Goal: Information Seeking & Learning: Learn about a topic

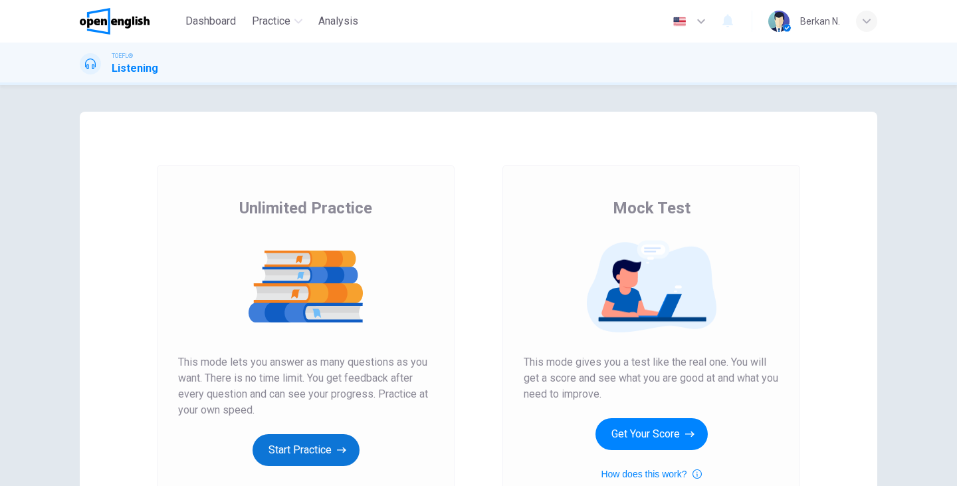
scroll to position [131, 0]
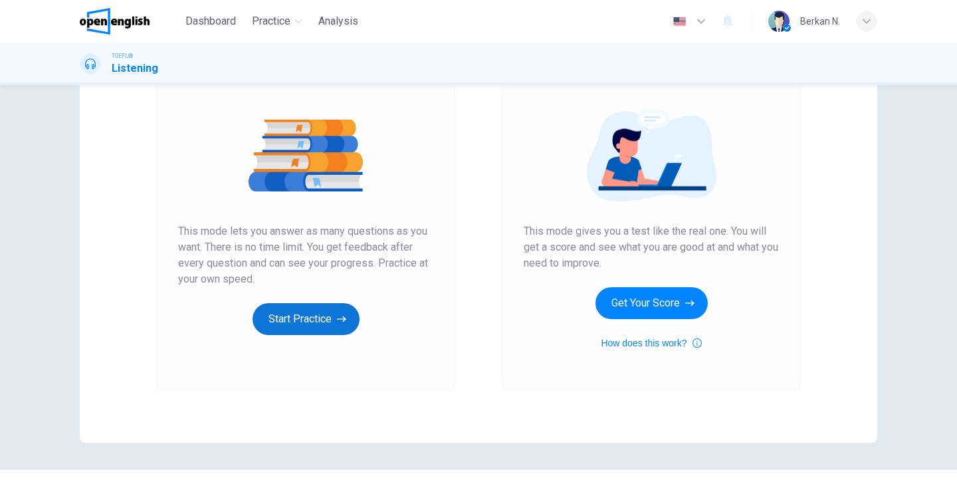
click at [298, 321] on button "Start Practice" at bounding box center [306, 319] width 107 height 32
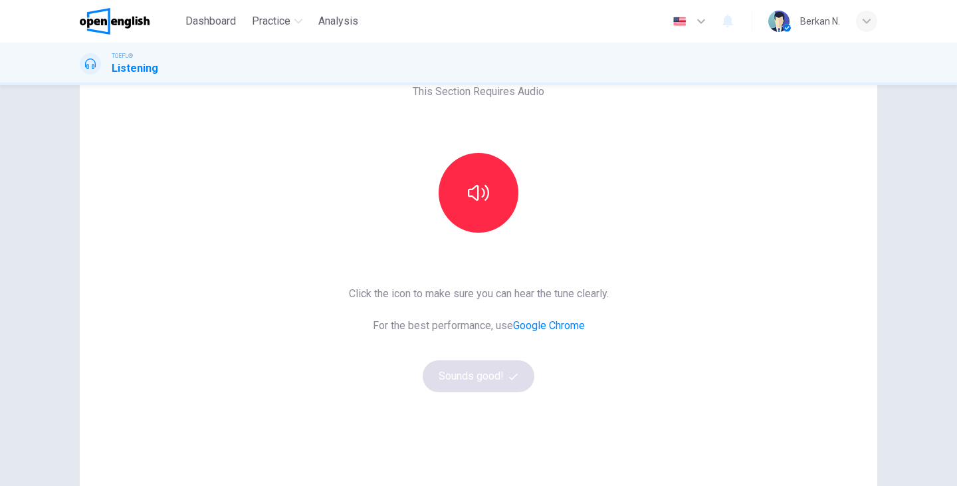
scroll to position [82, 0]
click at [486, 192] on icon "button" at bounding box center [478, 191] width 21 height 21
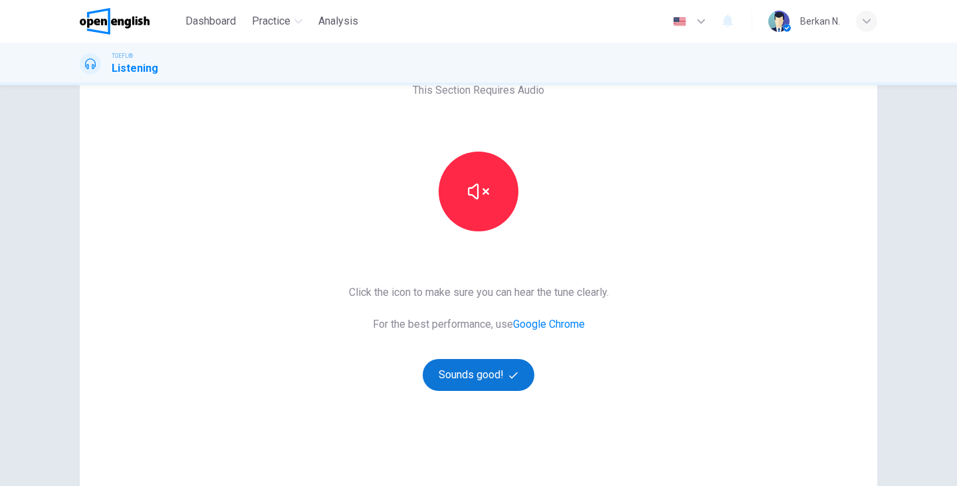
click at [458, 382] on button "Sounds good!" at bounding box center [479, 375] width 112 height 32
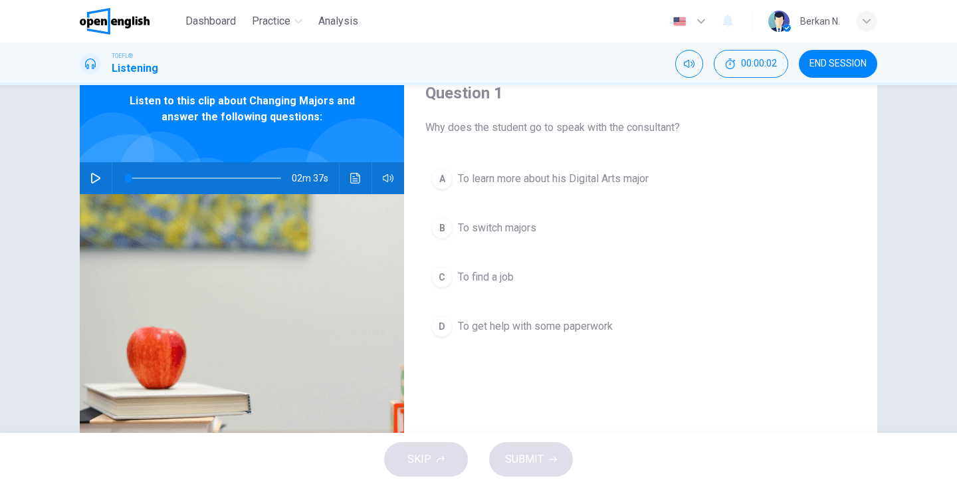
scroll to position [56, 0]
click at [94, 179] on icon "button" at bounding box center [95, 178] width 11 height 11
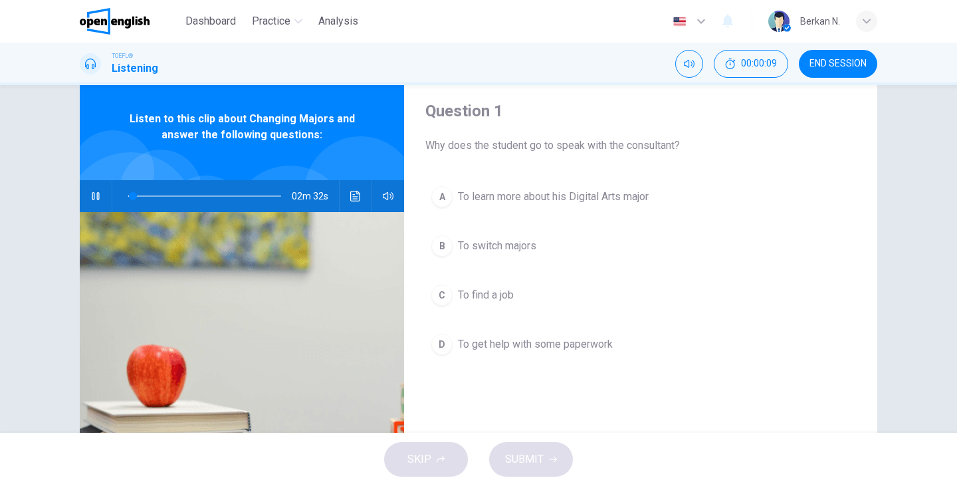
scroll to position [43, 0]
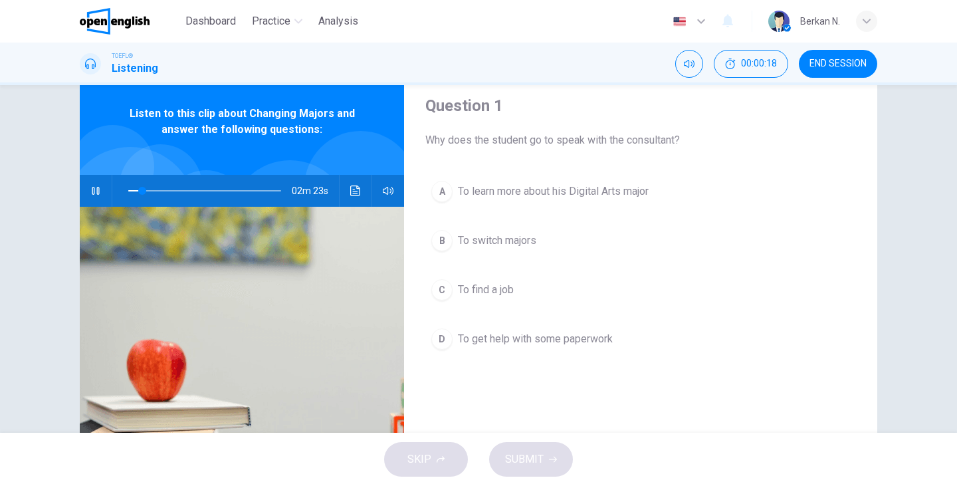
click at [529, 237] on span "To switch majors" at bounding box center [497, 241] width 78 height 16
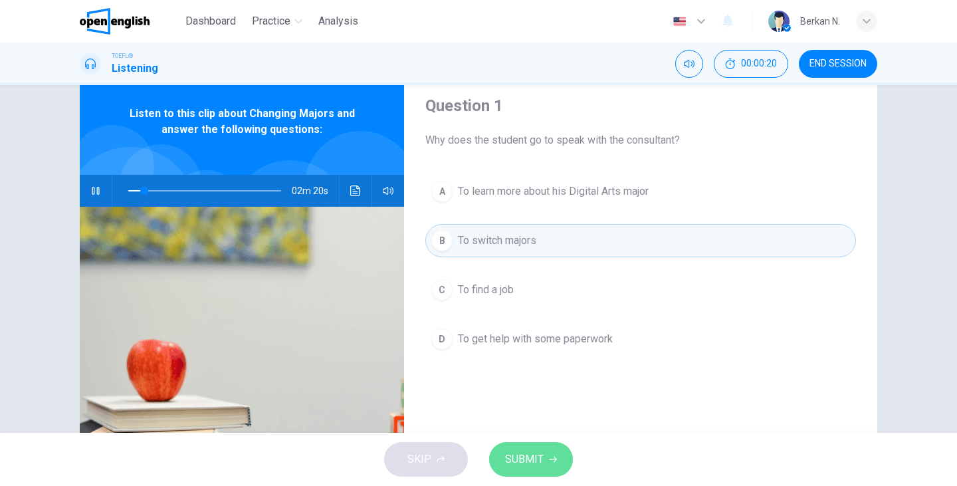
click at [522, 456] on span "SUBMIT" at bounding box center [524, 459] width 39 height 19
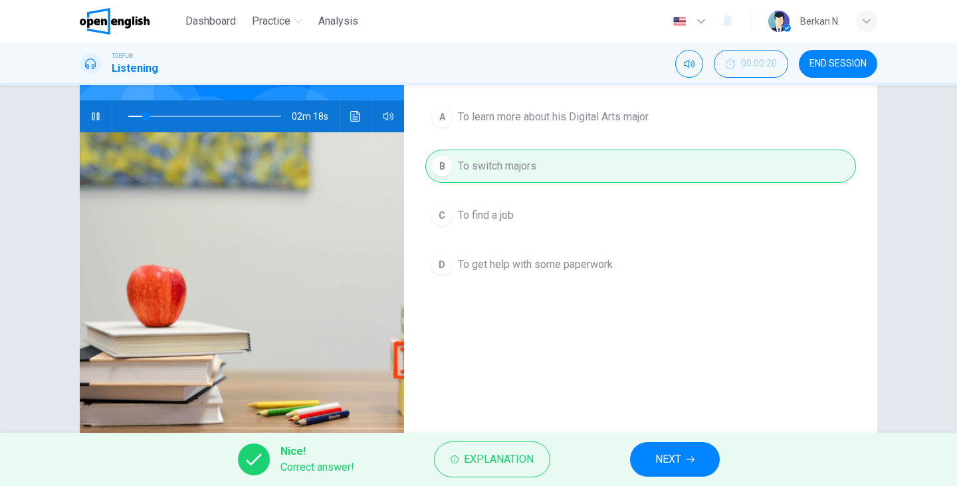
scroll to position [120, 0]
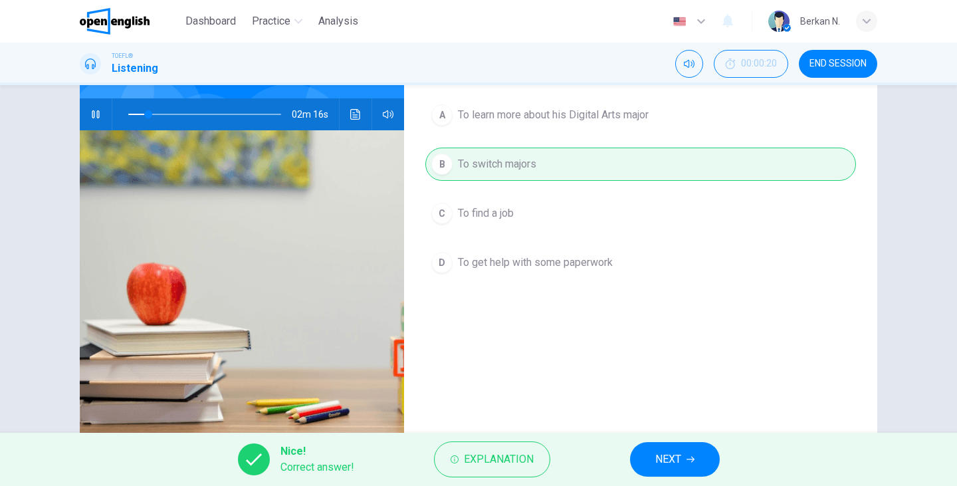
click at [661, 445] on button "NEXT" at bounding box center [675, 459] width 90 height 35
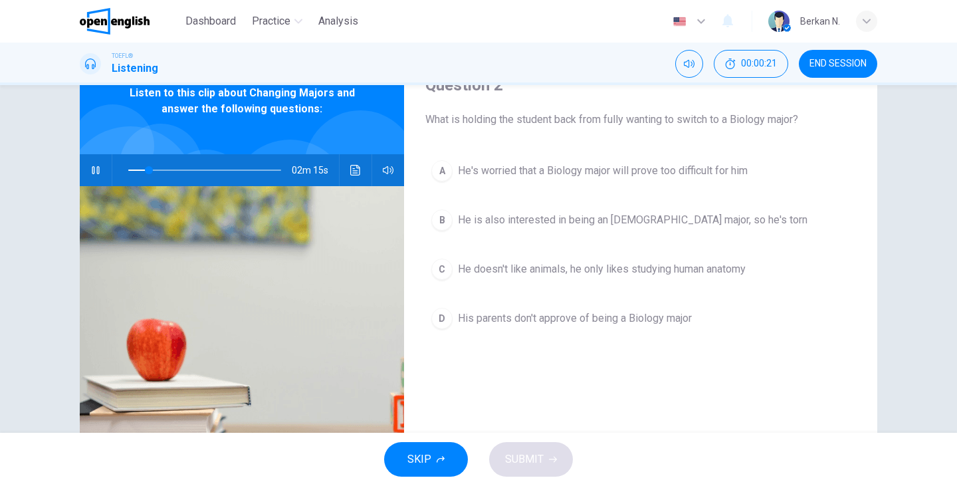
scroll to position [44, 0]
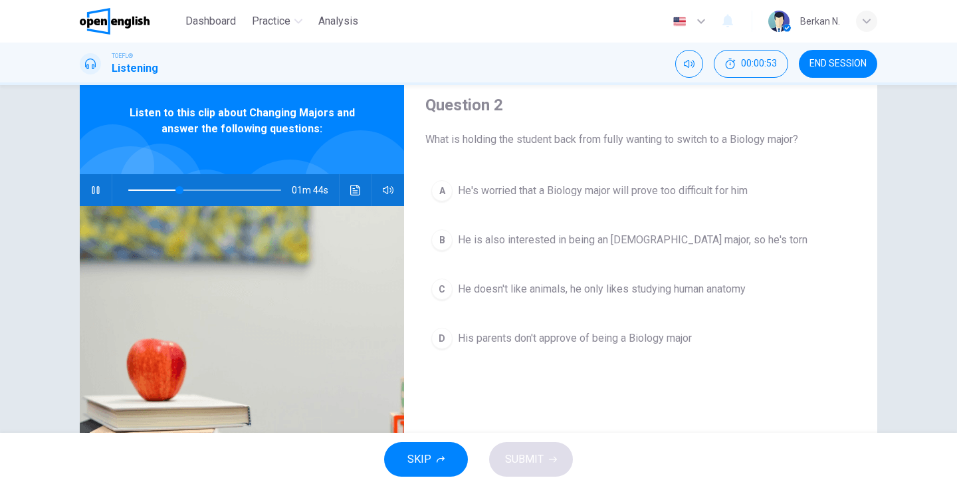
click at [524, 295] on span "He doesn't like animals, he only likes studying human anatomy" at bounding box center [602, 289] width 288 height 16
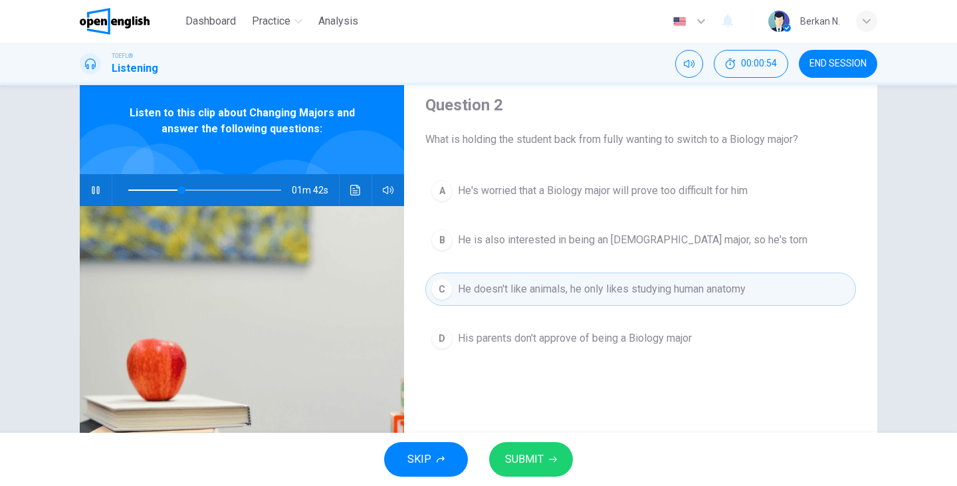
click at [520, 460] on span "SUBMIT" at bounding box center [524, 459] width 39 height 19
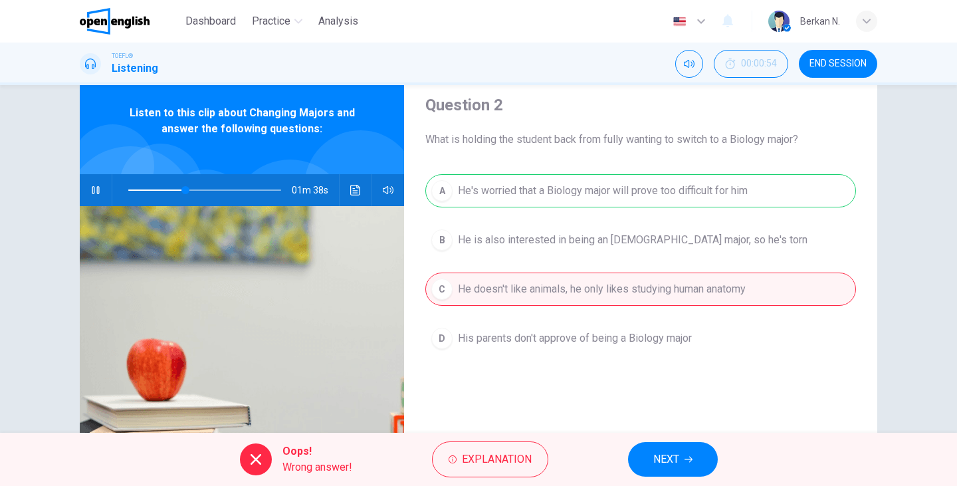
click at [648, 464] on button "NEXT" at bounding box center [673, 459] width 90 height 35
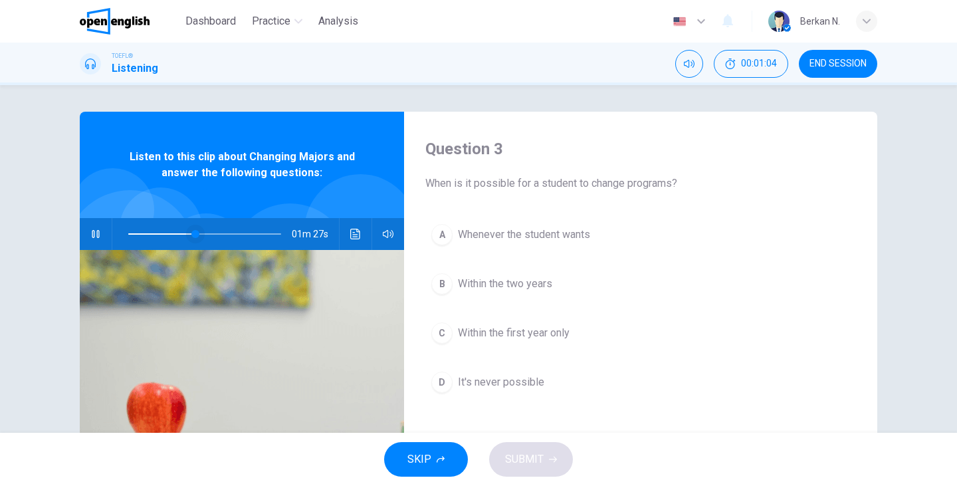
scroll to position [0, 0]
drag, startPoint x: 198, startPoint y: 231, endPoint x: 128, endPoint y: 231, distance: 69.8
click at [128, 231] on span at bounding box center [204, 234] width 153 height 19
click at [437, 331] on div "C" at bounding box center [441, 332] width 21 height 21
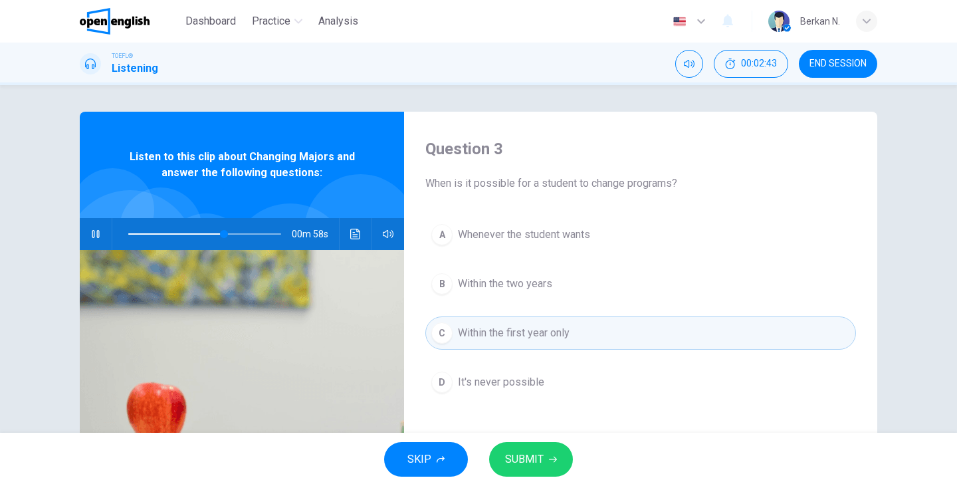
click at [535, 456] on span "SUBMIT" at bounding box center [524, 459] width 39 height 19
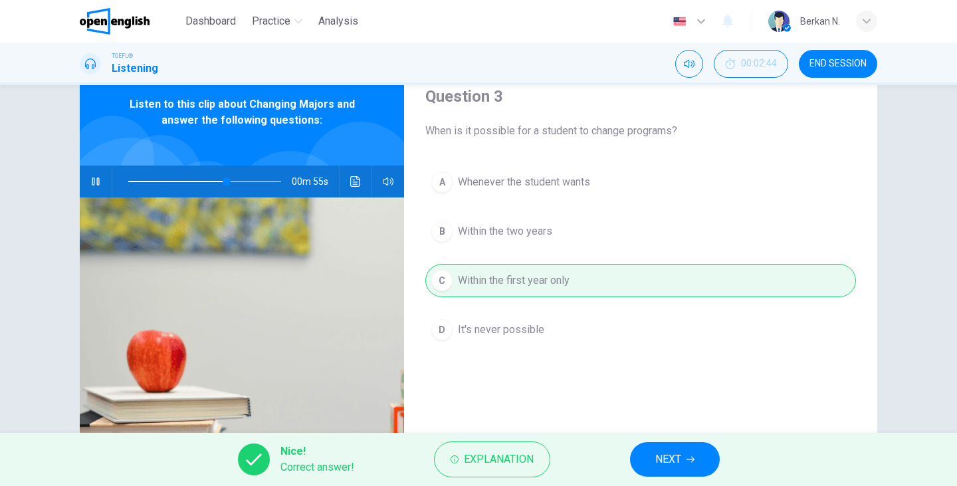
scroll to position [54, 0]
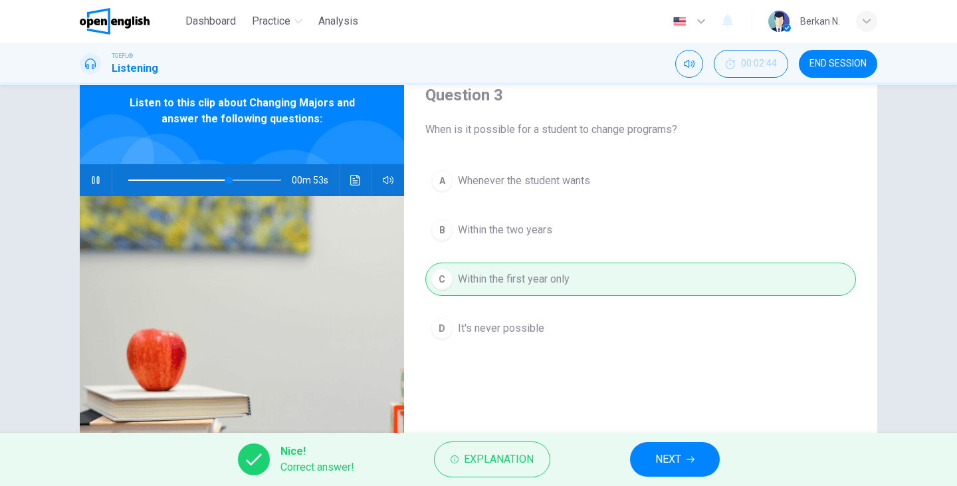
click at [660, 458] on span "NEXT" at bounding box center [668, 459] width 26 height 19
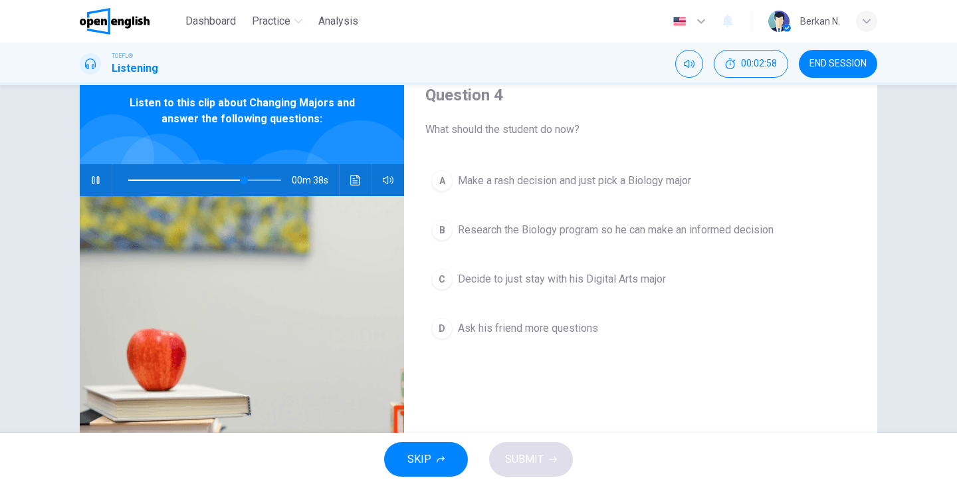
click at [532, 224] on span "Research the Biology program so he can make an informed decision" at bounding box center [616, 230] width 316 height 16
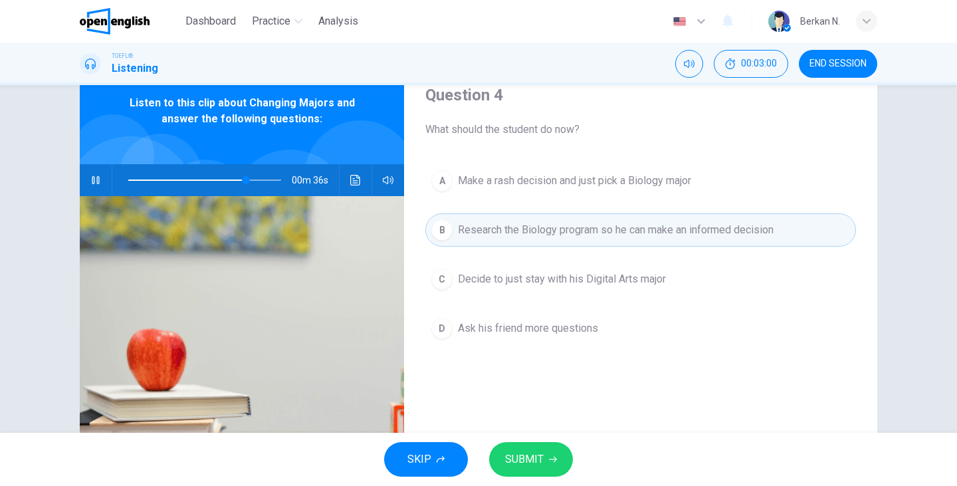
click at [536, 462] on span "SUBMIT" at bounding box center [524, 459] width 39 height 19
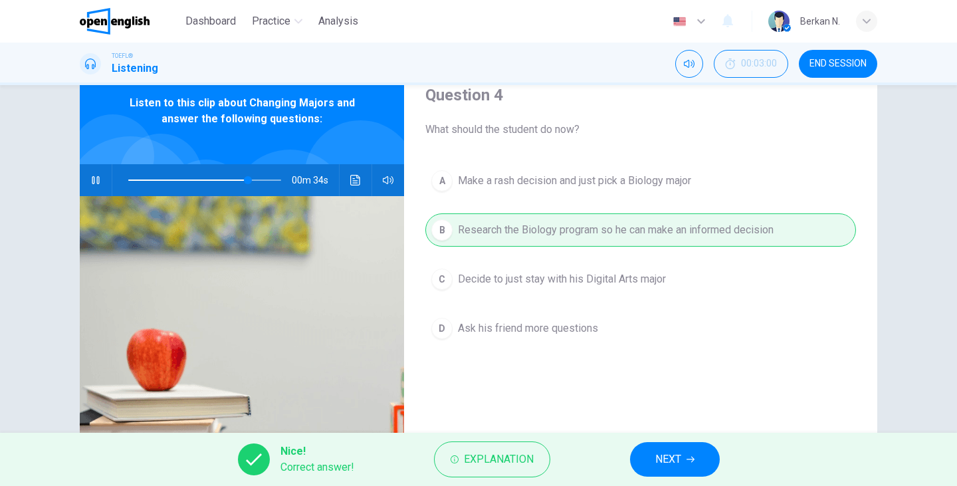
click at [674, 456] on span "NEXT" at bounding box center [668, 459] width 26 height 19
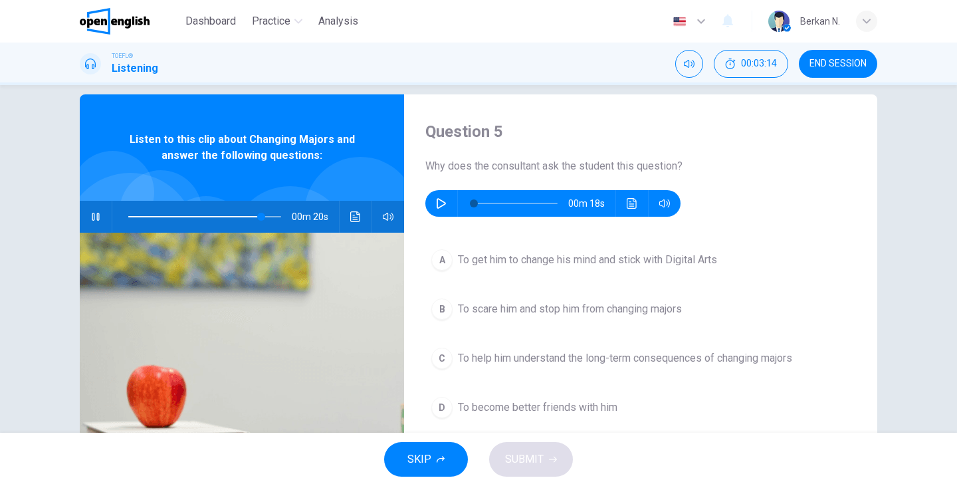
scroll to position [0, 0]
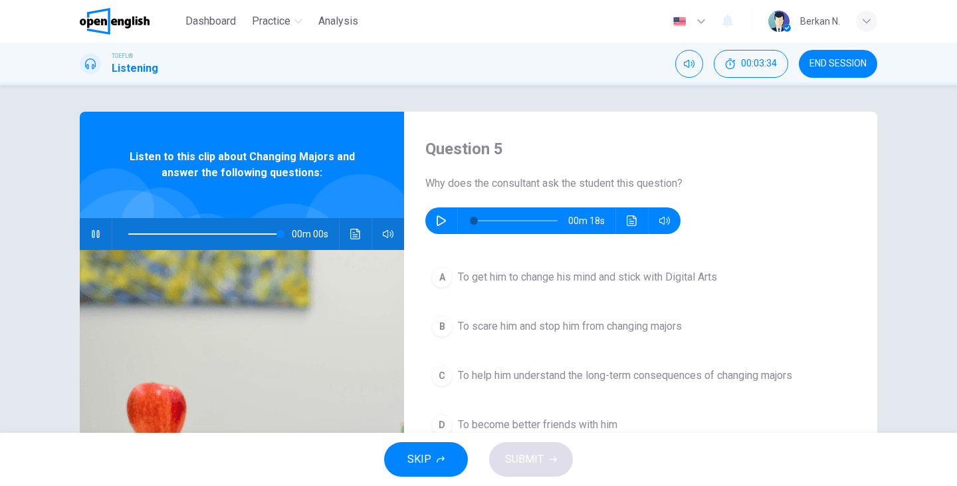
type input "*"
click at [435, 221] on button "button" at bounding box center [441, 220] width 21 height 27
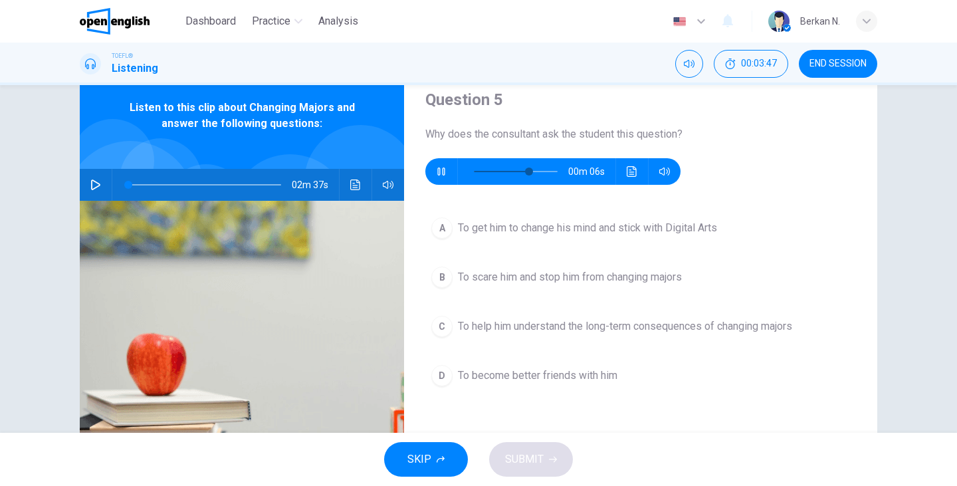
scroll to position [51, 0]
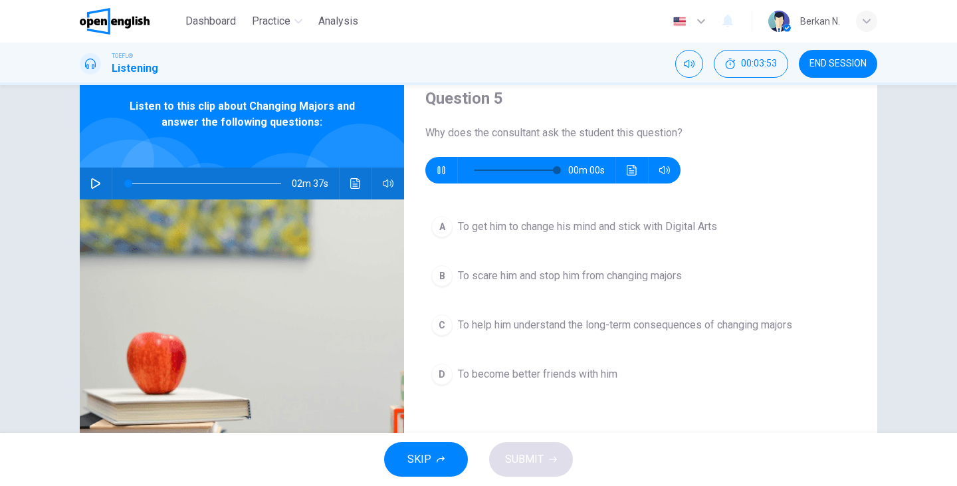
type input "*"
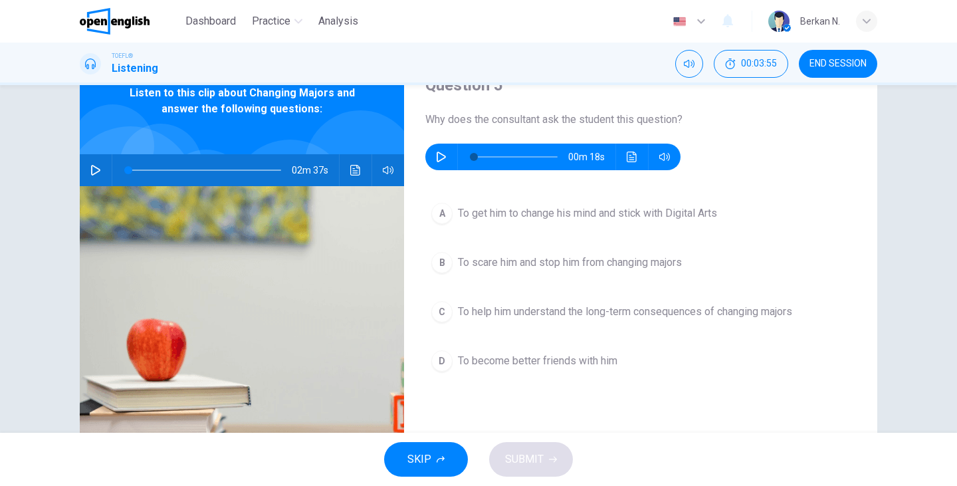
scroll to position [76, 0]
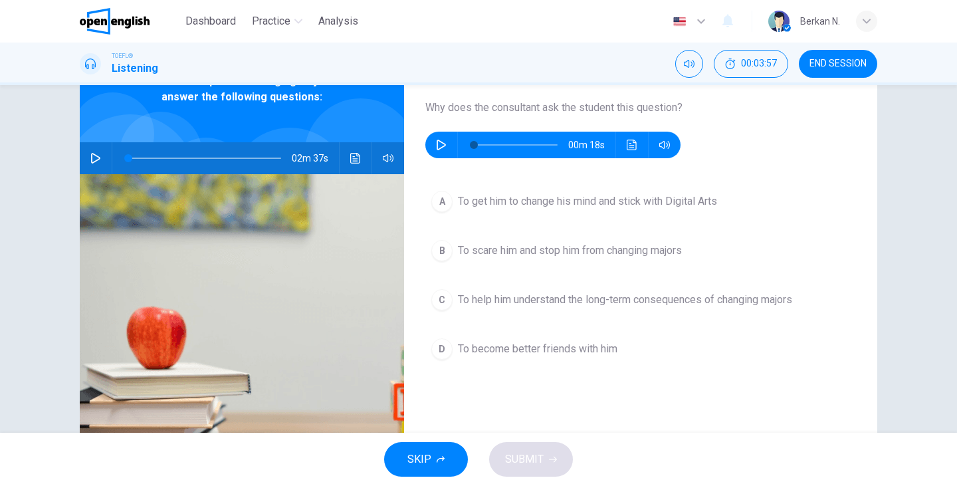
click at [521, 298] on span "To help him understand the long-term consequences of changing majors" at bounding box center [625, 300] width 334 height 16
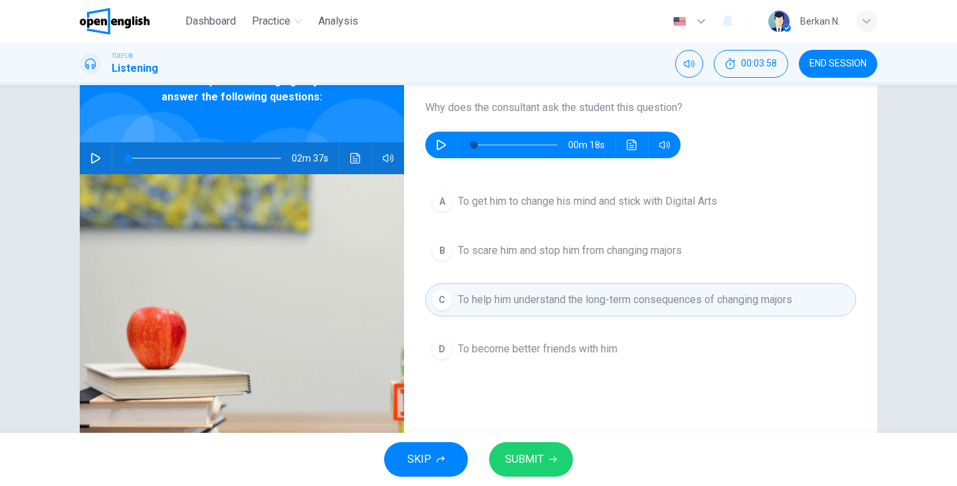
click at [532, 452] on span "SUBMIT" at bounding box center [524, 459] width 39 height 19
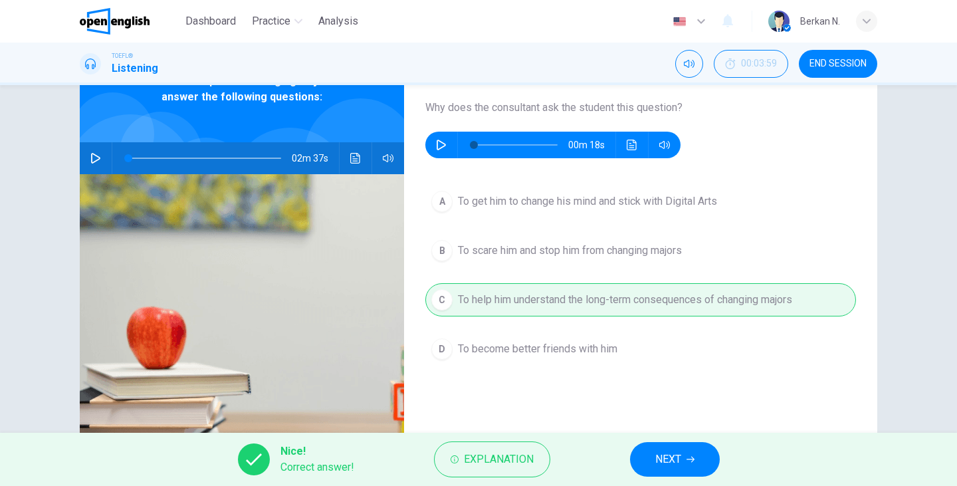
click at [649, 454] on button "NEXT" at bounding box center [675, 459] width 90 height 35
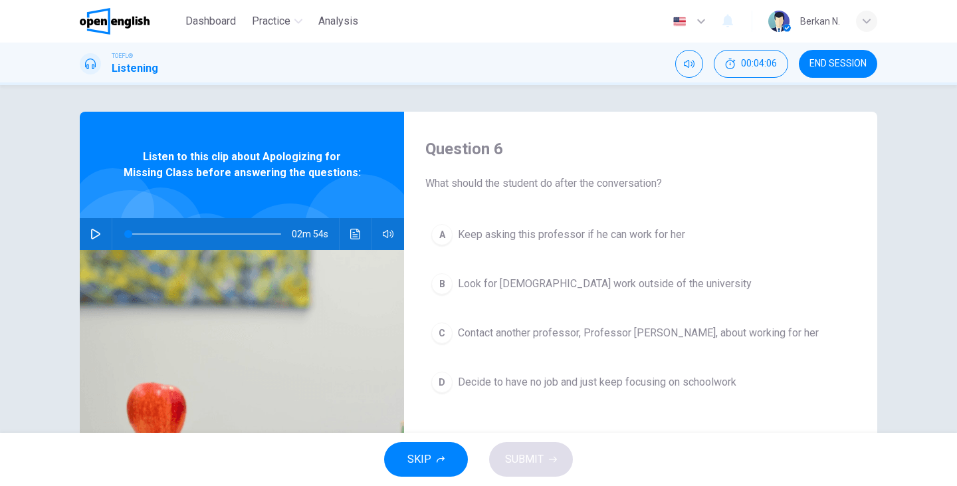
scroll to position [0, 0]
click at [93, 234] on icon "button" at bounding box center [95, 234] width 11 height 11
click at [436, 334] on div "C" at bounding box center [441, 332] width 21 height 21
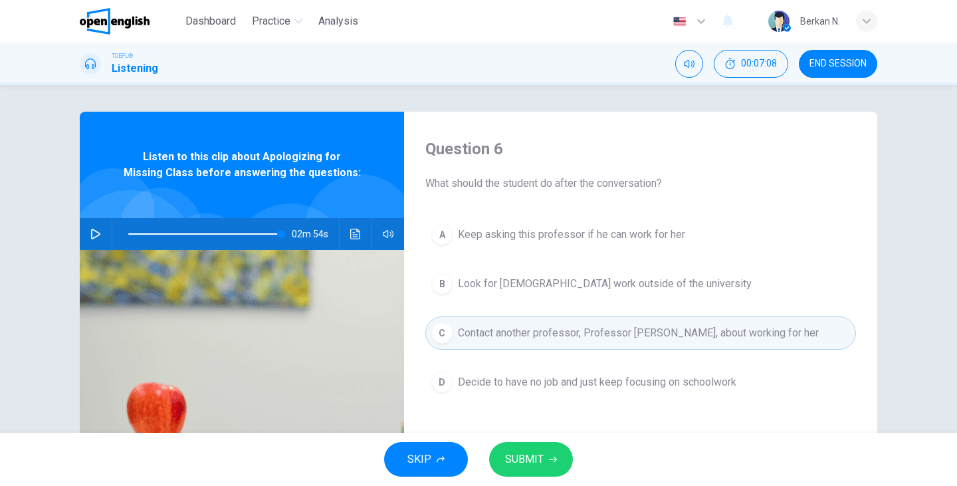
type input "*"
click at [534, 460] on span "SUBMIT" at bounding box center [524, 459] width 39 height 19
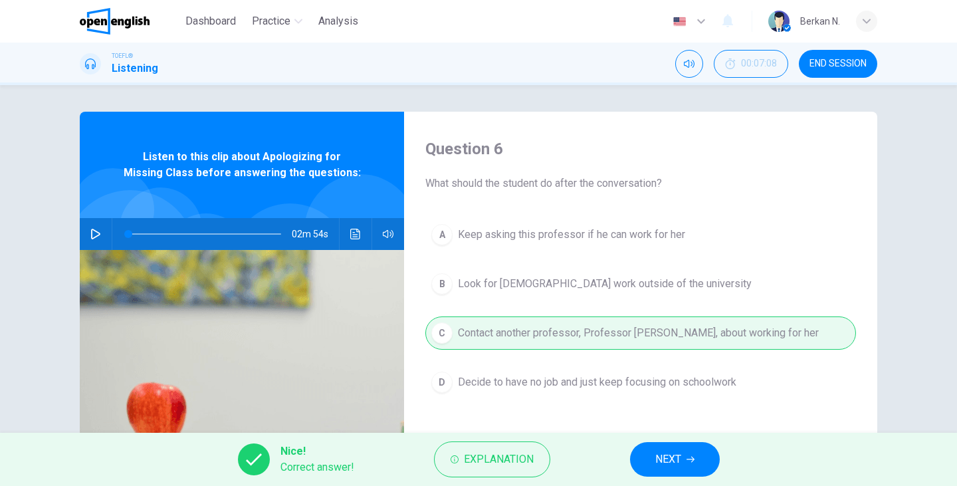
click at [643, 450] on button "NEXT" at bounding box center [675, 459] width 90 height 35
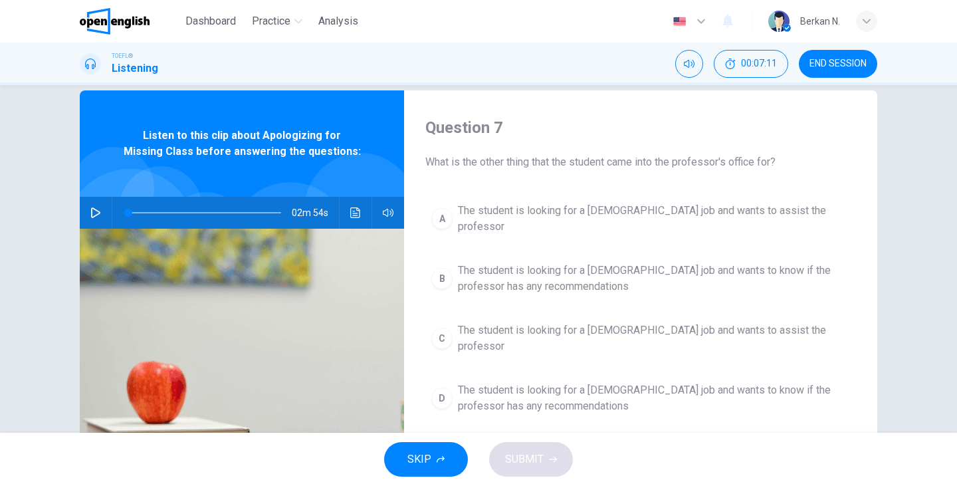
scroll to position [26, 0]
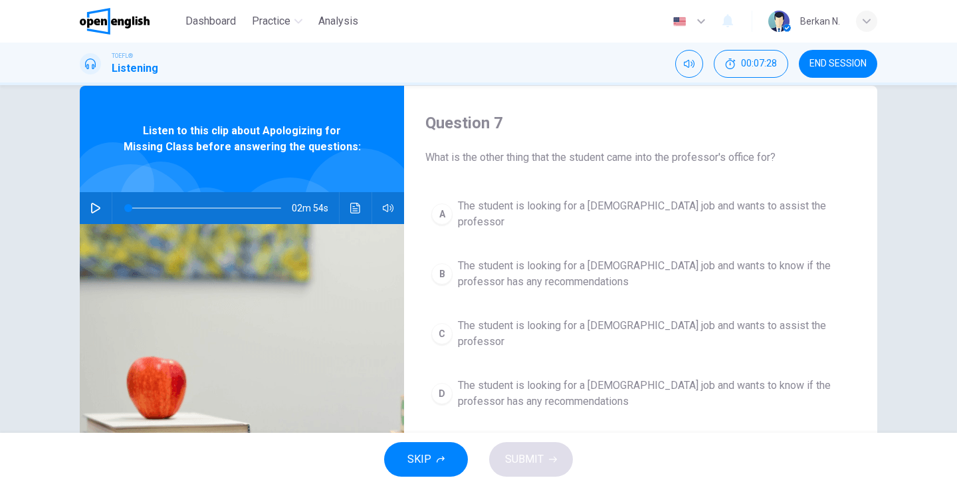
click at [604, 210] on span "The student is looking for a [DEMOGRAPHIC_DATA] job and wants to assist the pro…" at bounding box center [654, 214] width 392 height 32
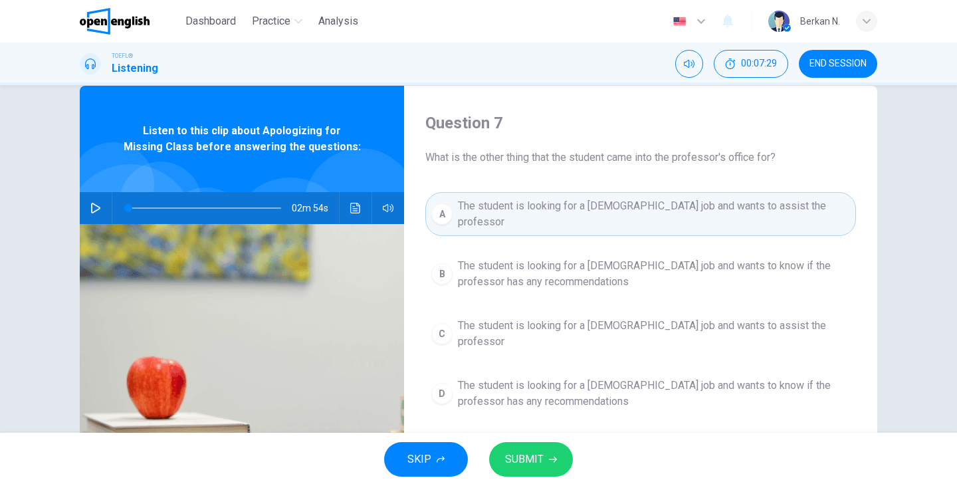
click at [542, 464] on span "SUBMIT" at bounding box center [524, 459] width 39 height 19
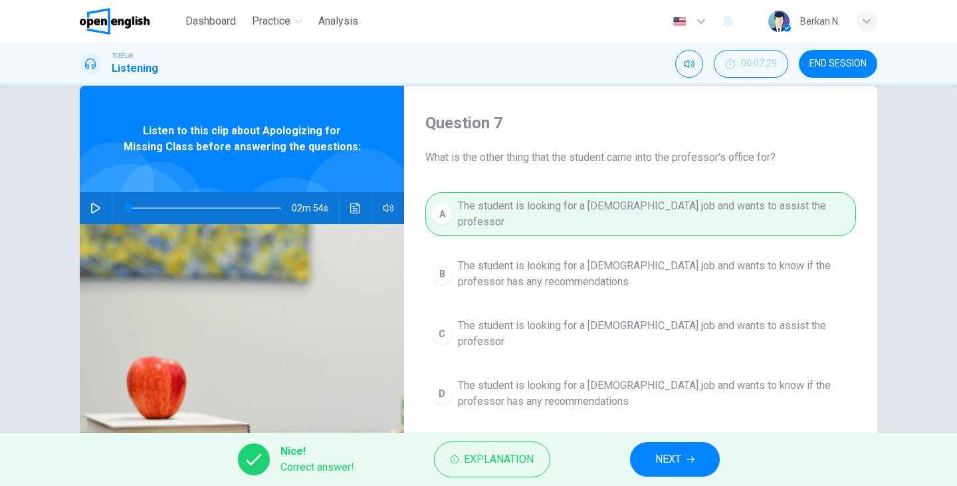
click at [665, 461] on span "NEXT" at bounding box center [668, 459] width 26 height 19
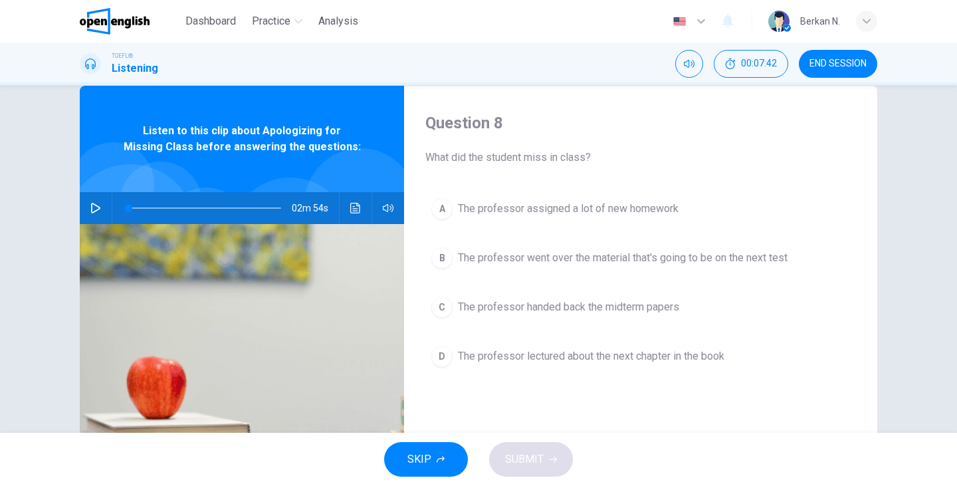
click at [632, 311] on span "The professor handed back the midterm papers" at bounding box center [568, 307] width 221 height 16
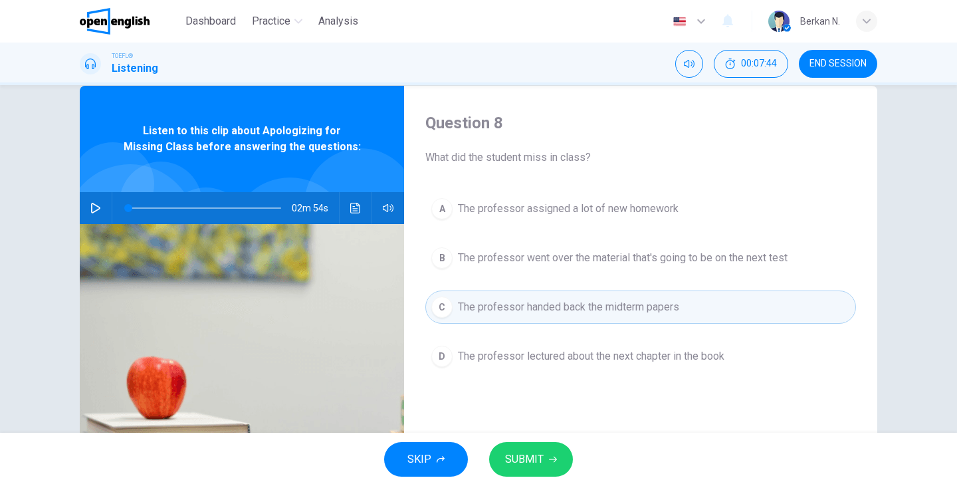
click at [548, 453] on button "SUBMIT" at bounding box center [531, 459] width 84 height 35
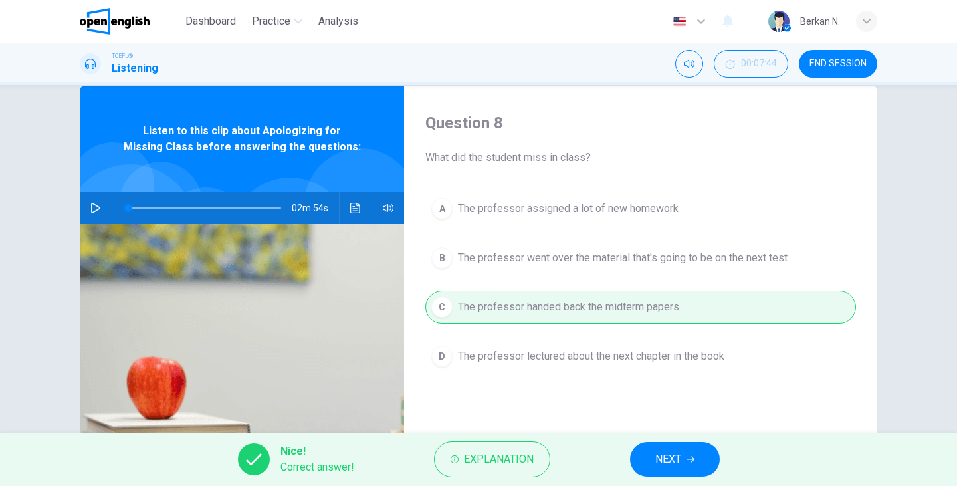
click at [676, 459] on span "NEXT" at bounding box center [668, 459] width 26 height 19
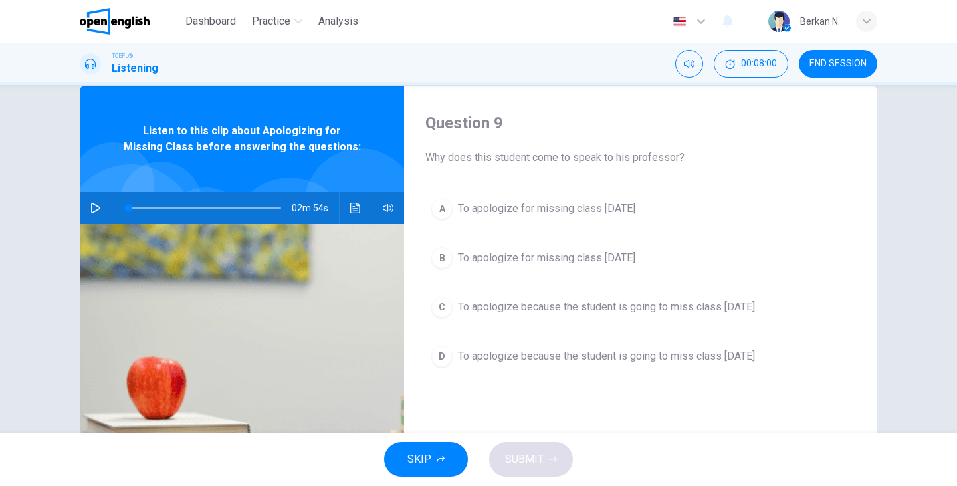
click at [629, 208] on span "To apologize for missing class [DATE]" at bounding box center [546, 209] width 177 height 16
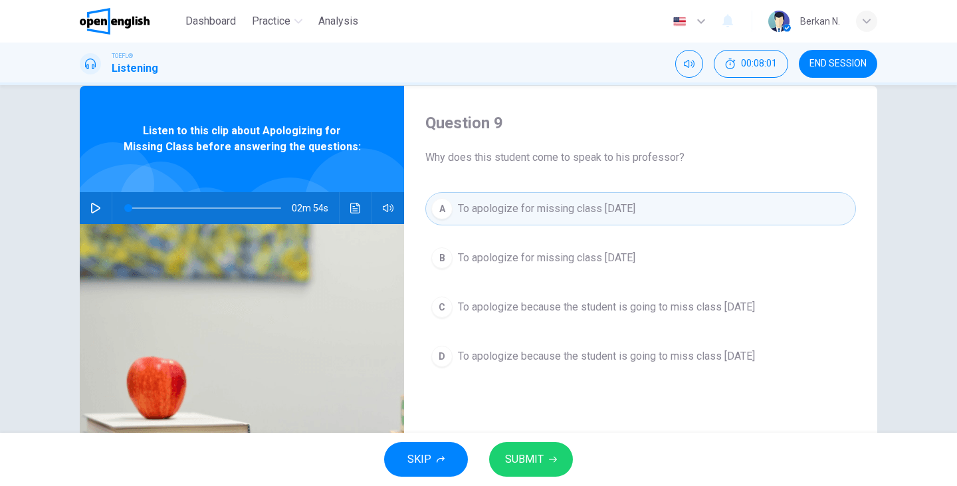
click at [537, 450] on span "SUBMIT" at bounding box center [524, 459] width 39 height 19
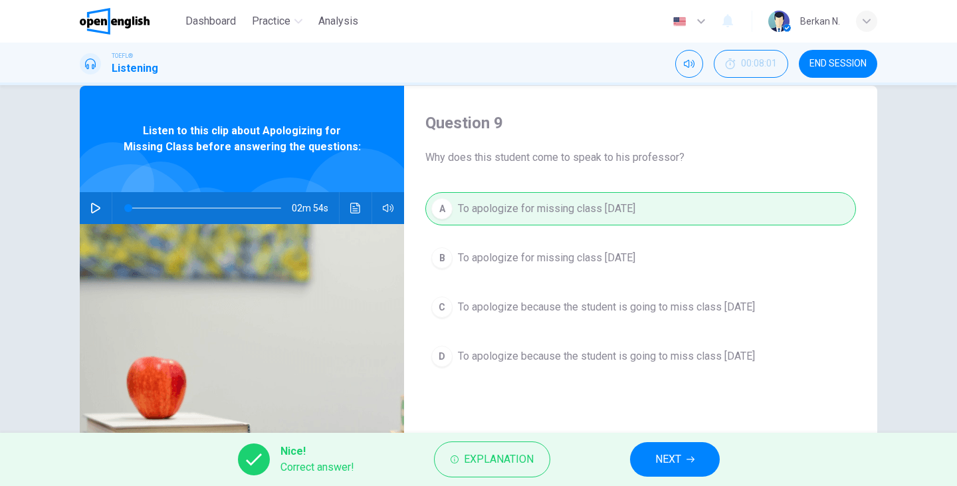
click at [692, 453] on button "NEXT" at bounding box center [675, 459] width 90 height 35
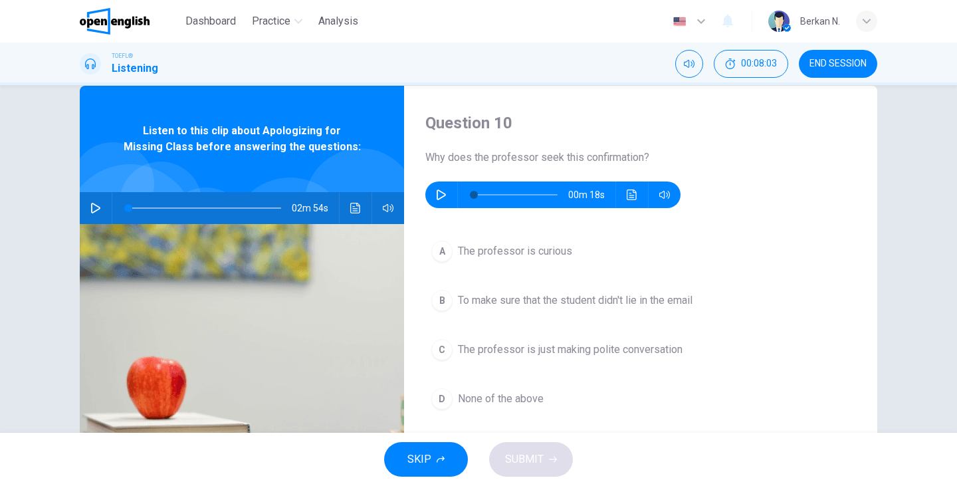
click at [444, 192] on icon "button" at bounding box center [441, 194] width 11 height 11
type input "*"
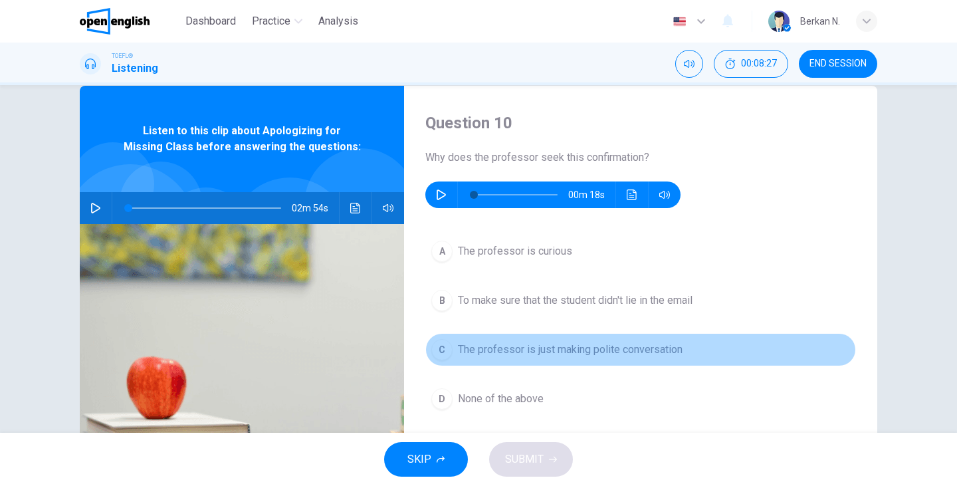
click at [456, 351] on button "C The professor is just making polite conversation" at bounding box center [640, 349] width 431 height 33
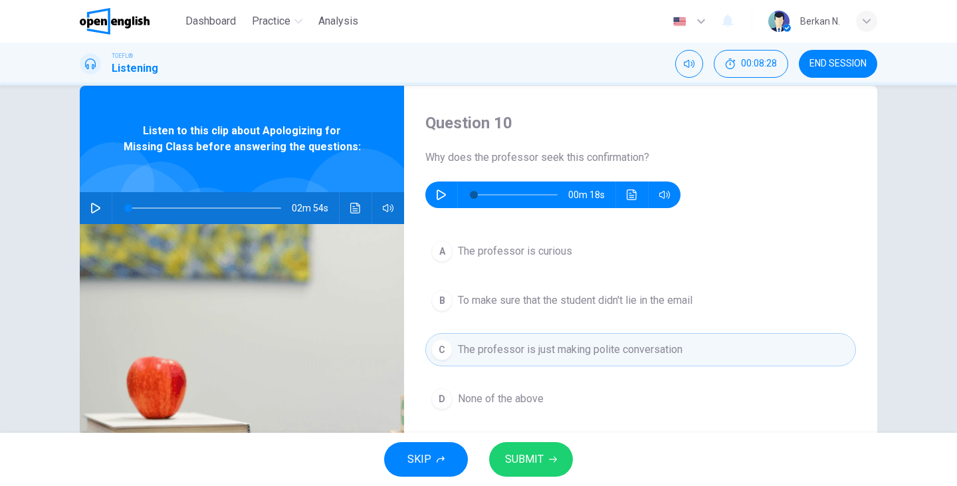
click at [531, 455] on span "SUBMIT" at bounding box center [524, 459] width 39 height 19
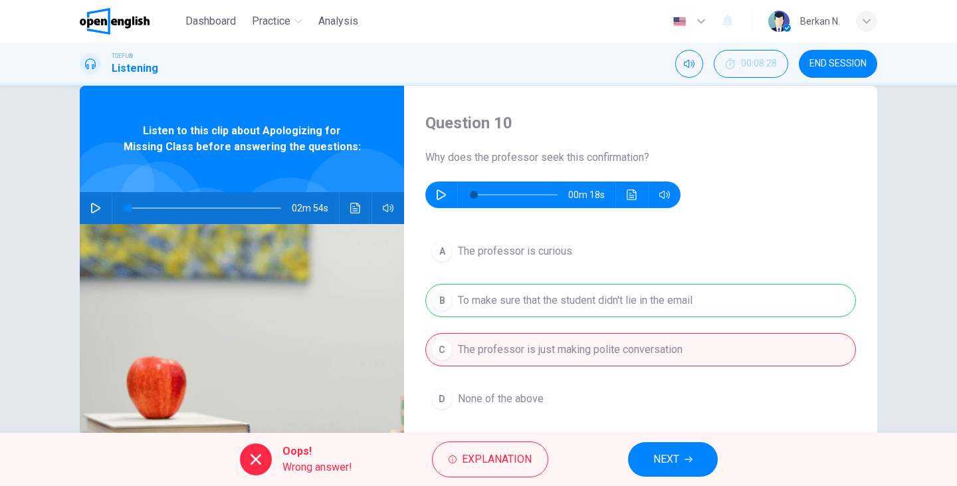
scroll to position [68, 0]
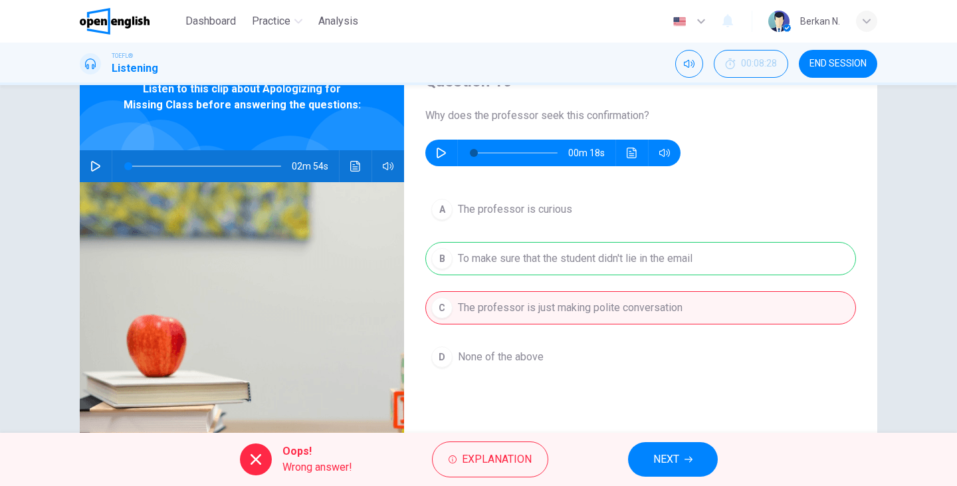
click at [654, 452] on span "NEXT" at bounding box center [666, 459] width 26 height 19
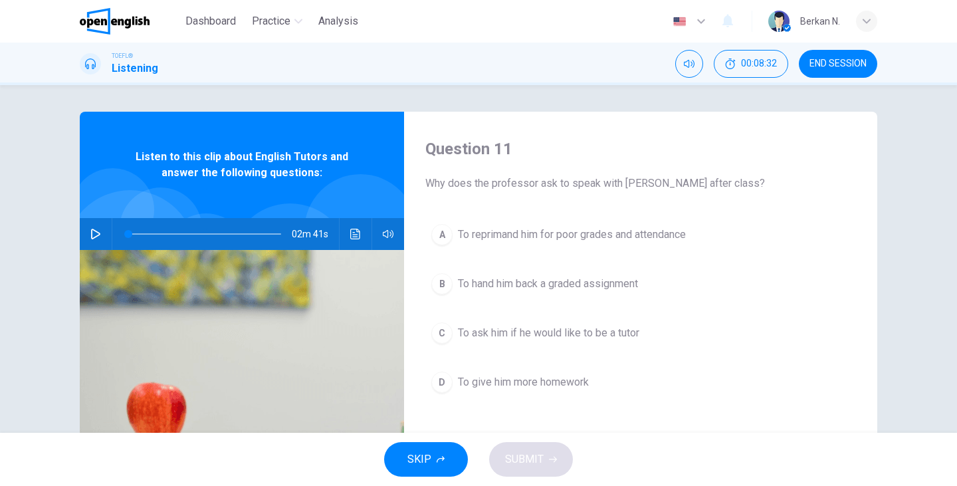
scroll to position [0, 0]
click at [92, 233] on icon "button" at bounding box center [95, 234] width 11 height 11
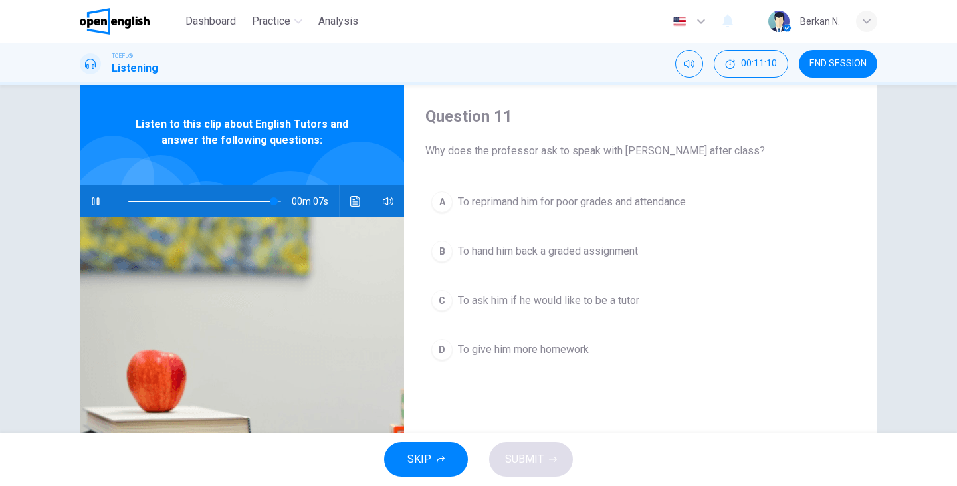
click at [443, 306] on div "C" at bounding box center [441, 300] width 21 height 21
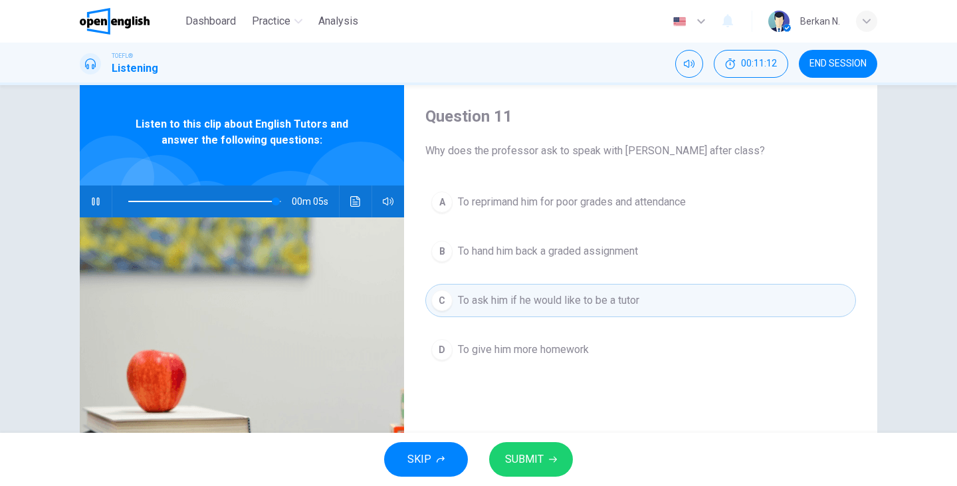
scroll to position [75, 0]
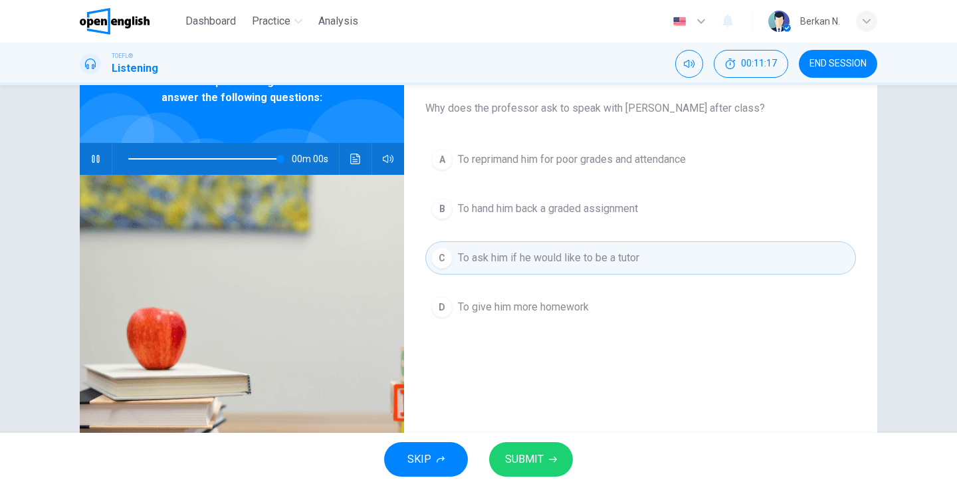
type input "*"
click at [527, 453] on span "SUBMIT" at bounding box center [524, 459] width 39 height 19
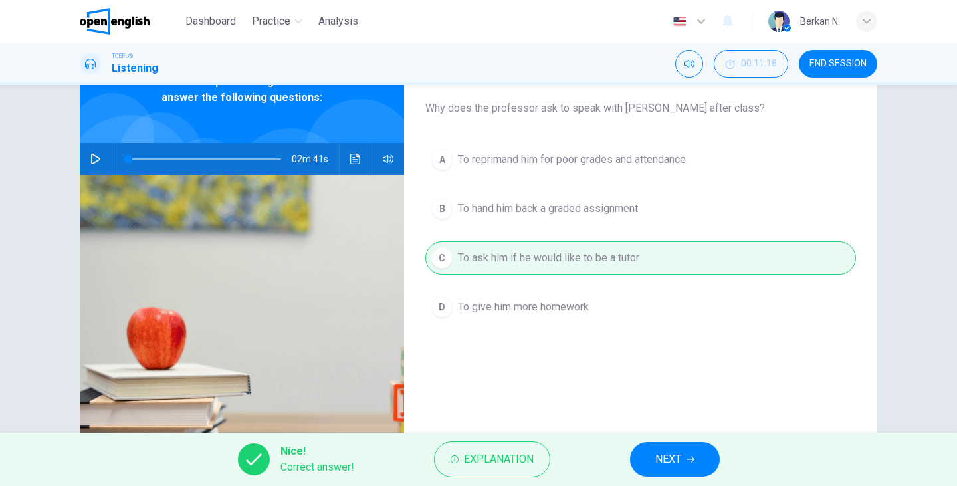
click at [656, 449] on button "NEXT" at bounding box center [675, 459] width 90 height 35
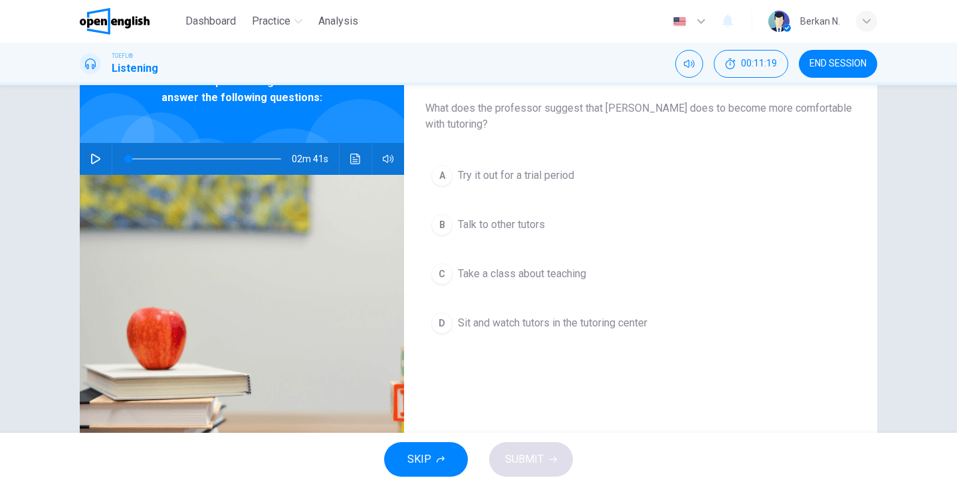
scroll to position [55, 0]
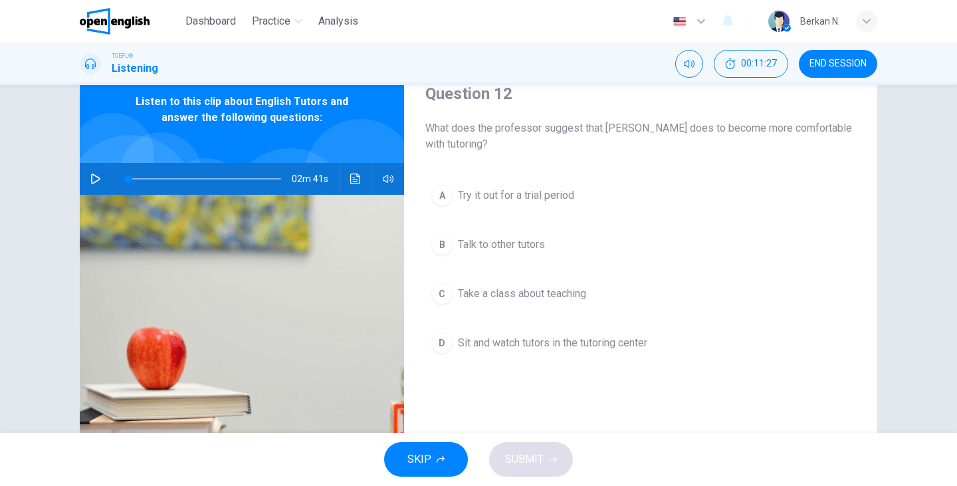
click at [521, 299] on span "Take a class about teaching" at bounding box center [522, 294] width 128 height 16
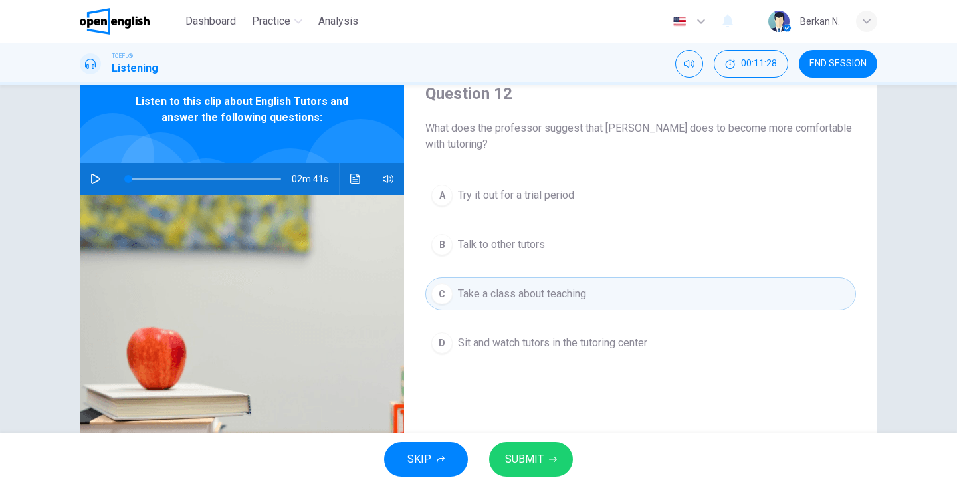
click at [530, 462] on span "SUBMIT" at bounding box center [524, 459] width 39 height 19
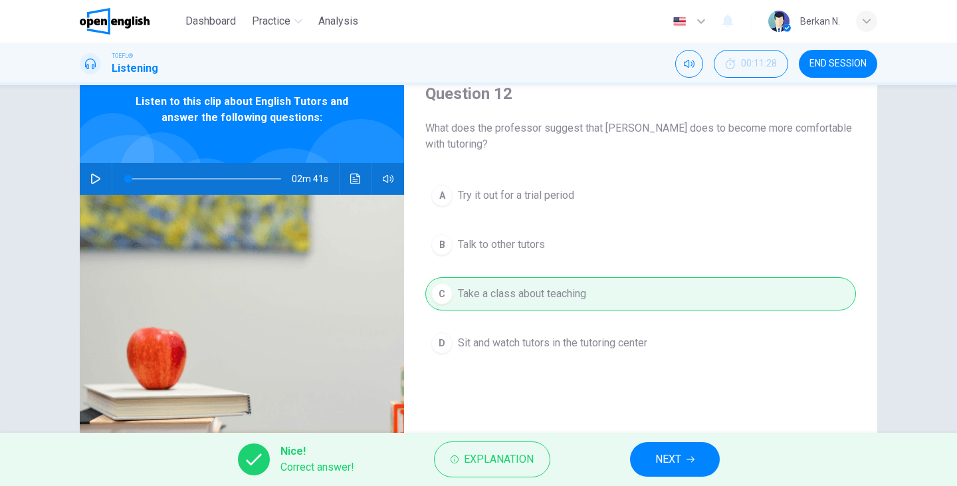
click at [673, 453] on span "NEXT" at bounding box center [668, 459] width 26 height 19
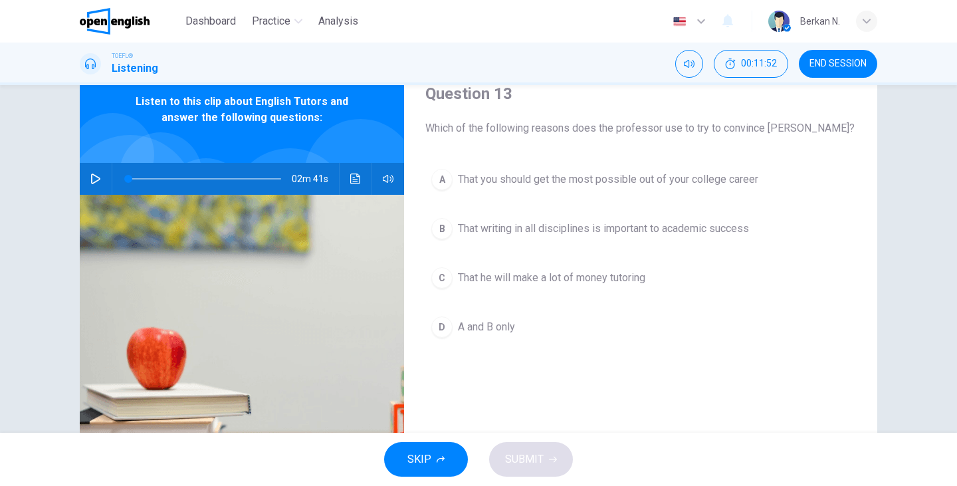
click at [481, 336] on button "D A and B only" at bounding box center [640, 326] width 431 height 33
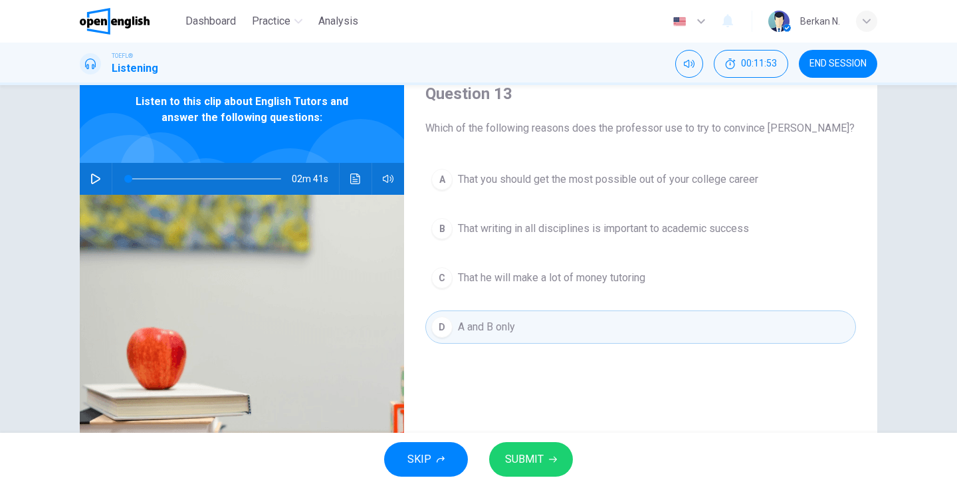
click at [541, 460] on span "SUBMIT" at bounding box center [524, 459] width 39 height 19
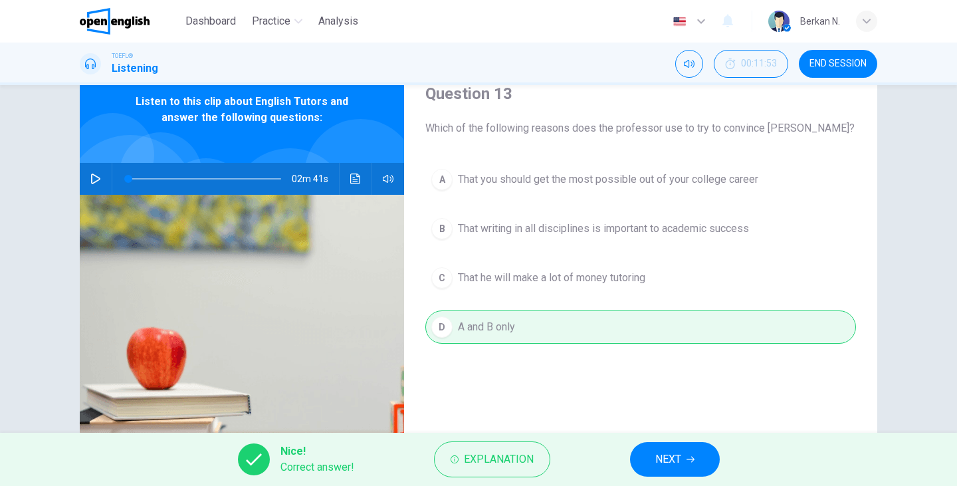
click at [686, 451] on button "NEXT" at bounding box center [675, 459] width 90 height 35
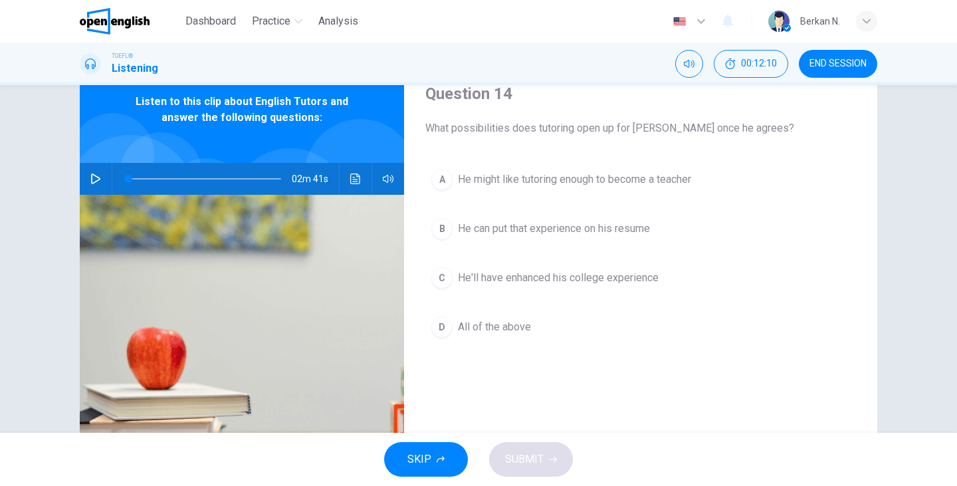
click at [512, 334] on span "All of the above" at bounding box center [494, 327] width 73 height 16
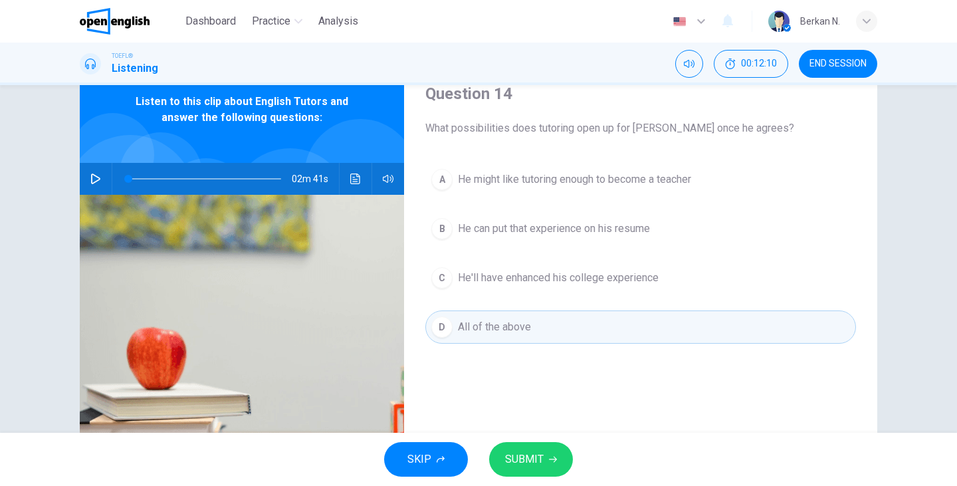
click at [530, 444] on button "SUBMIT" at bounding box center [531, 459] width 84 height 35
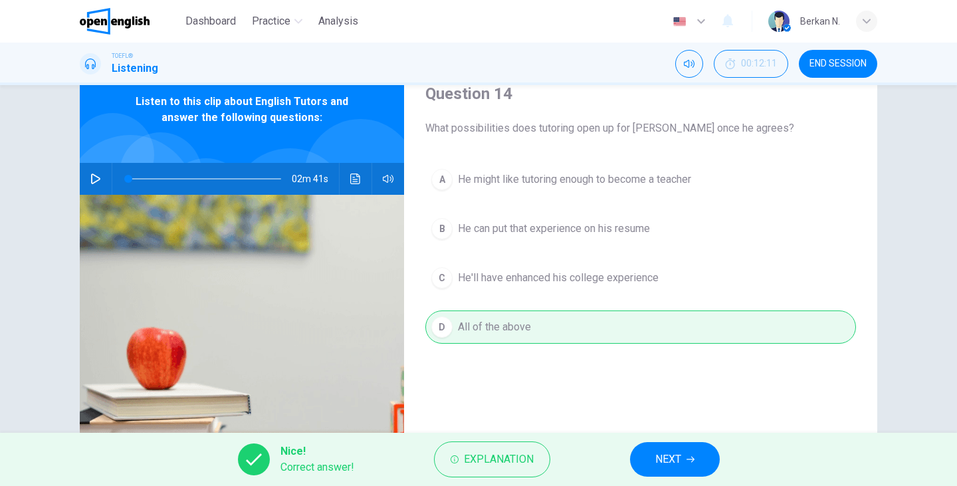
click at [682, 451] on button "NEXT" at bounding box center [675, 459] width 90 height 35
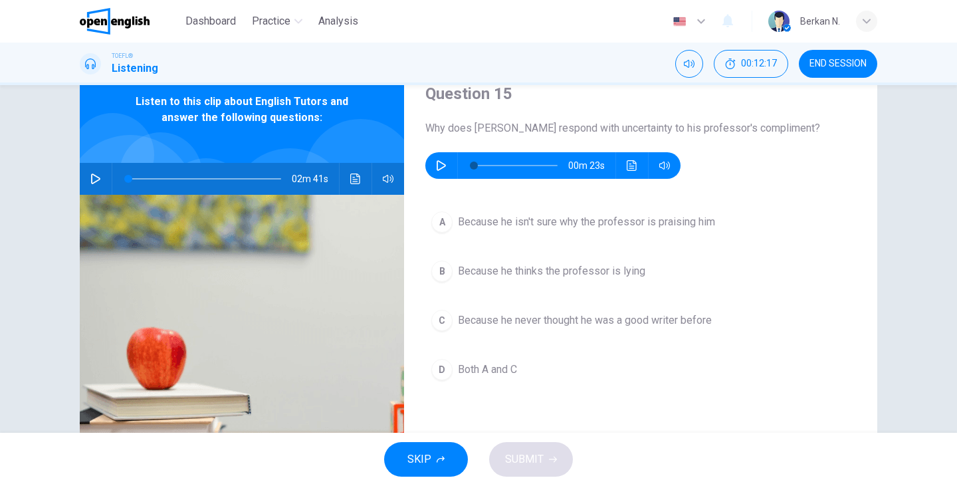
click at [436, 158] on button "button" at bounding box center [441, 165] width 21 height 27
click at [470, 330] on button "C Because he never thought he was a good writer before" at bounding box center [640, 320] width 431 height 33
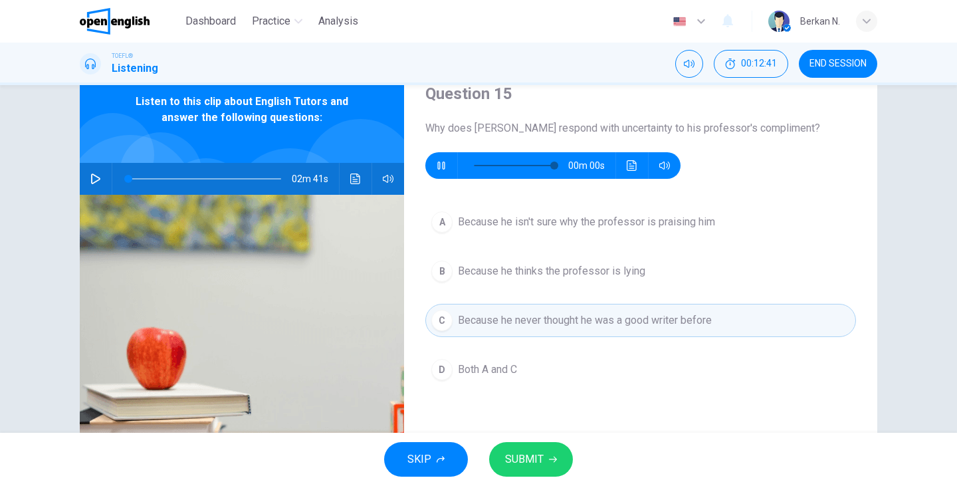
click at [538, 451] on span "SUBMIT" at bounding box center [524, 459] width 39 height 19
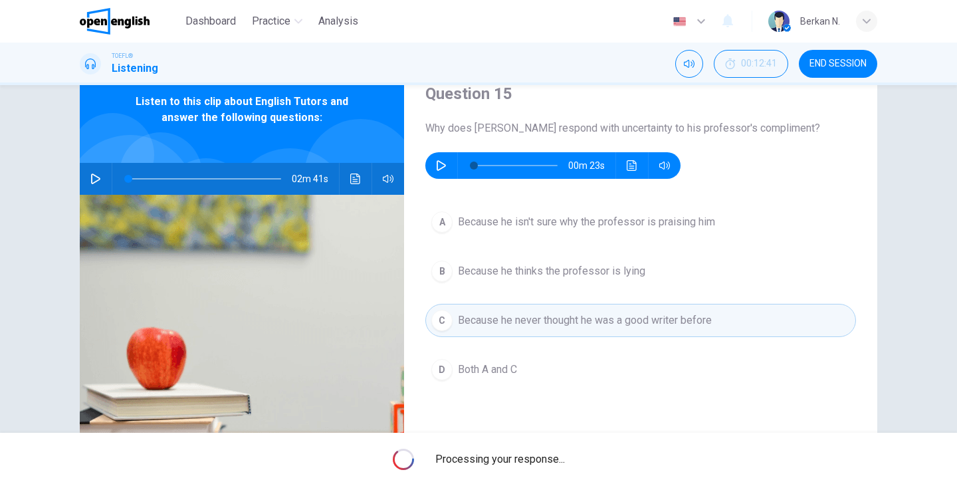
type input "*"
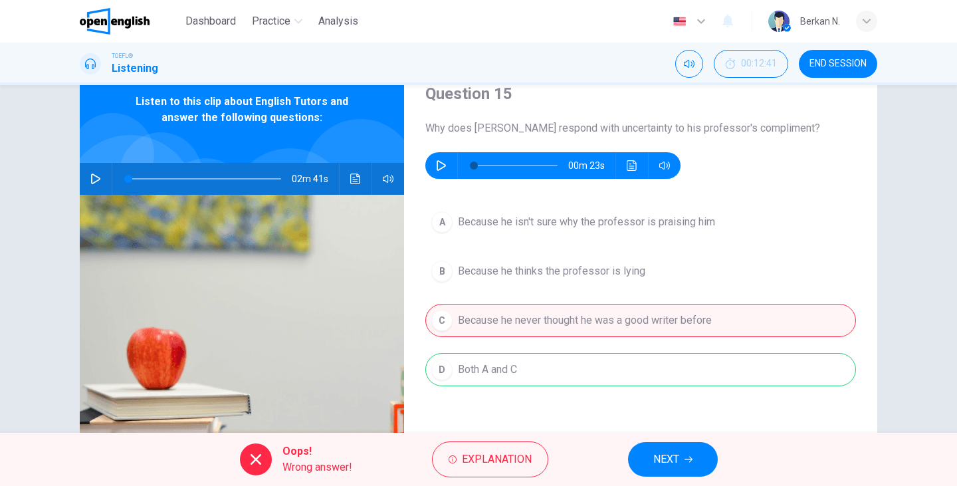
click at [660, 472] on button "NEXT" at bounding box center [673, 459] width 90 height 35
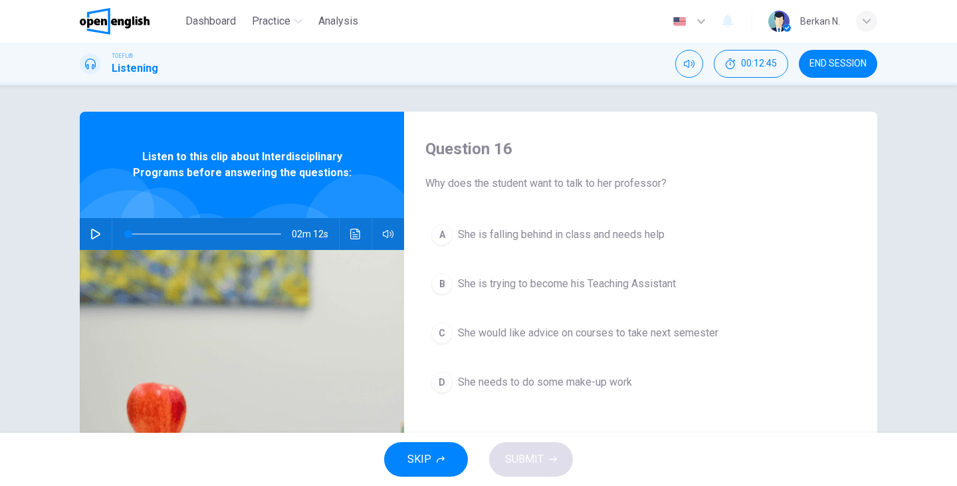
scroll to position [0, 0]
click at [693, 64] on icon "Mute" at bounding box center [689, 64] width 11 height 8
click at [693, 64] on icon "Unmute" at bounding box center [689, 64] width 11 height 8
click at [847, 54] on button "END SESSION" at bounding box center [838, 64] width 78 height 28
click at [93, 227] on button "button" at bounding box center [95, 234] width 21 height 32
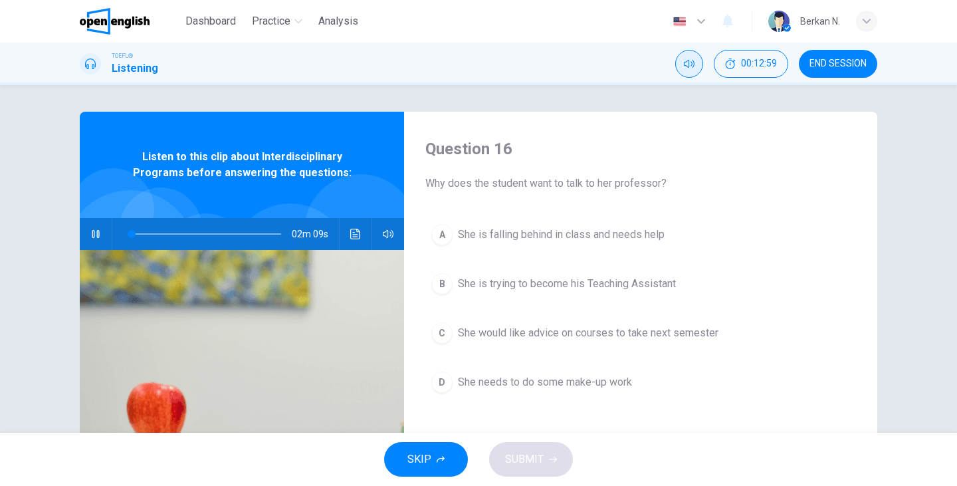
scroll to position [45, 0]
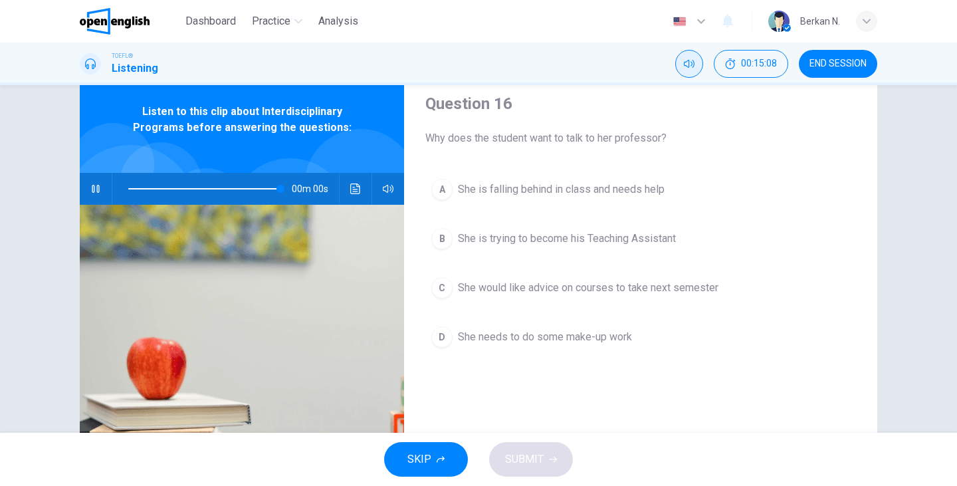
type input "*"
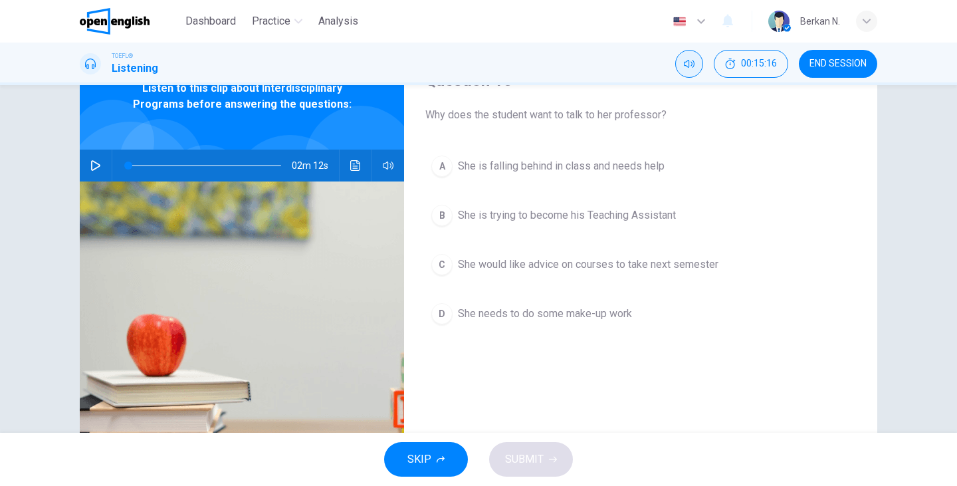
click at [517, 264] on span "She would like advice on courses to take next semester" at bounding box center [588, 264] width 260 height 16
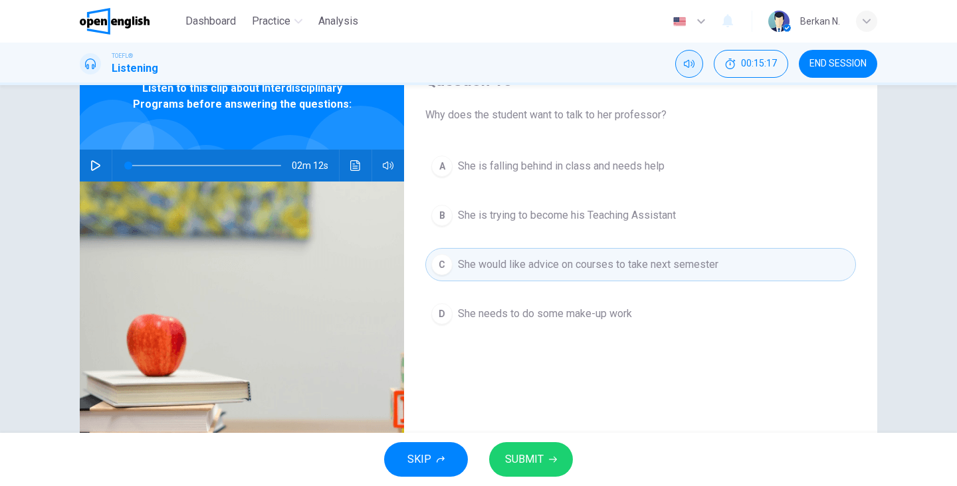
click at [529, 455] on span "SUBMIT" at bounding box center [524, 459] width 39 height 19
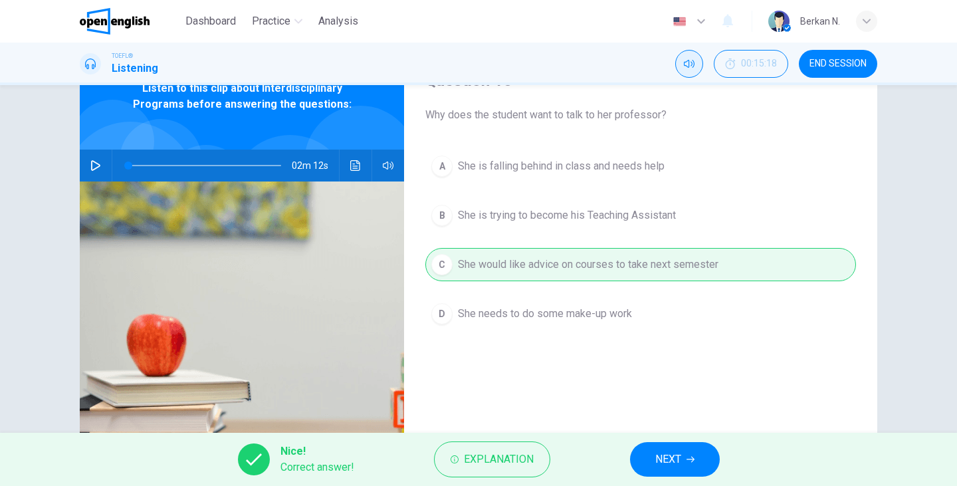
click at [672, 452] on span "NEXT" at bounding box center [668, 459] width 26 height 19
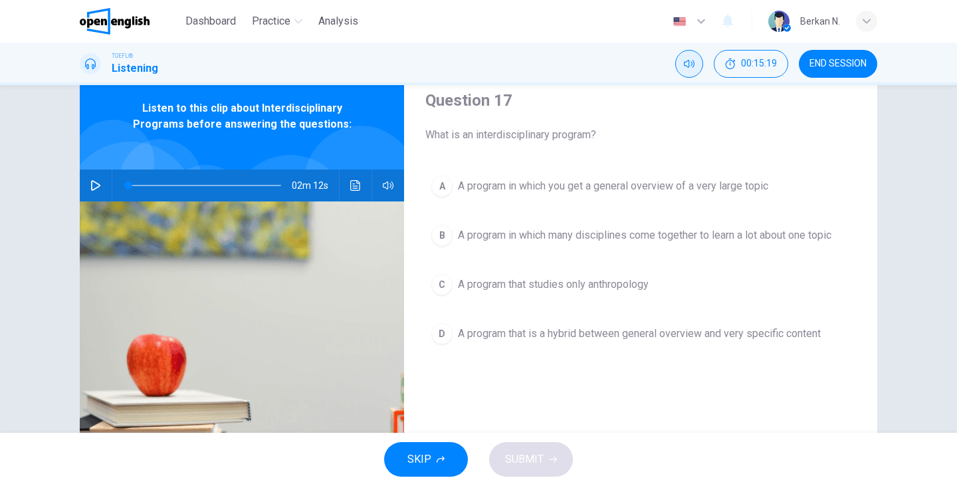
scroll to position [40, 0]
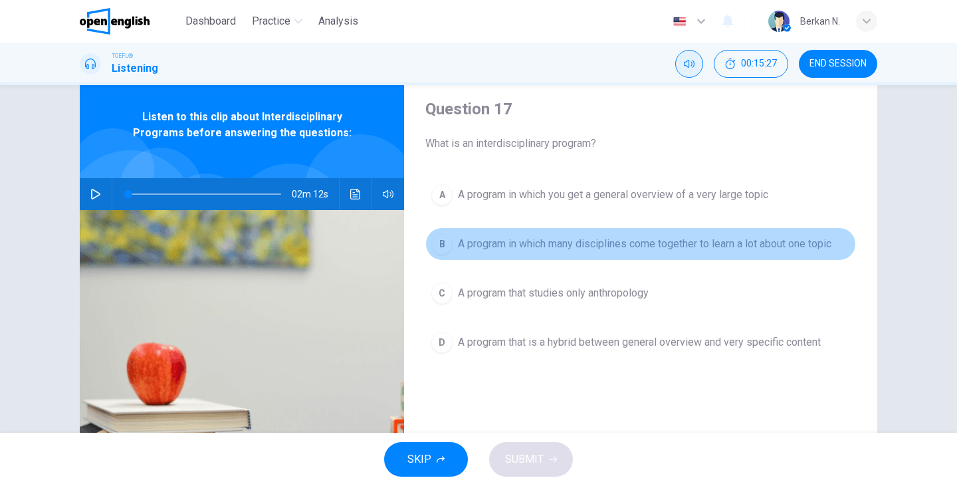
click at [463, 244] on span "A program in which many disciplines come together to learn a lot about one topic" at bounding box center [644, 244] width 373 height 16
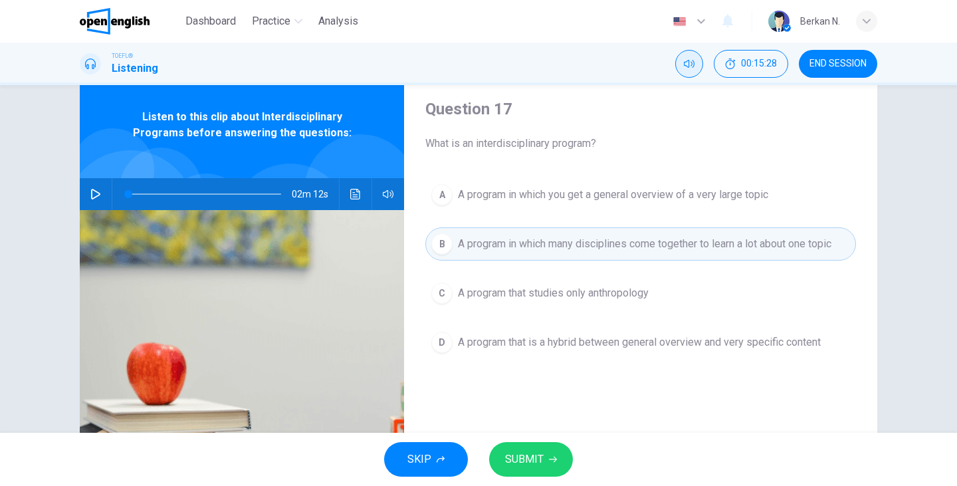
click at [537, 464] on span "SUBMIT" at bounding box center [524, 459] width 39 height 19
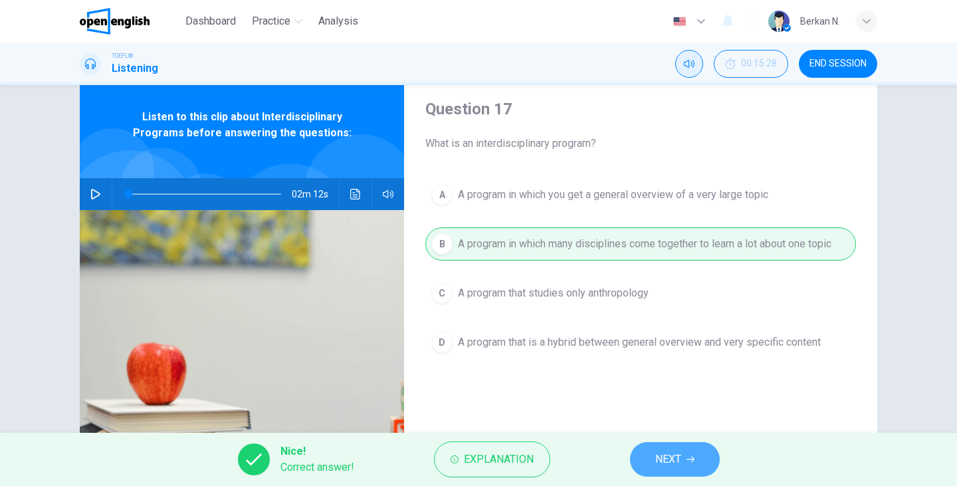
click at [661, 469] on button "NEXT" at bounding box center [675, 459] width 90 height 35
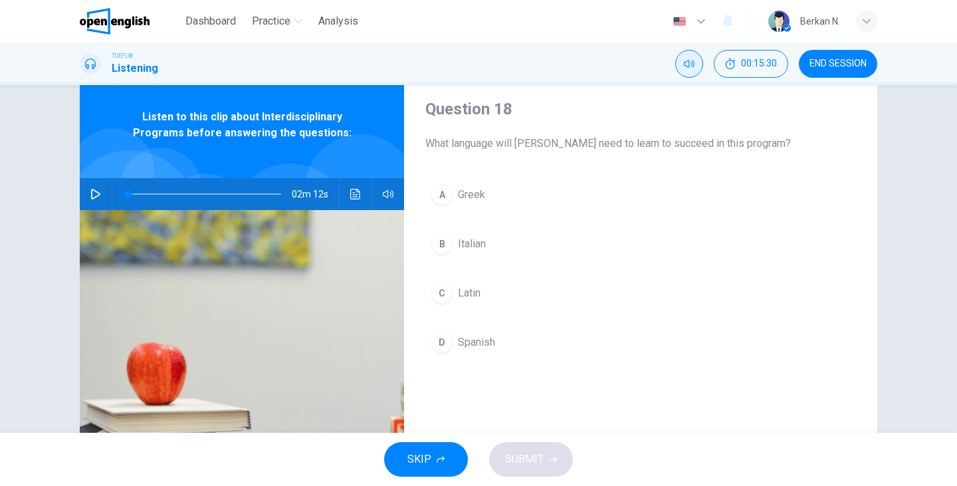
click at [458, 205] on button "A [DEMOGRAPHIC_DATA]" at bounding box center [640, 194] width 431 height 33
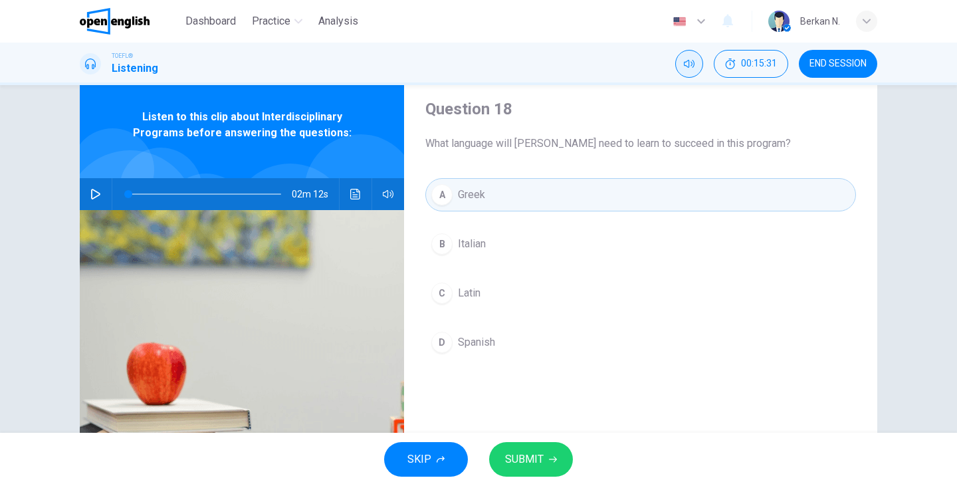
click at [533, 455] on span "SUBMIT" at bounding box center [524, 459] width 39 height 19
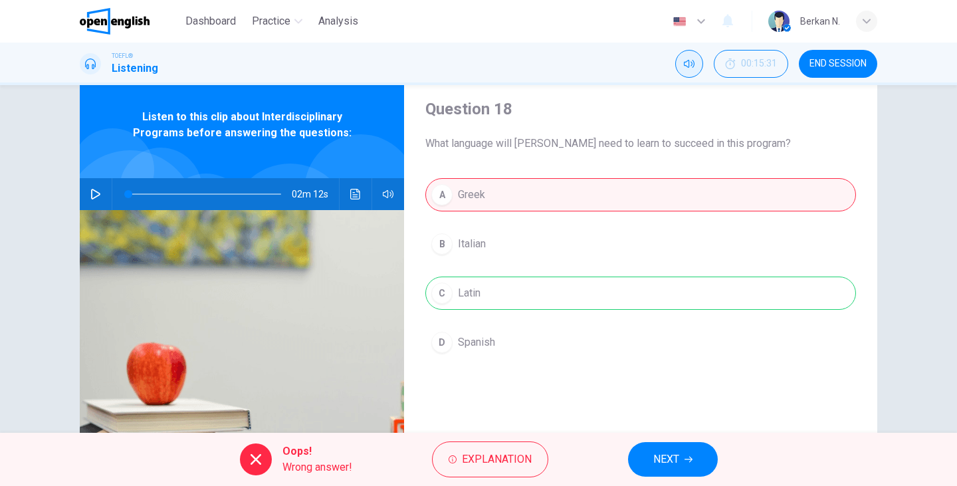
click at [472, 148] on span "What language will [PERSON_NAME] need to learn to succeed in this program?" at bounding box center [640, 144] width 431 height 16
click at [667, 433] on div "Oops! Wrong answer! Explanation NEXT" at bounding box center [478, 459] width 957 height 53
click at [667, 452] on span "NEXT" at bounding box center [666, 459] width 26 height 19
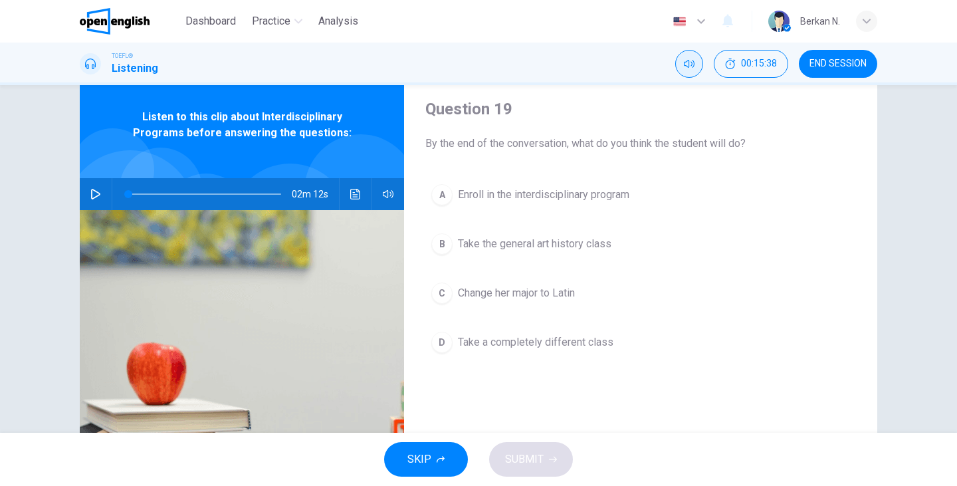
click at [585, 195] on span "Enroll in the interdisciplinary program" at bounding box center [543, 195] width 171 height 16
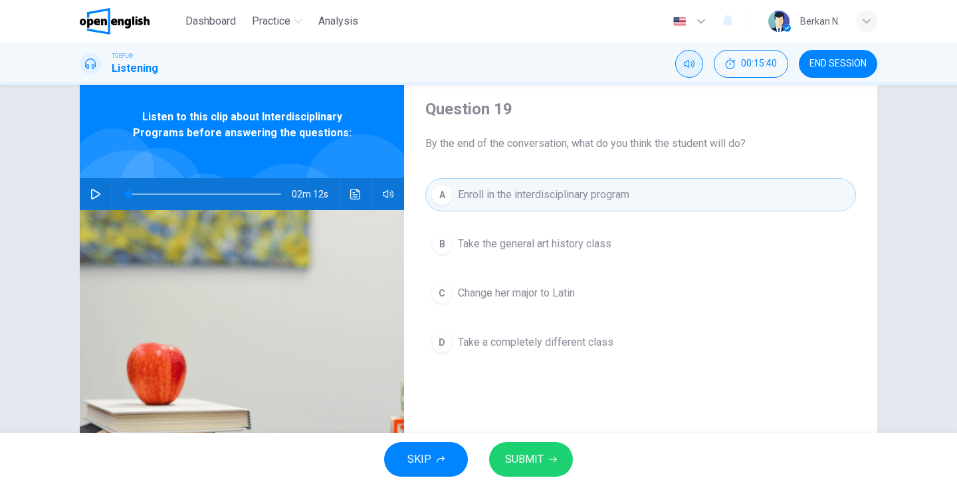
click at [537, 458] on span "SUBMIT" at bounding box center [524, 459] width 39 height 19
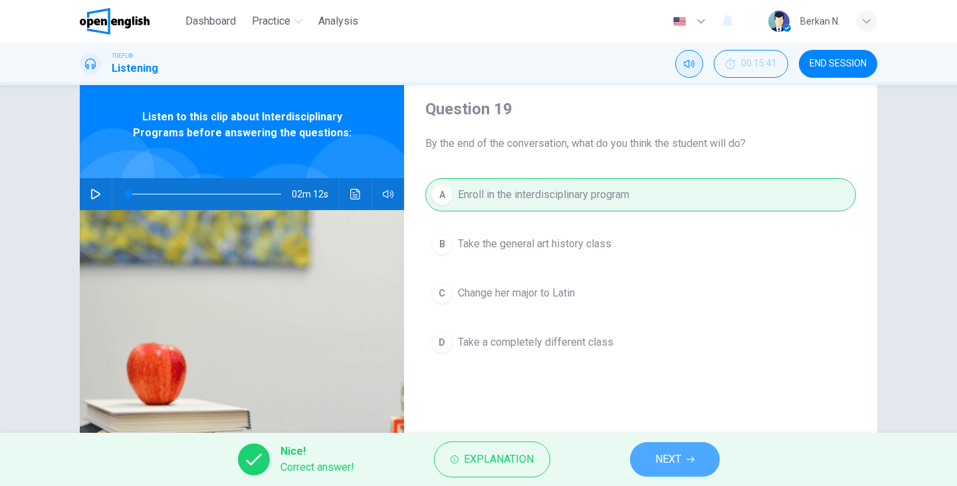
click at [698, 462] on button "NEXT" at bounding box center [675, 459] width 90 height 35
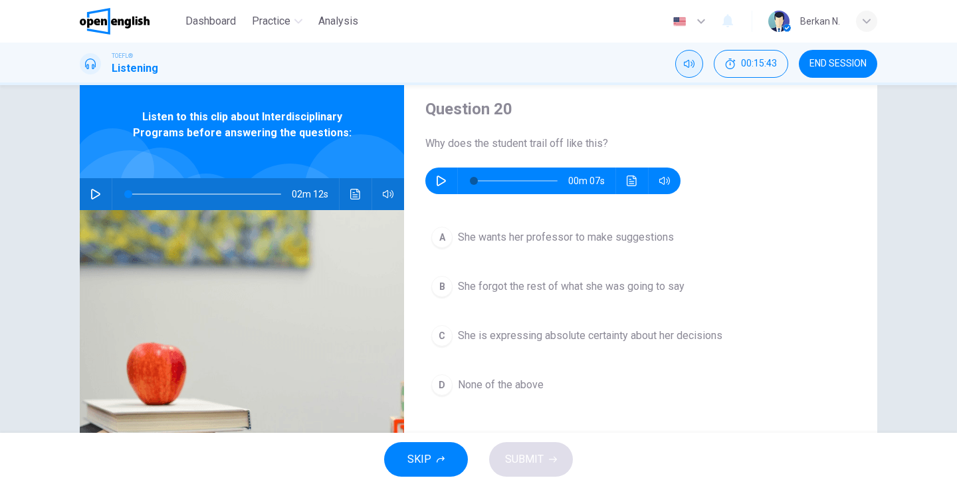
click at [441, 175] on button "button" at bounding box center [441, 180] width 21 height 27
type input "*"
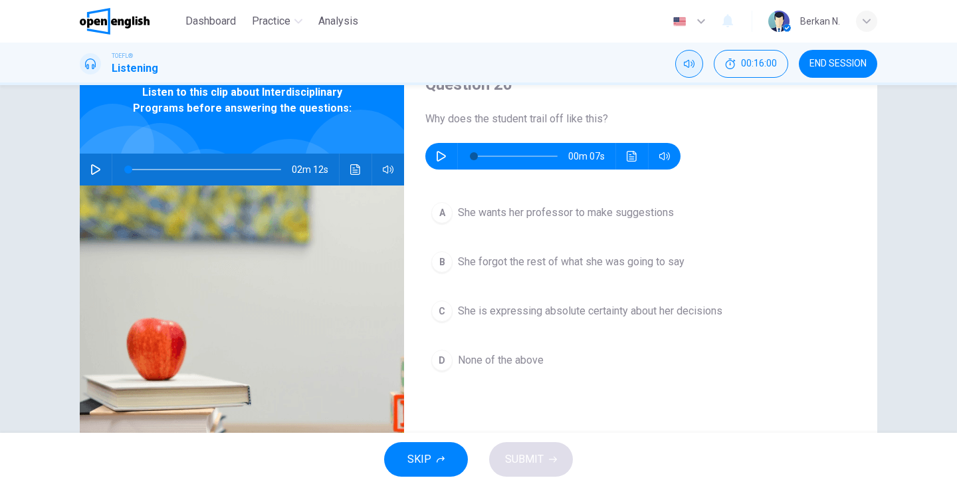
click at [513, 217] on span "She wants her professor to make suggestions" at bounding box center [566, 213] width 216 height 16
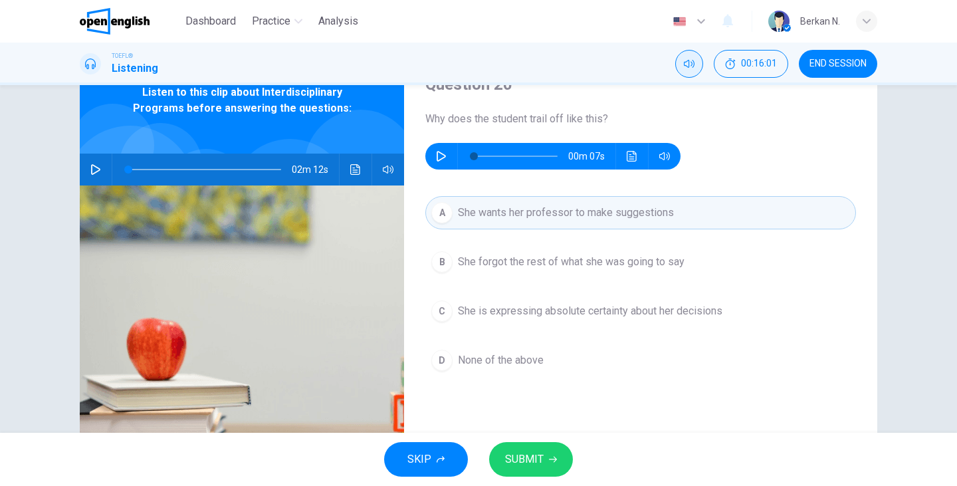
click at [526, 444] on button "SUBMIT" at bounding box center [531, 459] width 84 height 35
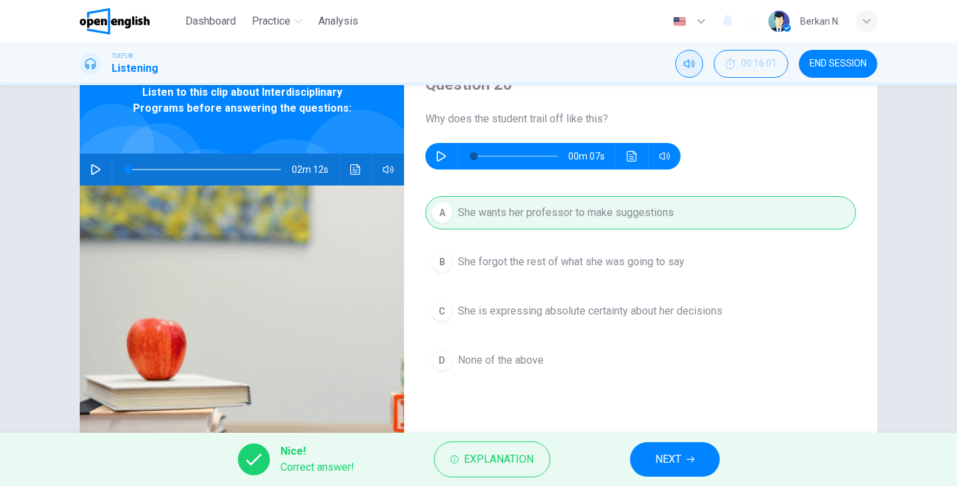
click at [674, 456] on span "NEXT" at bounding box center [668, 459] width 26 height 19
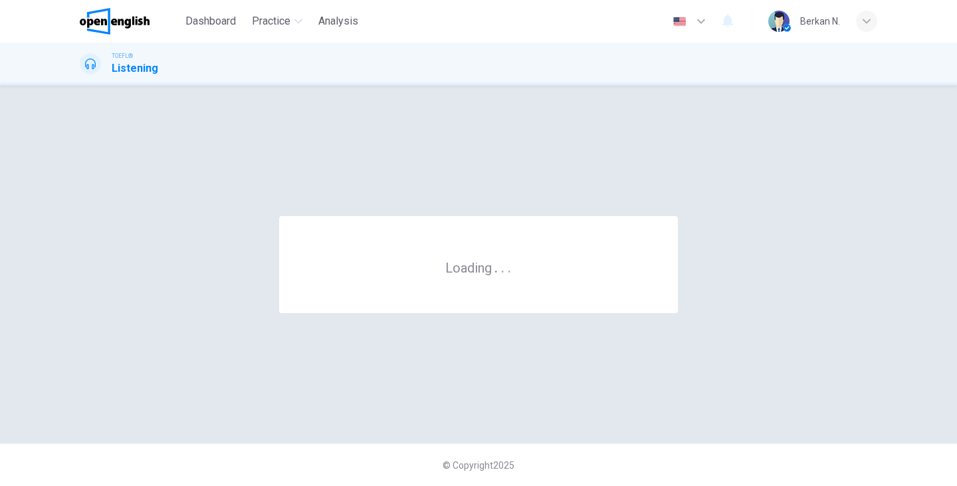
scroll to position [0, 0]
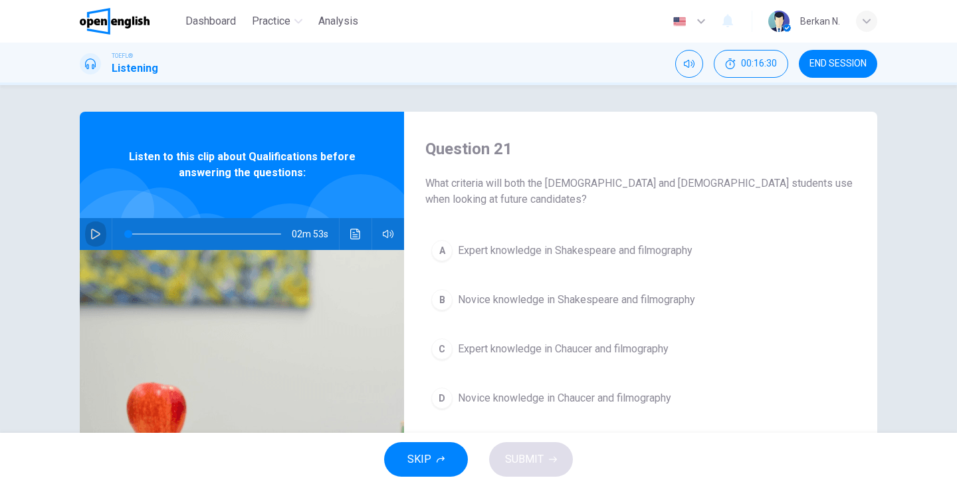
click at [94, 229] on button "button" at bounding box center [95, 234] width 21 height 32
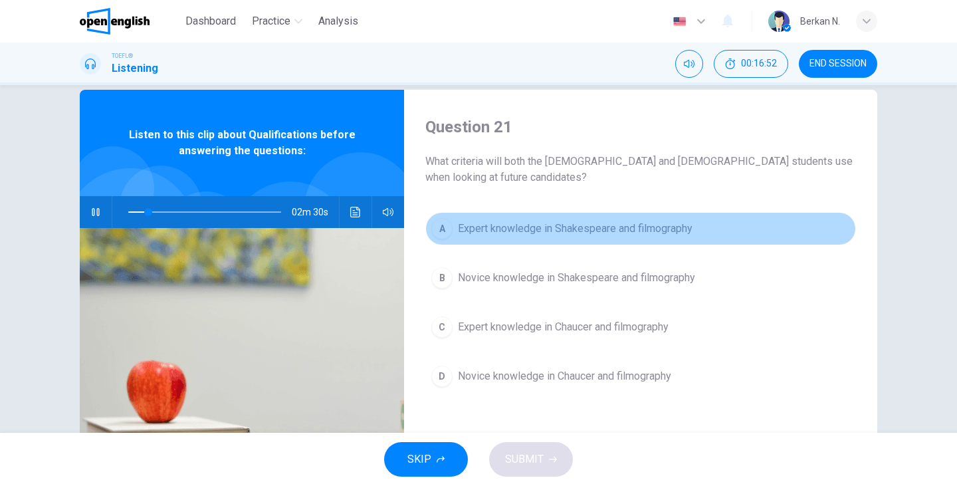
click at [444, 227] on div "A" at bounding box center [441, 228] width 21 height 21
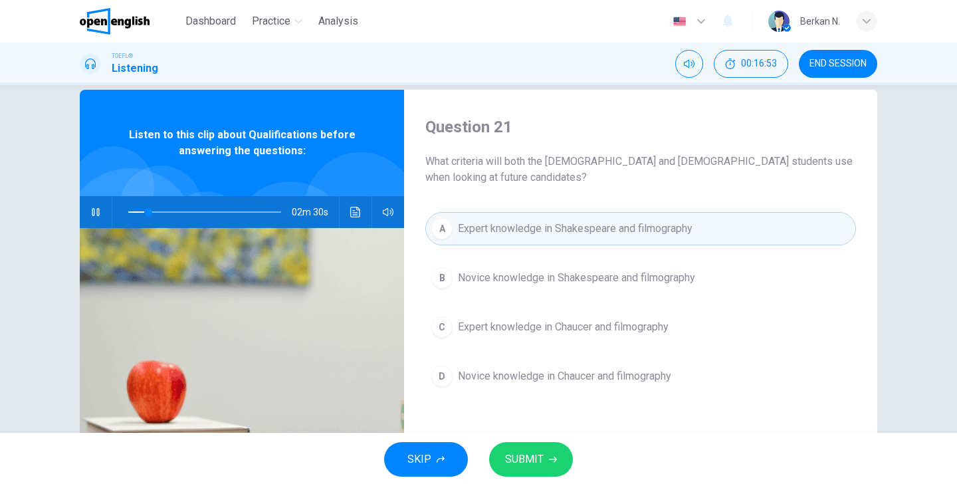
click at [532, 476] on button "SUBMIT" at bounding box center [531, 459] width 84 height 35
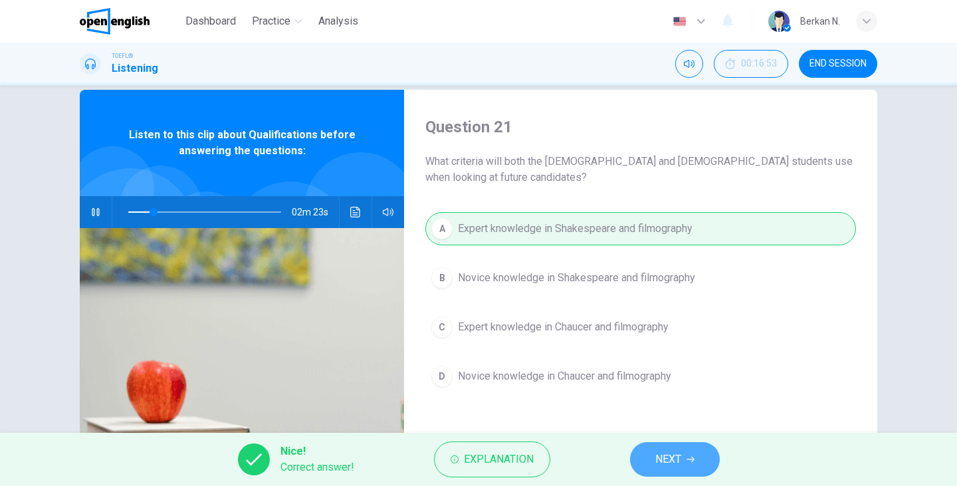
click at [704, 464] on button "NEXT" at bounding box center [675, 459] width 90 height 35
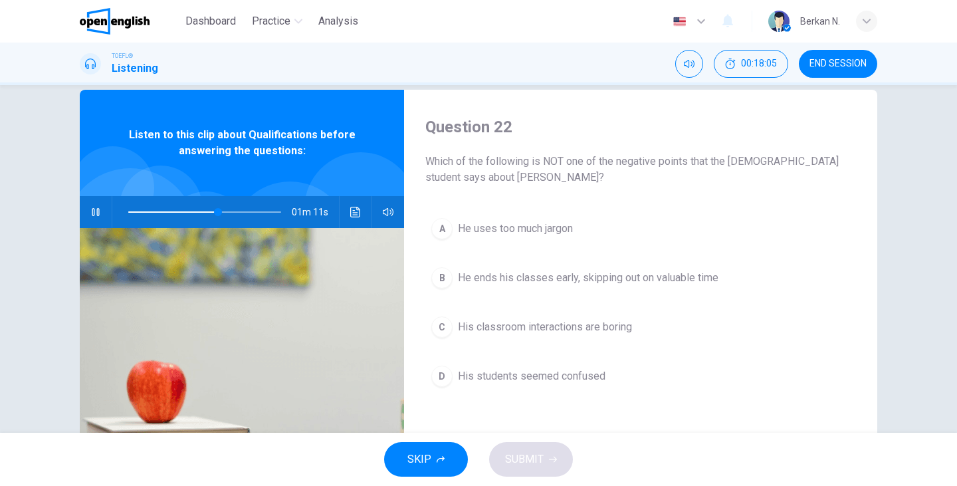
click at [522, 231] on span "He uses too much jargon" at bounding box center [515, 229] width 115 height 16
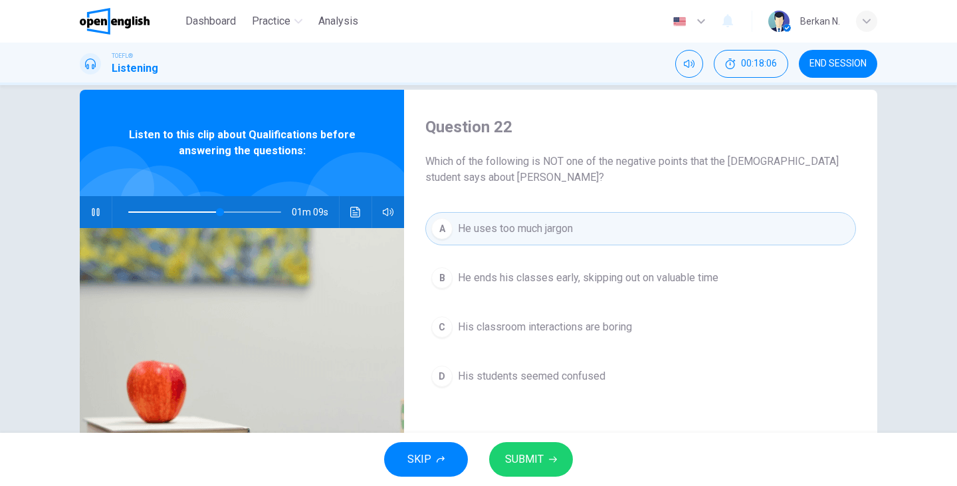
click at [538, 458] on span "SUBMIT" at bounding box center [524, 459] width 39 height 19
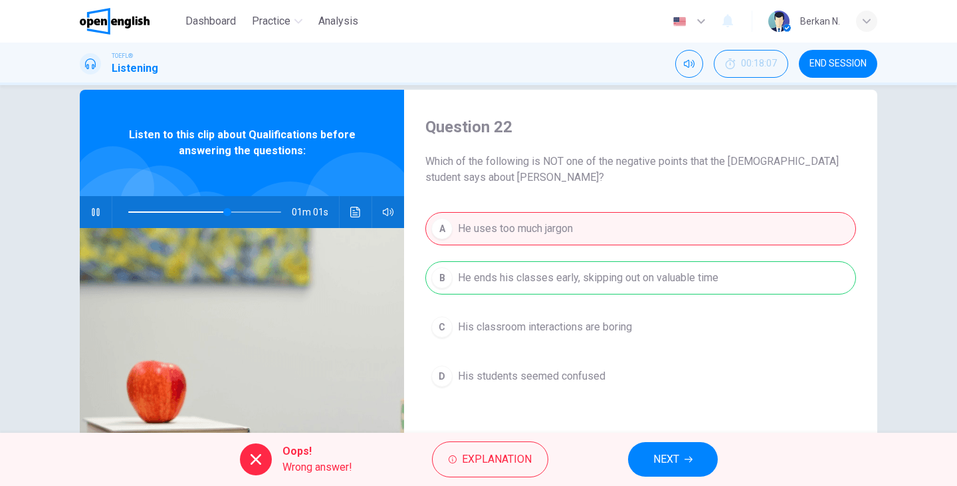
click at [672, 465] on span "NEXT" at bounding box center [666, 459] width 26 height 19
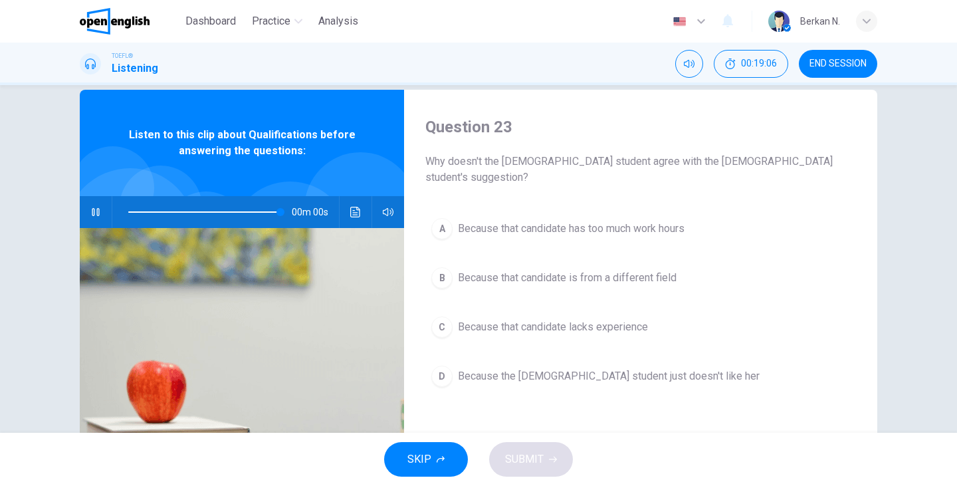
type input "*"
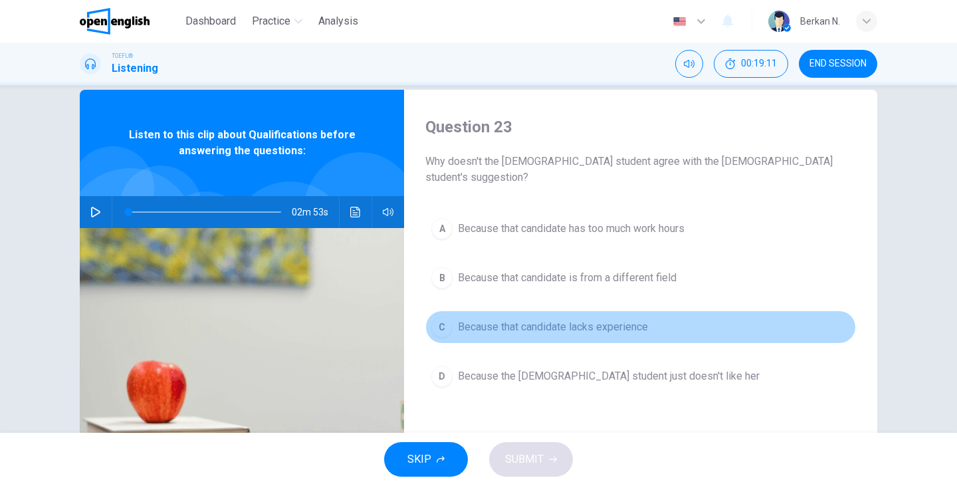
click at [581, 319] on span "Because that candidate lacks experience" at bounding box center [553, 327] width 190 height 16
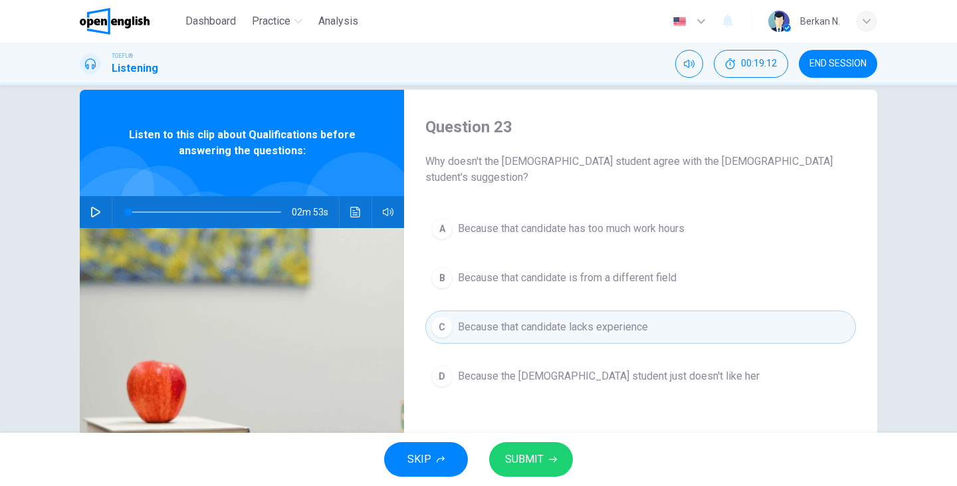
click at [527, 451] on span "SUBMIT" at bounding box center [524, 459] width 39 height 19
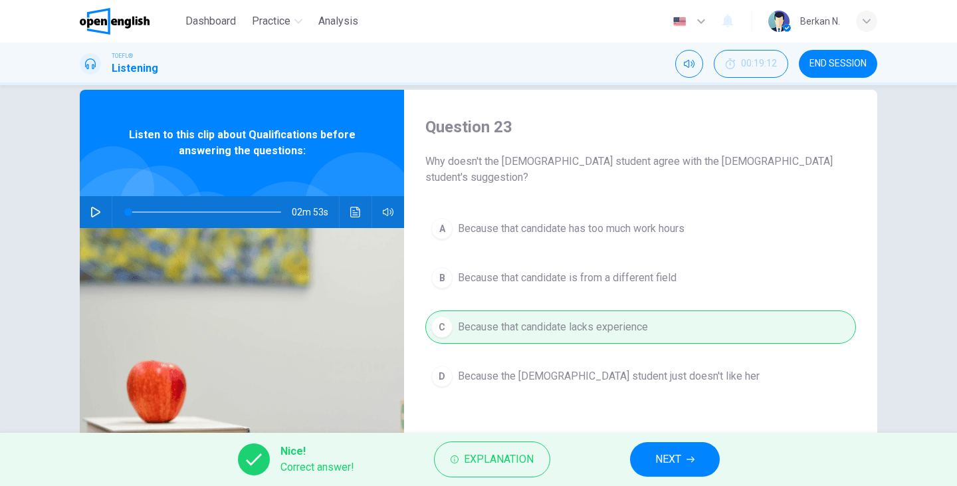
click at [672, 451] on span "NEXT" at bounding box center [668, 459] width 26 height 19
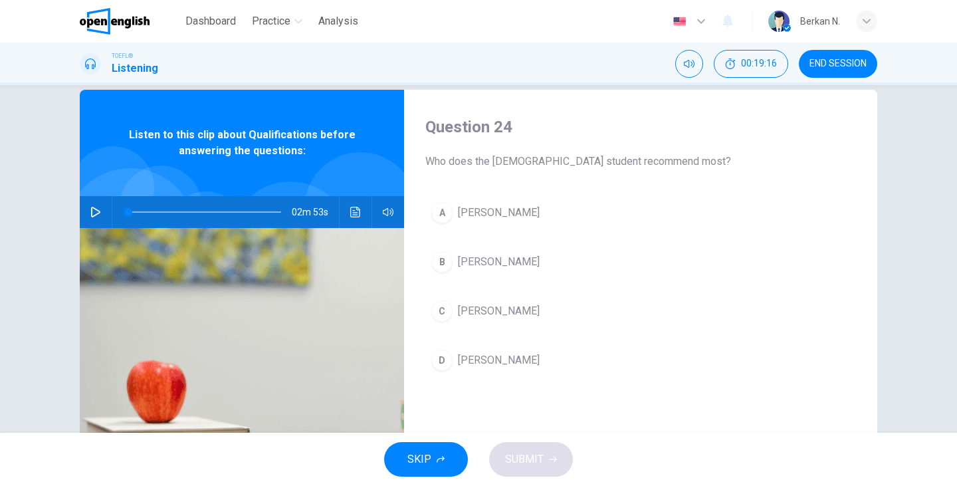
scroll to position [29, 0]
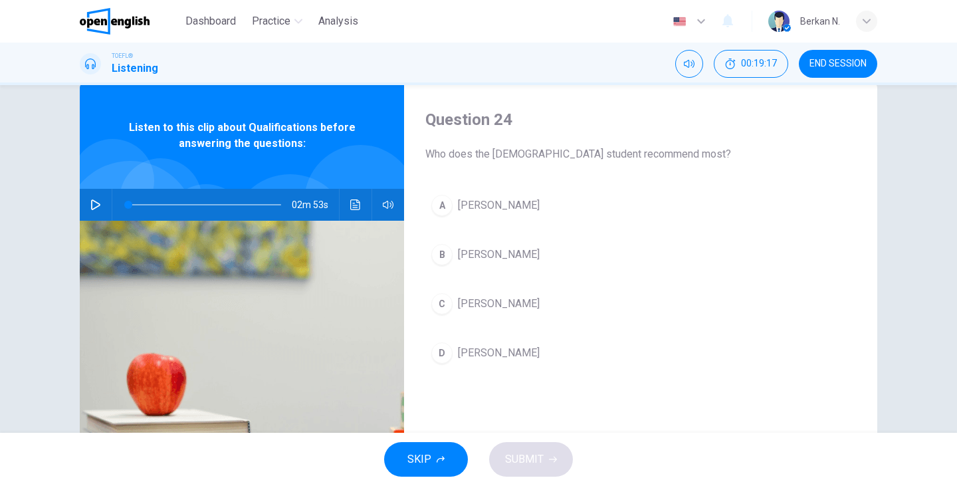
click at [464, 255] on span "[PERSON_NAME]" at bounding box center [499, 255] width 82 height 16
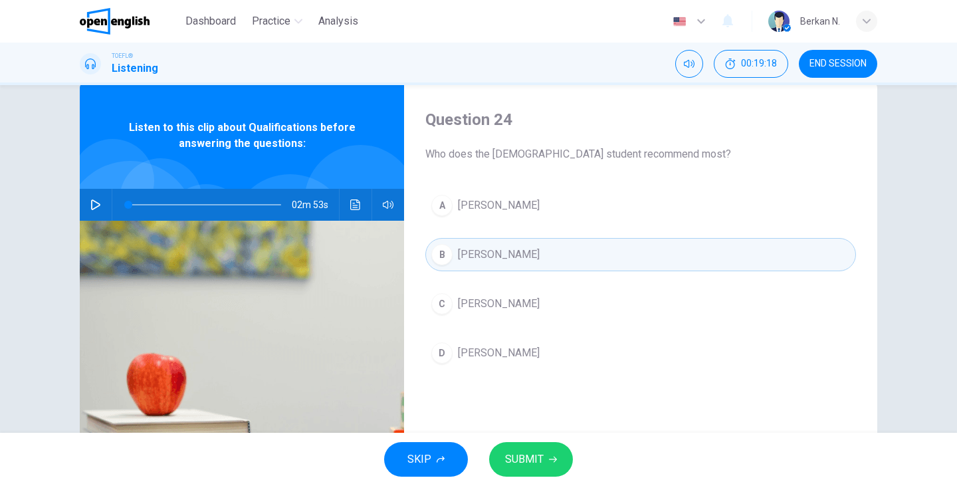
scroll to position [27, 0]
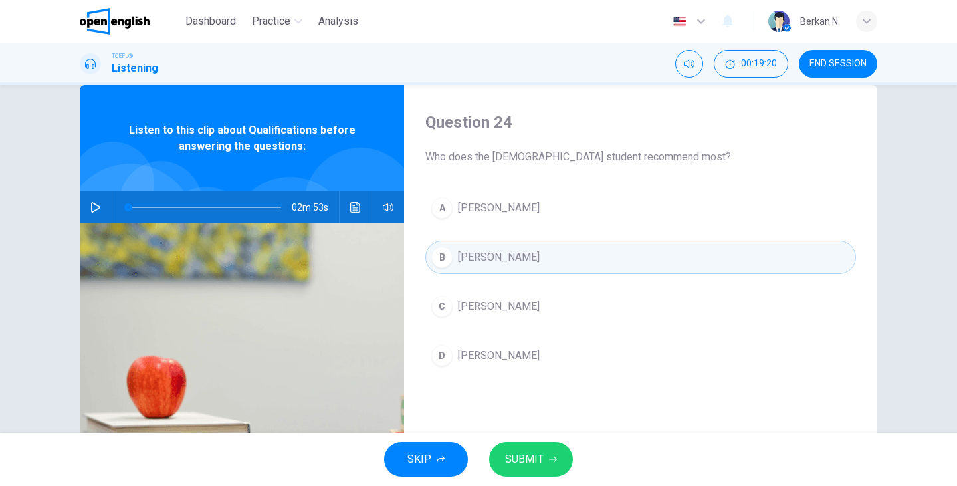
click at [520, 458] on span "SUBMIT" at bounding box center [524, 459] width 39 height 19
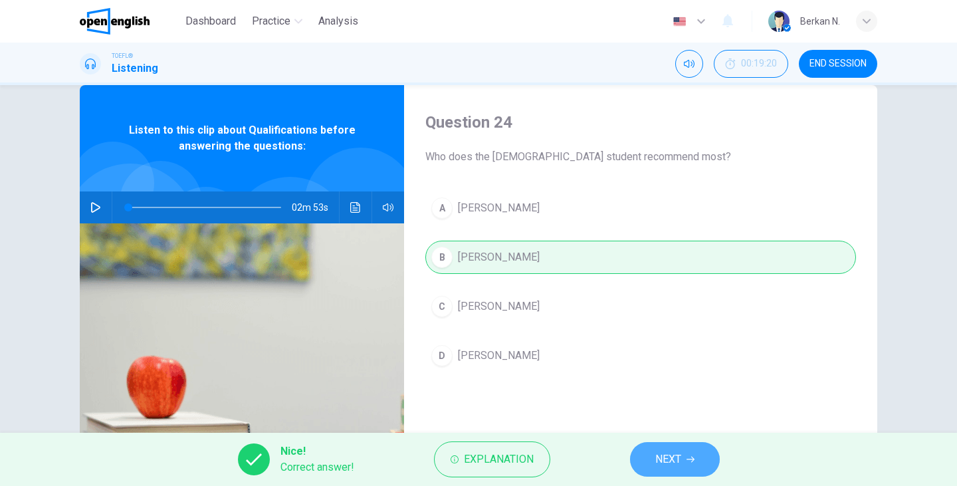
click at [661, 456] on span "NEXT" at bounding box center [668, 459] width 26 height 19
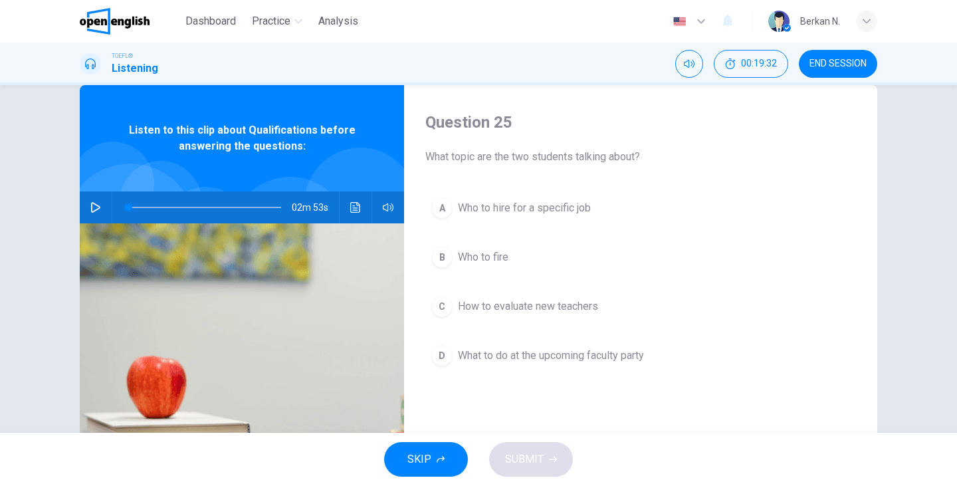
click at [538, 200] on span "Who to hire for a specific job" at bounding box center [524, 208] width 133 height 16
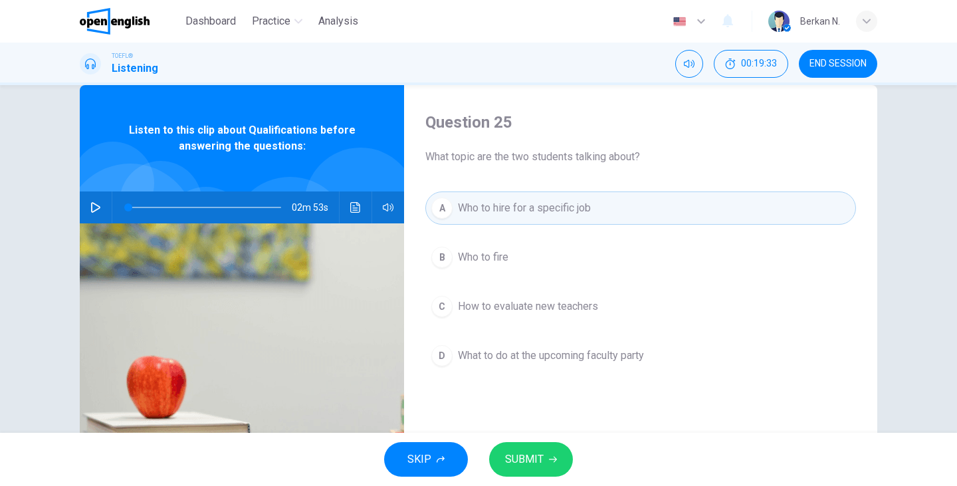
click at [528, 448] on button "SUBMIT" at bounding box center [531, 459] width 84 height 35
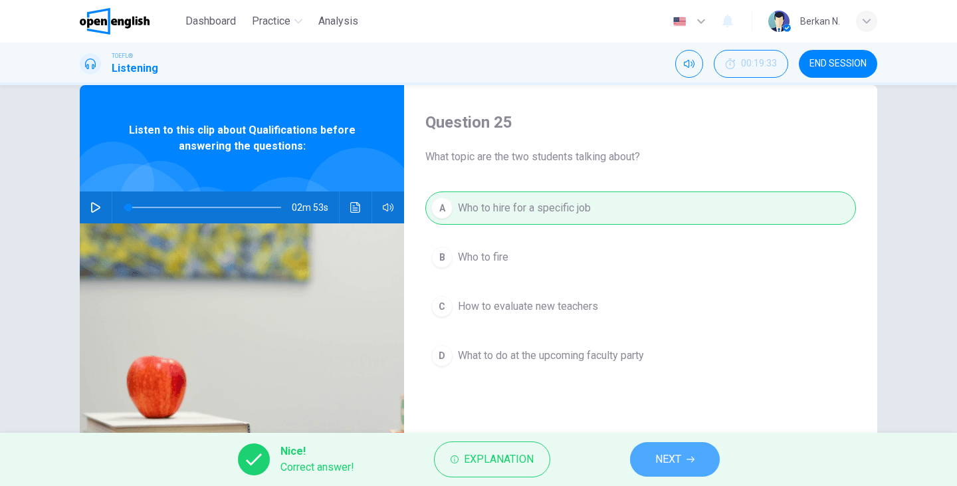
click at [670, 453] on span "NEXT" at bounding box center [668, 459] width 26 height 19
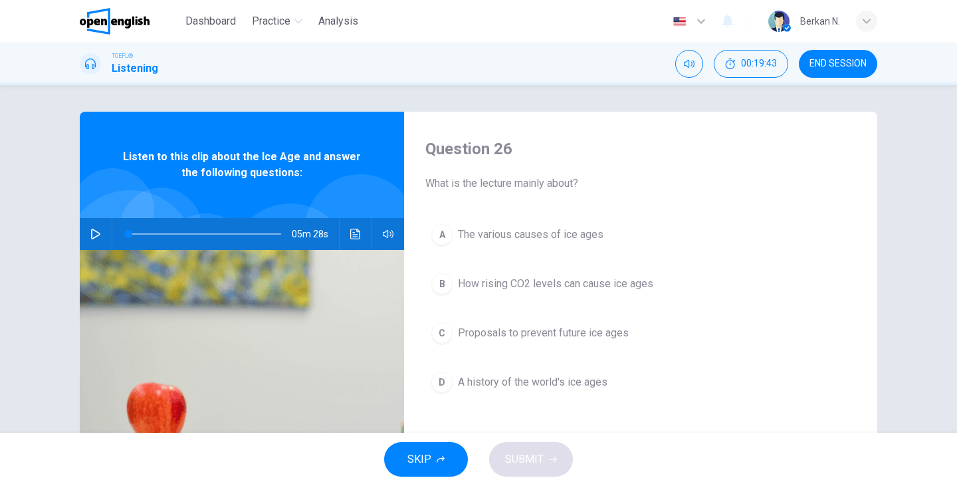
scroll to position [41, 0]
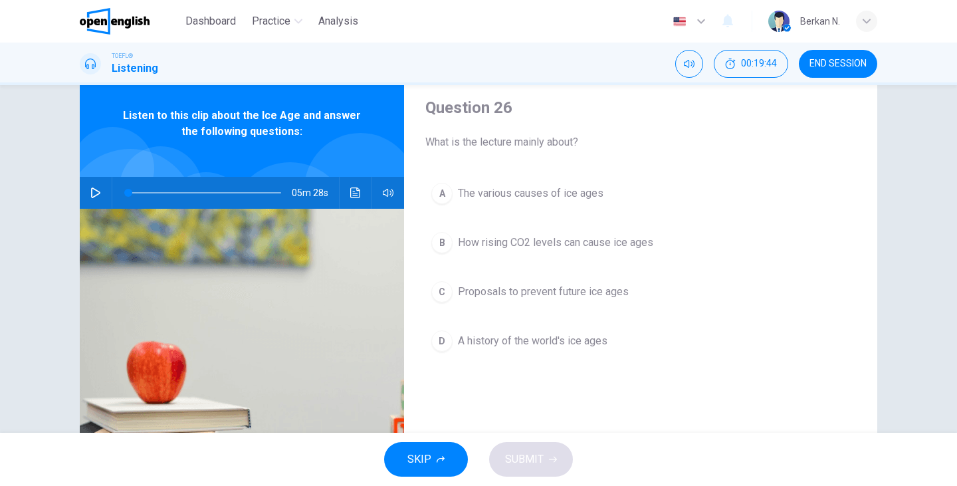
click at [85, 191] on button "button" at bounding box center [95, 193] width 21 height 32
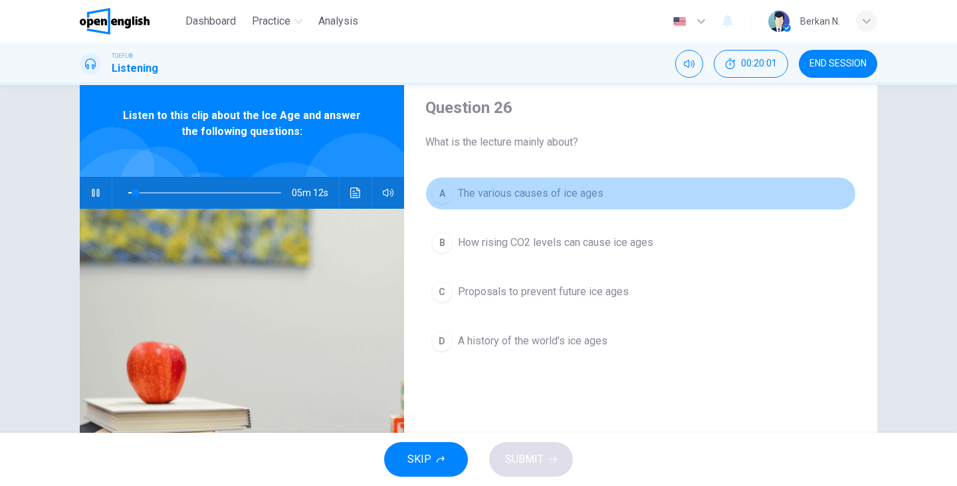
click at [441, 199] on div "A" at bounding box center [441, 193] width 21 height 21
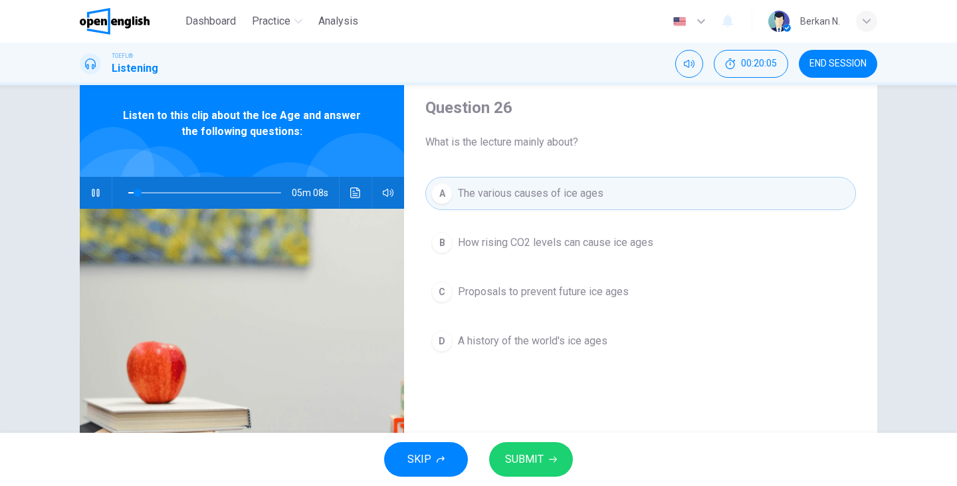
click at [546, 451] on button "SUBMIT" at bounding box center [531, 459] width 84 height 35
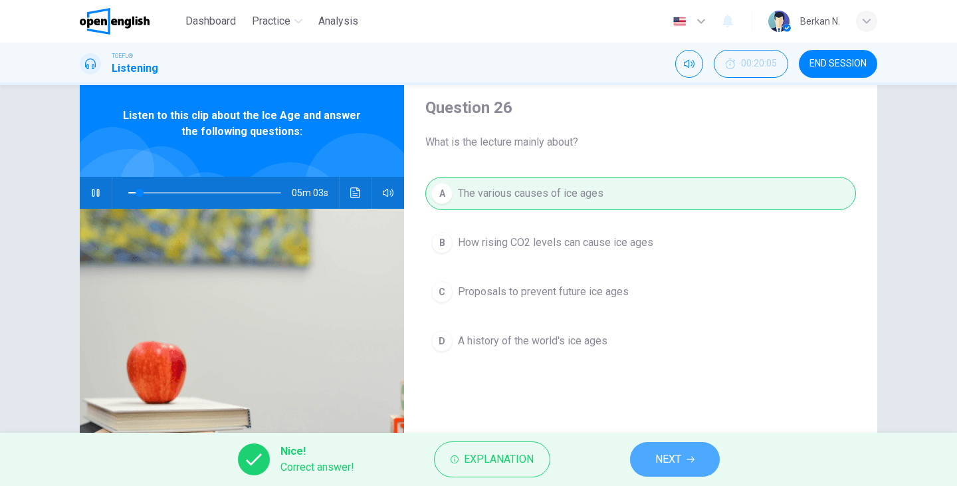
click at [666, 449] on button "NEXT" at bounding box center [675, 459] width 90 height 35
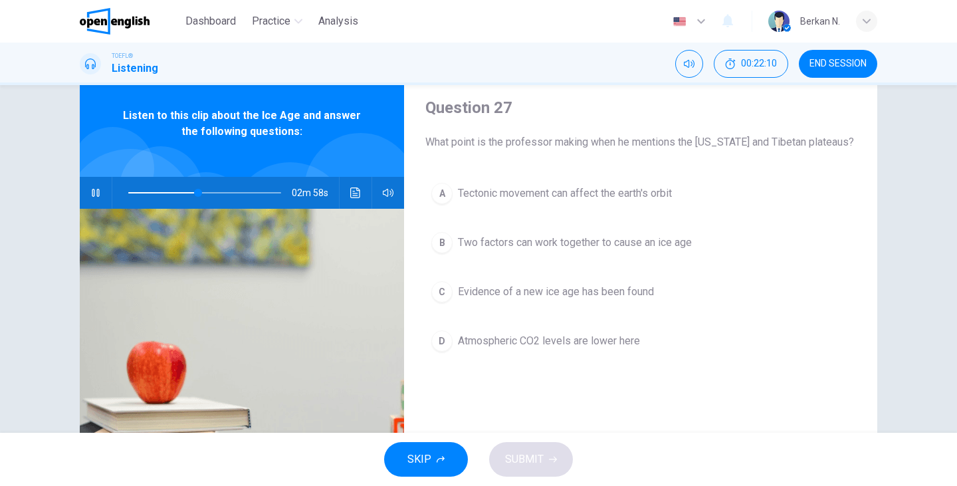
click at [624, 248] on span "Two factors can work together to cause an ice age" at bounding box center [575, 243] width 234 height 16
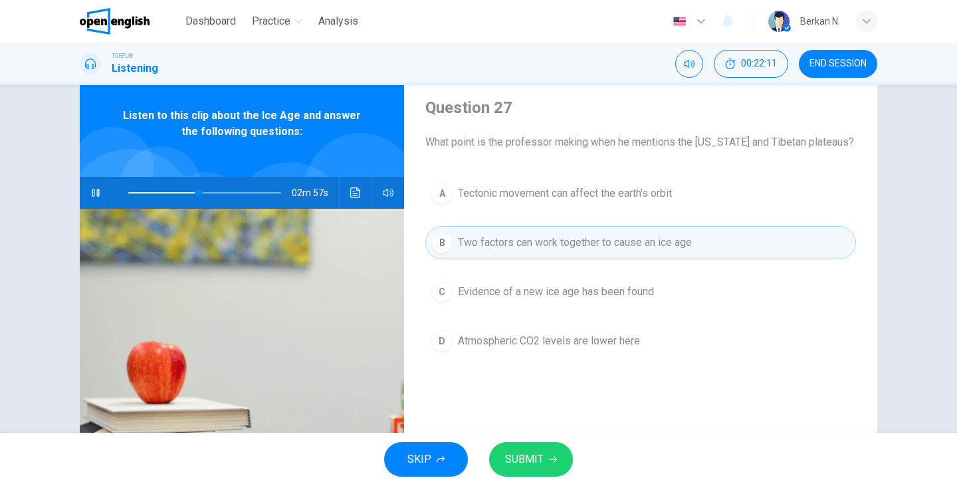
click at [544, 458] on button "SUBMIT" at bounding box center [531, 459] width 84 height 35
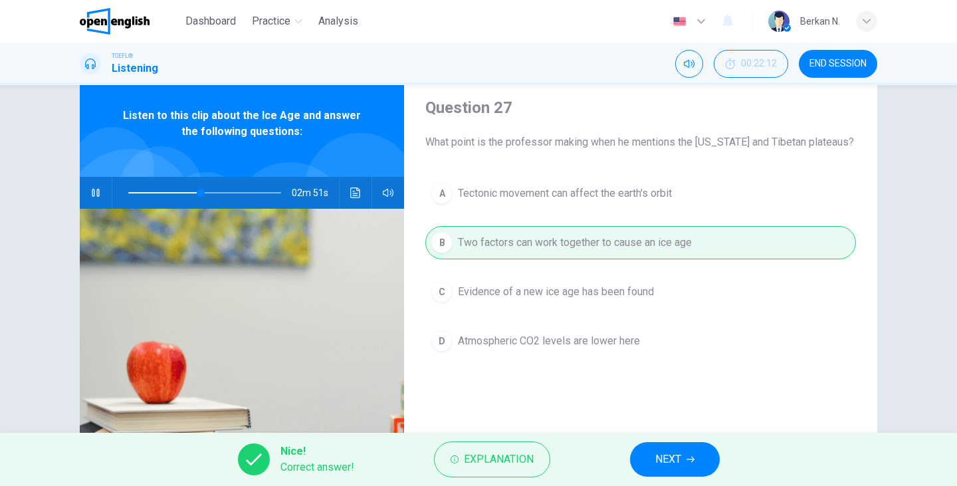
click at [682, 455] on button "NEXT" at bounding box center [675, 459] width 90 height 35
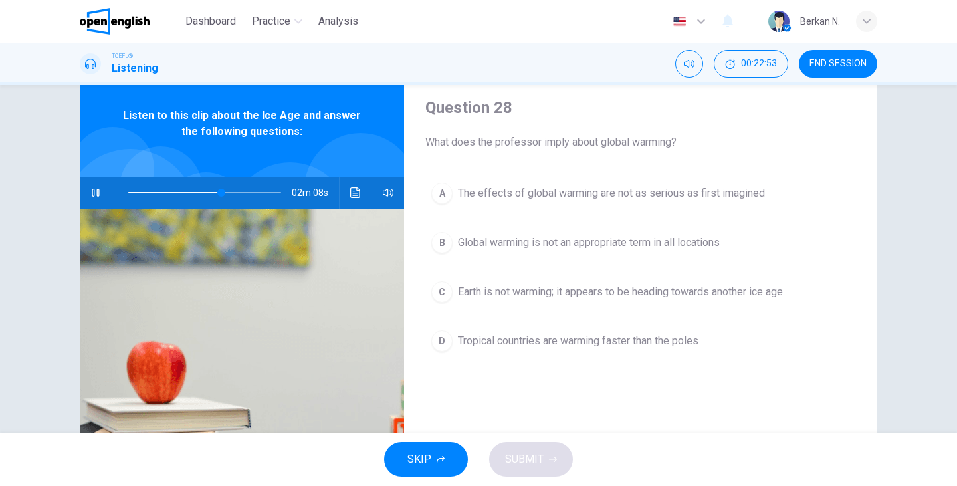
click at [597, 239] on span "Global warming is not an appropriate term in all locations" at bounding box center [589, 243] width 262 height 16
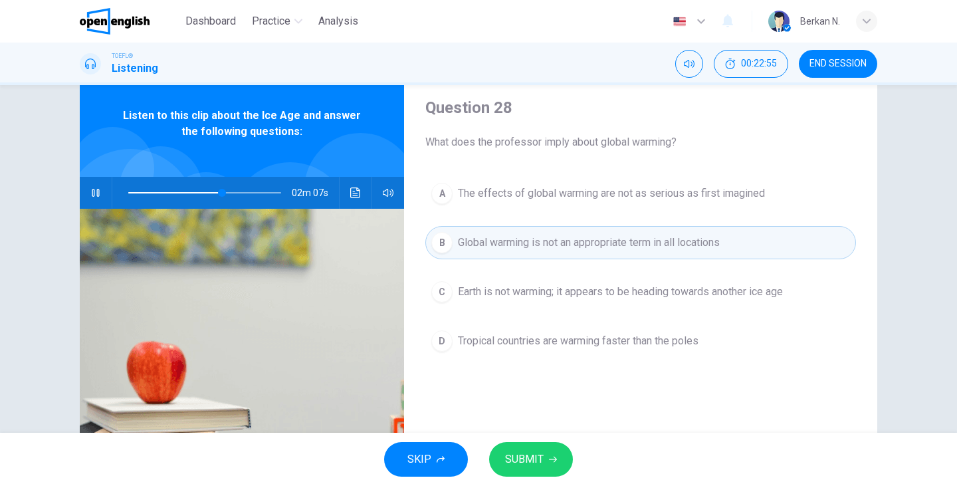
click at [520, 458] on span "SUBMIT" at bounding box center [524, 459] width 39 height 19
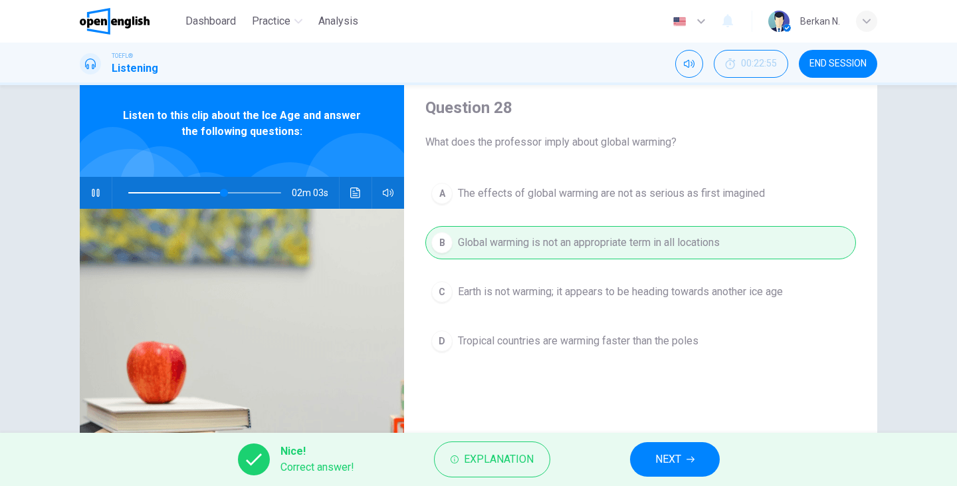
click at [655, 446] on button "NEXT" at bounding box center [675, 459] width 90 height 35
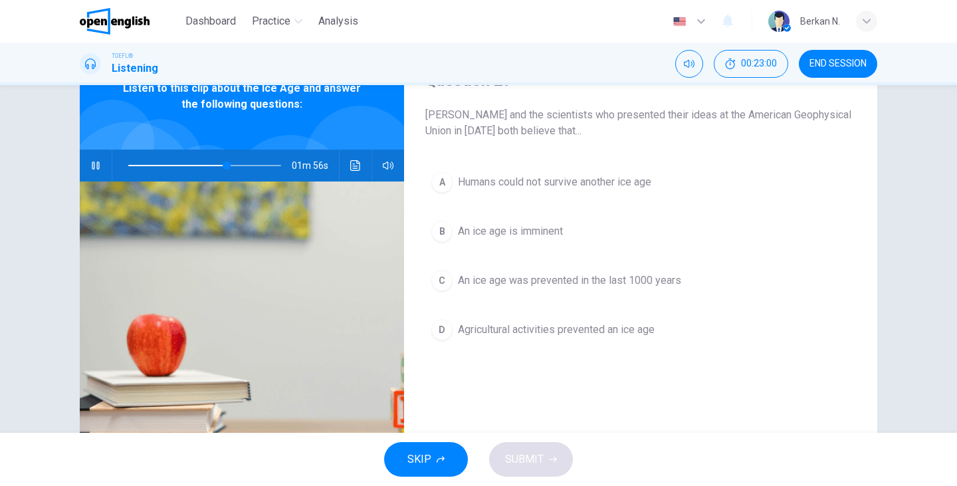
scroll to position [45, 0]
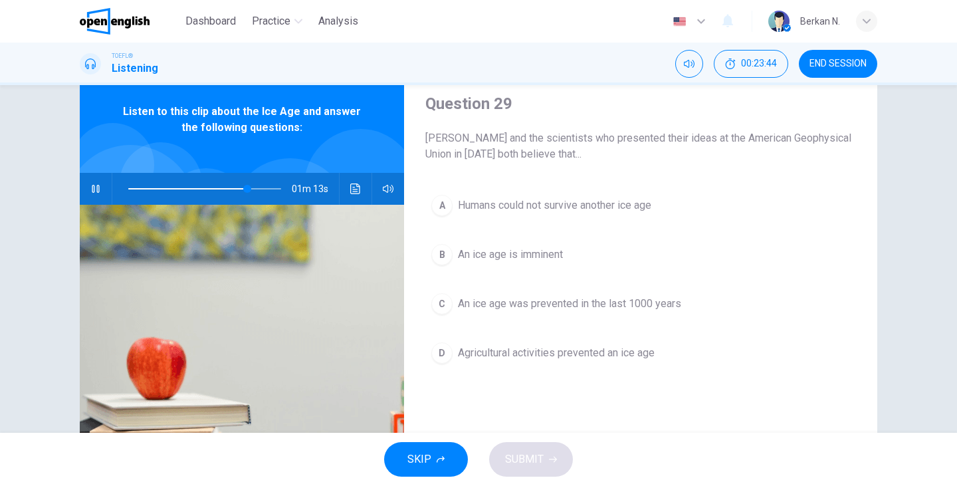
click at [137, 74] on h1 "Listening" at bounding box center [135, 68] width 47 height 16
click at [469, 350] on span "Agricultural activities prevented an ice age" at bounding box center [556, 353] width 197 height 16
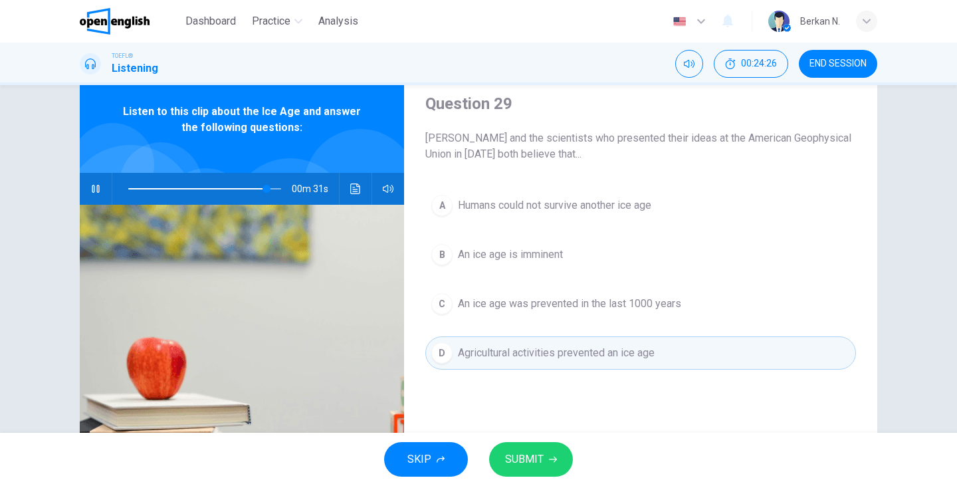
click at [517, 458] on span "SUBMIT" at bounding box center [524, 459] width 39 height 19
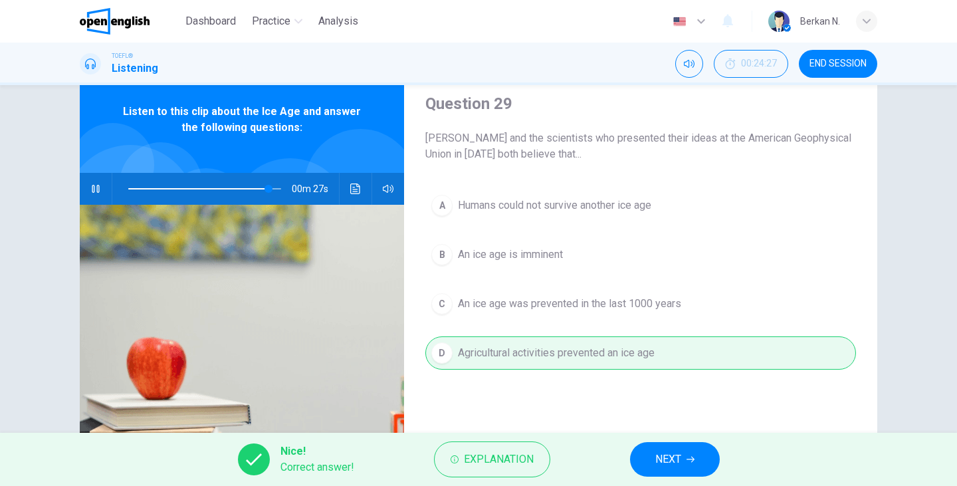
click at [670, 462] on span "NEXT" at bounding box center [668, 459] width 26 height 19
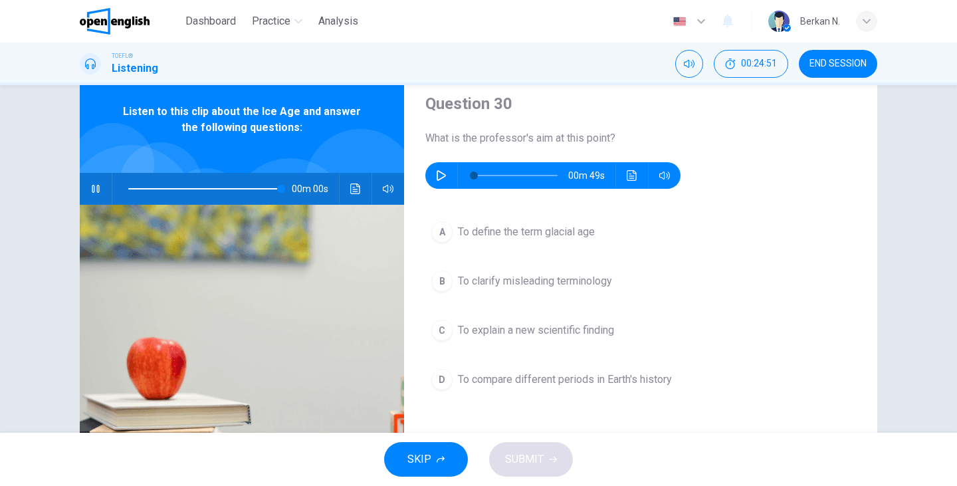
type input "*"
click at [443, 170] on button "button" at bounding box center [441, 175] width 21 height 27
click at [433, 293] on button "B To clarify misleading terminology" at bounding box center [640, 280] width 431 height 33
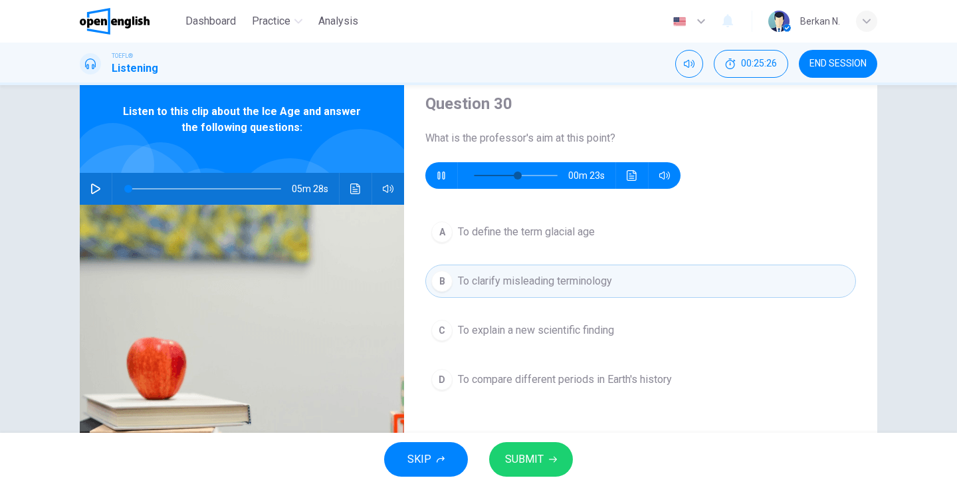
click at [524, 464] on span "SUBMIT" at bounding box center [524, 459] width 39 height 19
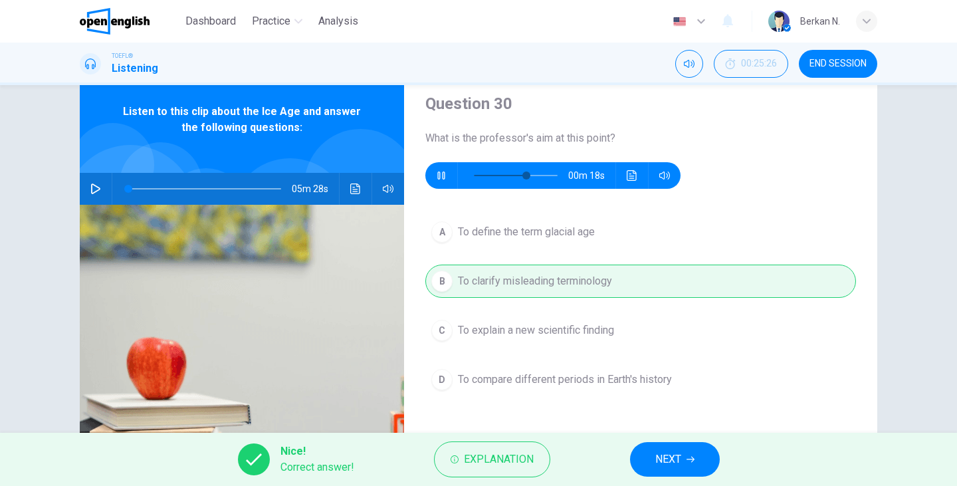
click at [655, 458] on span "NEXT" at bounding box center [668, 459] width 26 height 19
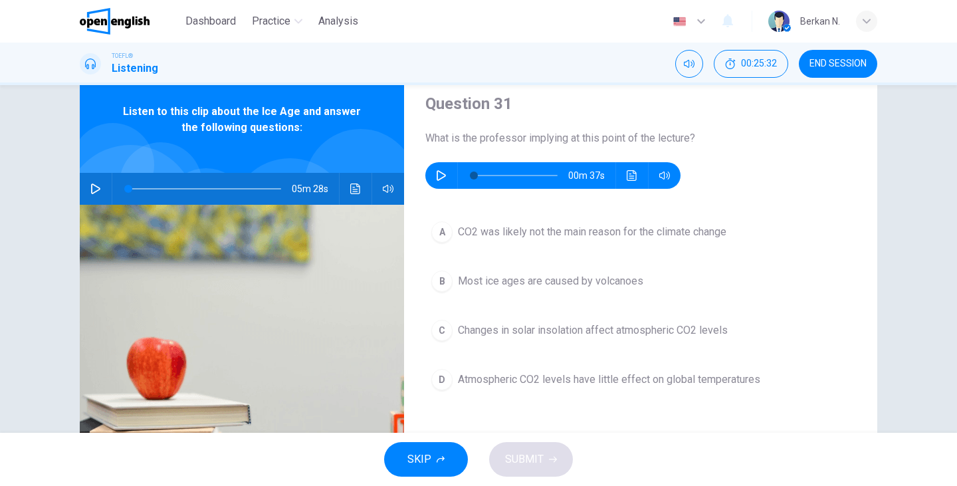
click at [446, 174] on icon "button" at bounding box center [441, 175] width 11 height 11
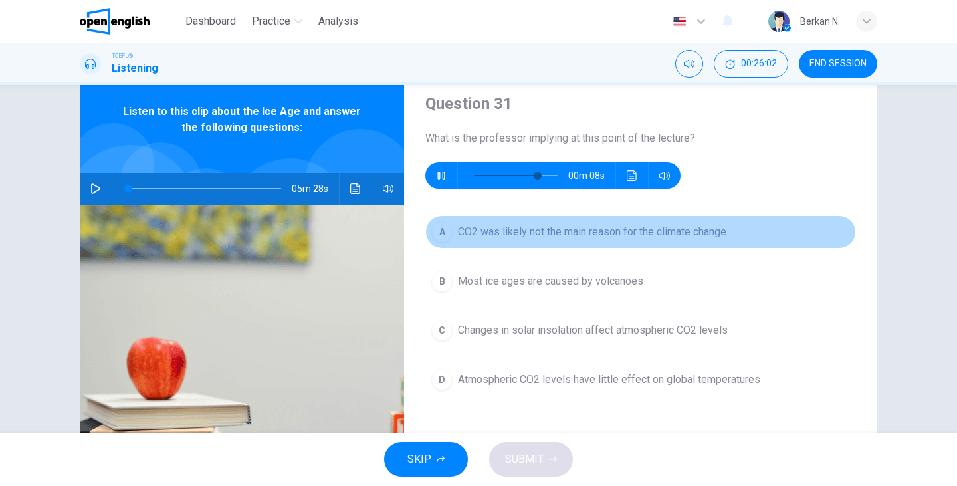
click at [447, 235] on div "A" at bounding box center [441, 231] width 21 height 21
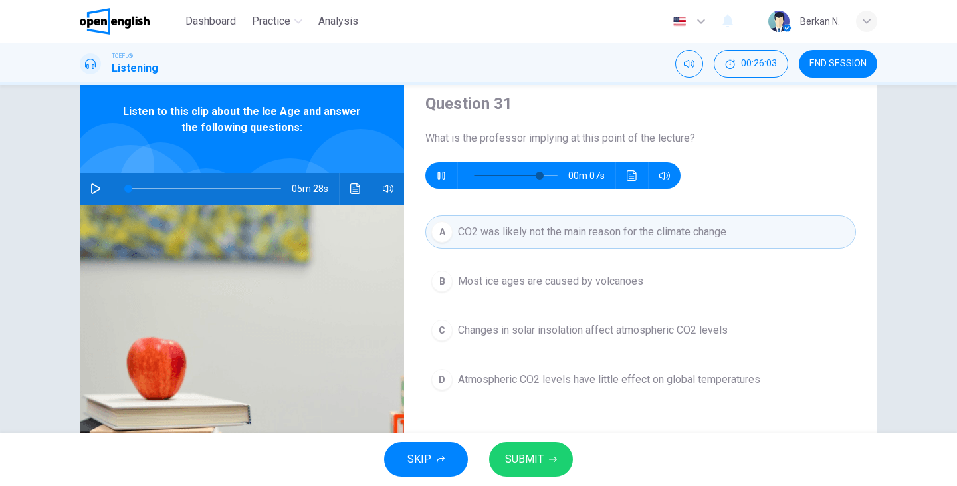
click at [534, 449] on button "SUBMIT" at bounding box center [531, 459] width 84 height 35
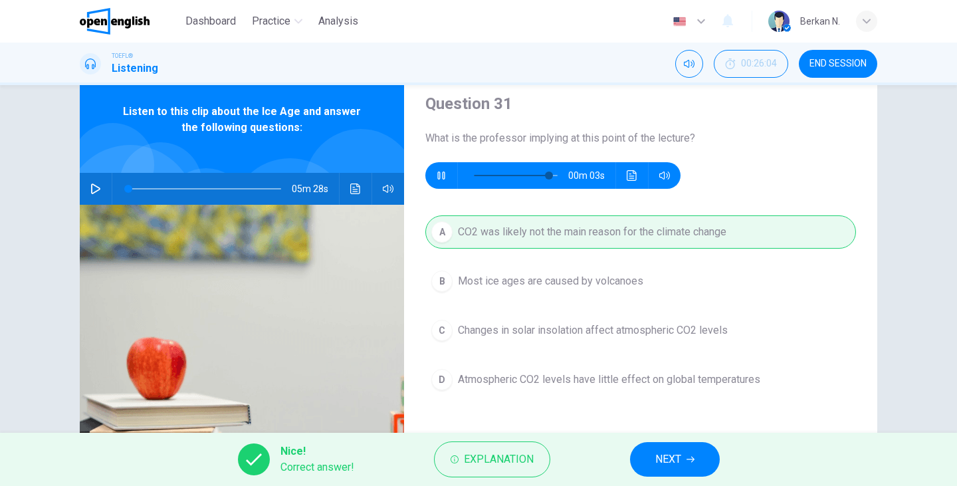
type input "**"
click at [671, 462] on span "NEXT" at bounding box center [668, 459] width 26 height 19
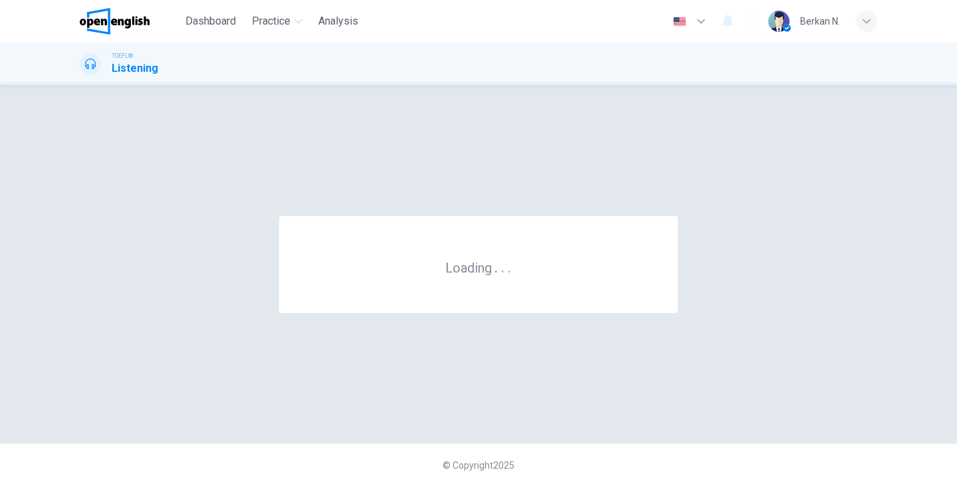
scroll to position [0, 0]
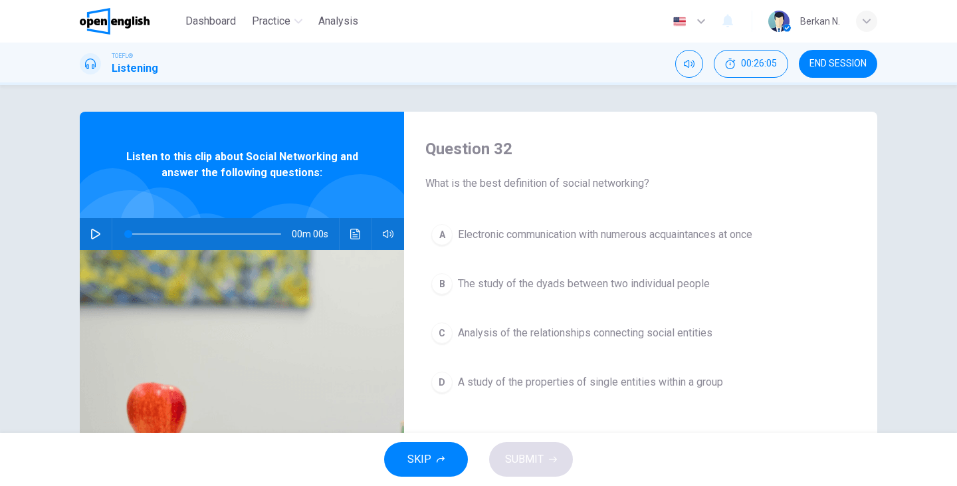
click at [846, 70] on button "END SESSION" at bounding box center [838, 64] width 78 height 28
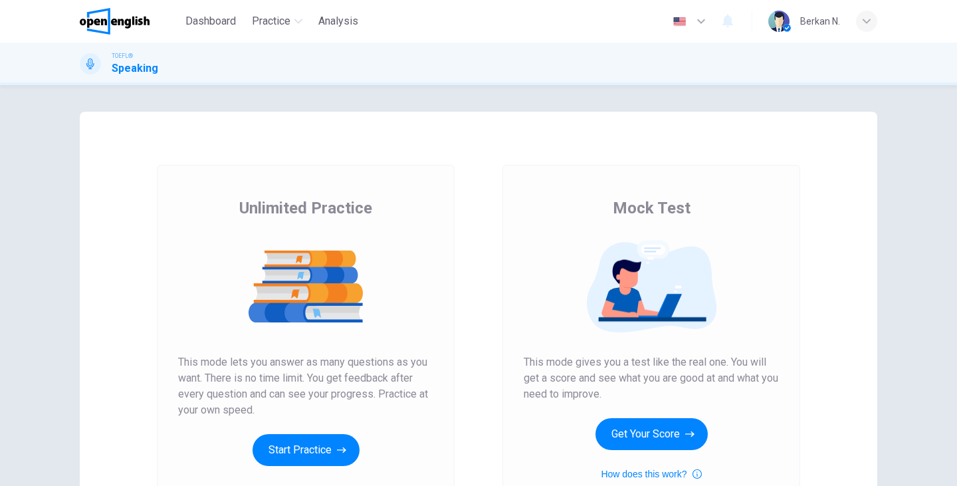
scroll to position [157, 0]
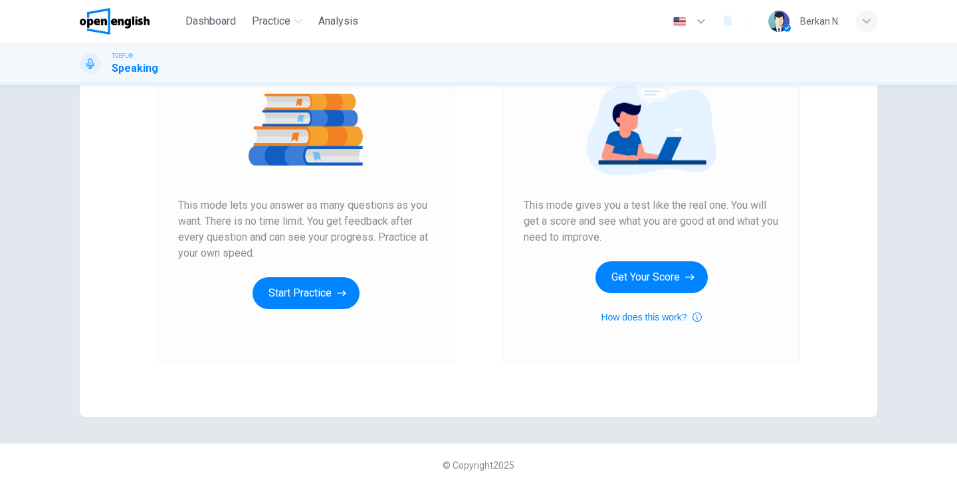
scroll to position [157, 0]
click at [315, 297] on button "Start Practice" at bounding box center [306, 293] width 107 height 32
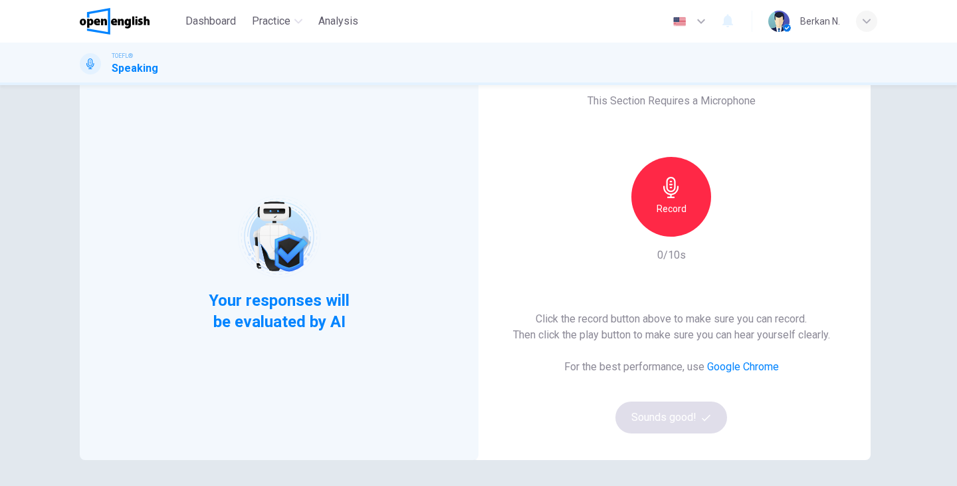
scroll to position [48, 0]
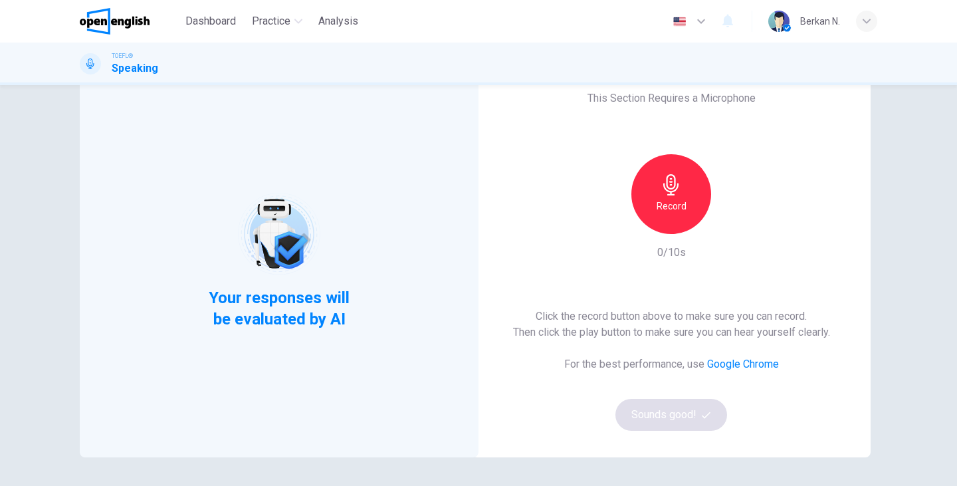
click at [666, 188] on icon "button" at bounding box center [670, 184] width 21 height 21
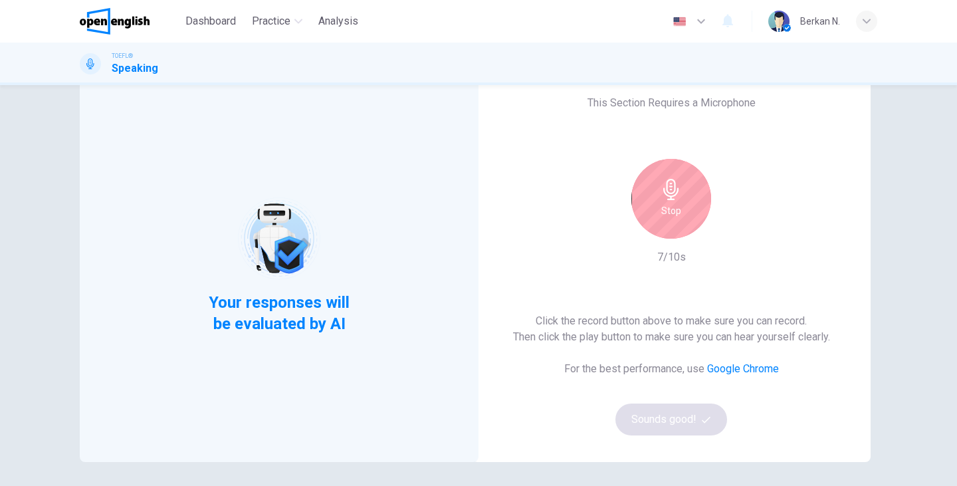
scroll to position [55, 0]
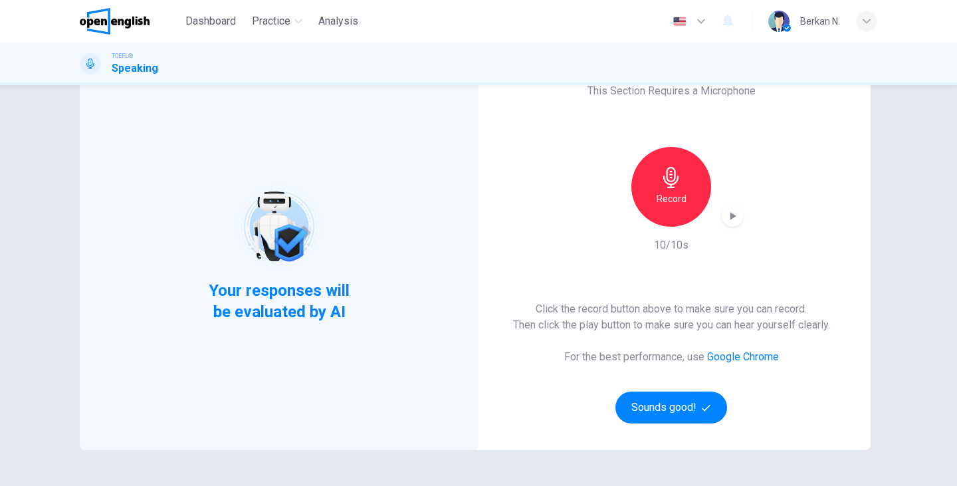
click at [732, 211] on icon "button" at bounding box center [732, 215] width 13 height 13
click at [647, 408] on button "Sounds good!" at bounding box center [671, 407] width 112 height 32
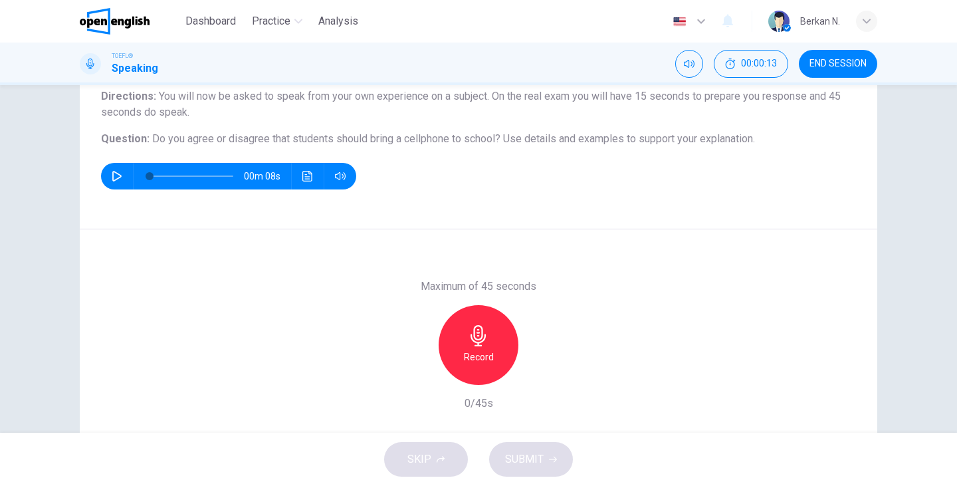
scroll to position [116, 0]
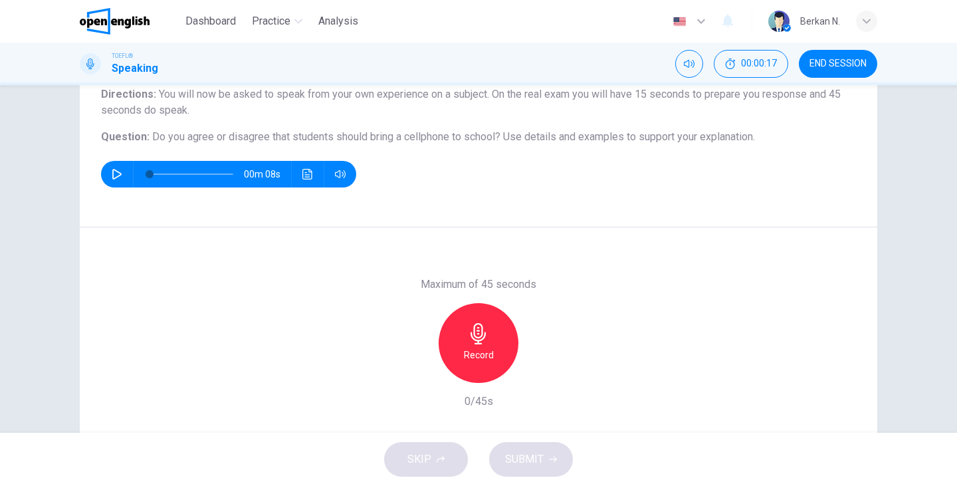
click at [492, 344] on div "Record" at bounding box center [479, 343] width 80 height 80
click at [461, 348] on div "Stop" at bounding box center [479, 343] width 80 height 80
click at [517, 462] on span "SUBMIT" at bounding box center [524, 459] width 39 height 19
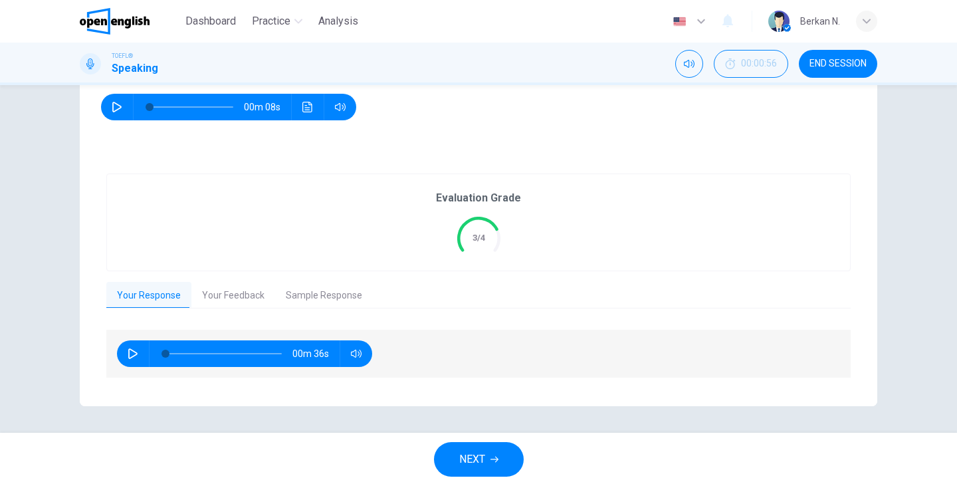
scroll to position [182, 0]
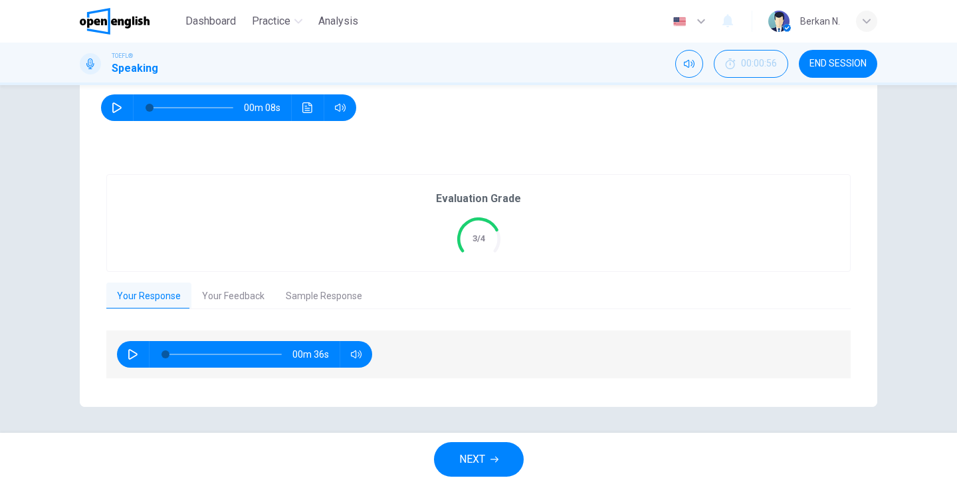
click at [232, 288] on button "Your Feedback" at bounding box center [233, 296] width 84 height 28
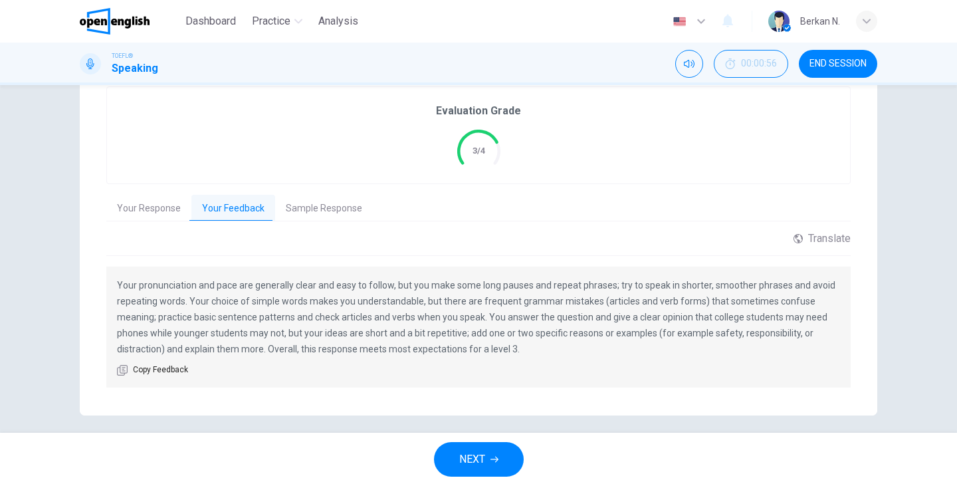
scroll to position [272, 0]
click at [314, 199] on button "Sample Response" at bounding box center [324, 207] width 98 height 28
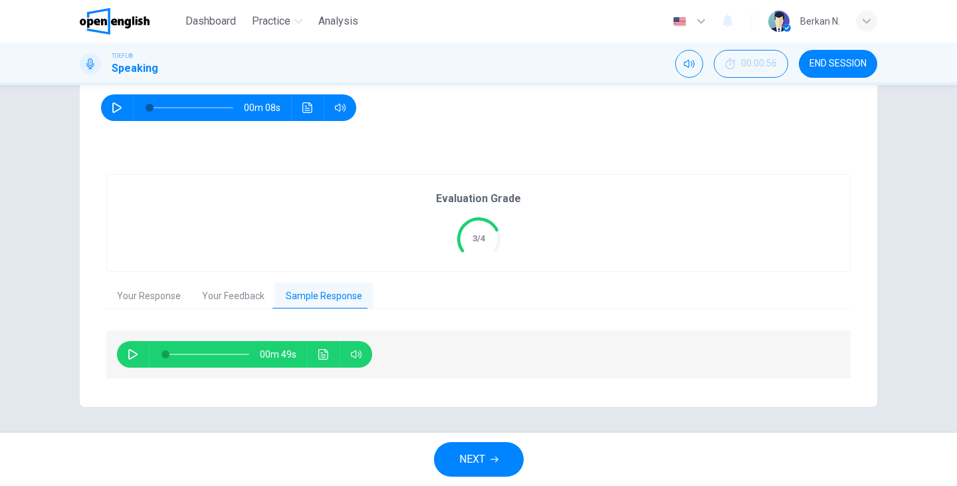
click at [134, 356] on icon "button" at bounding box center [132, 354] width 9 height 11
type input "*"
type input "***"
click at [373, 378] on span at bounding box center [376, 378] width 8 height 8
type input "*"
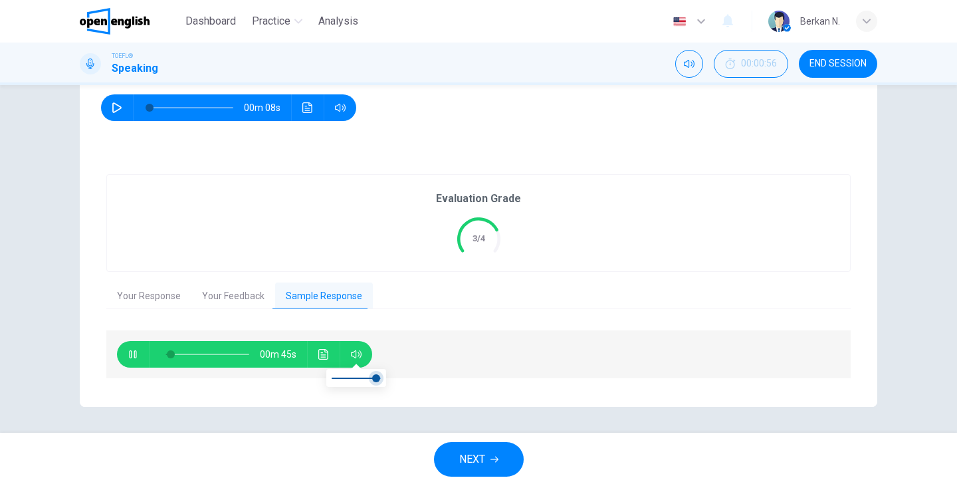
type input "***"
click at [371, 379] on span at bounding box center [371, 378] width 8 height 8
type input "**"
click at [460, 460] on span "NEXT" at bounding box center [472, 459] width 26 height 19
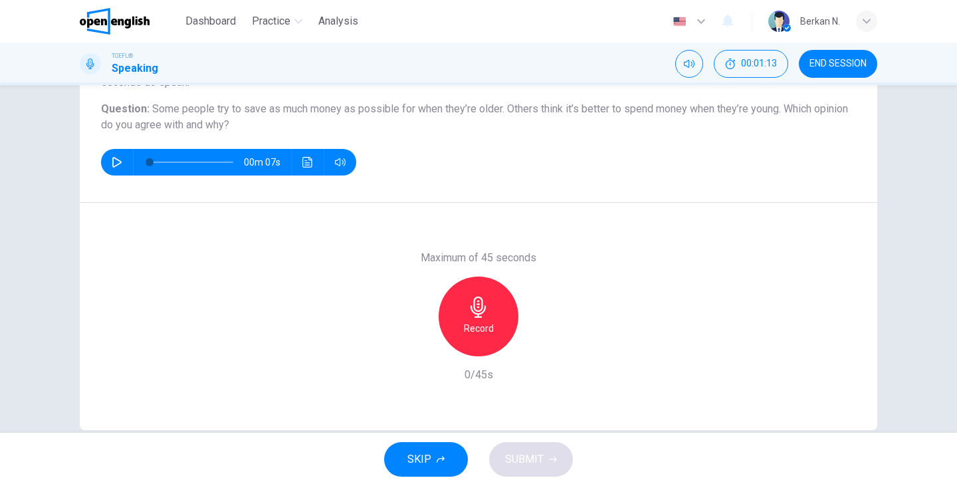
scroll to position [146, 0]
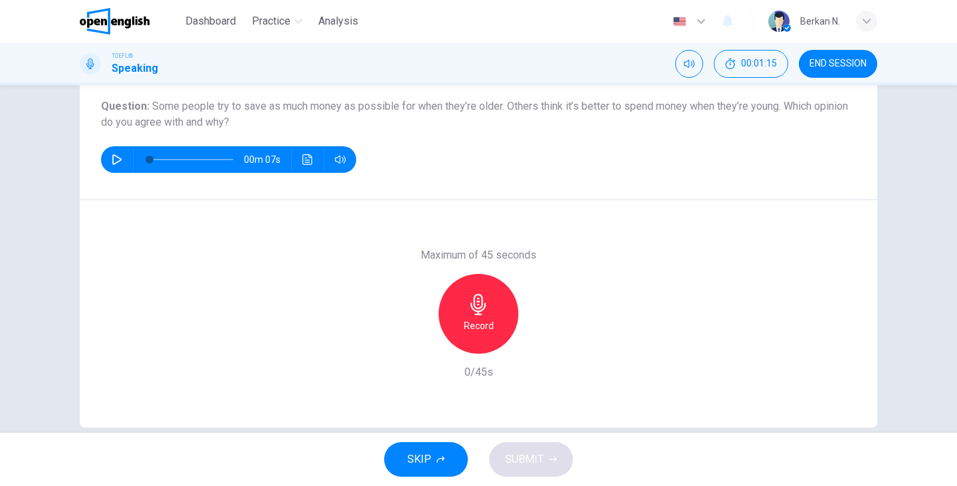
click at [486, 298] on icon "button" at bounding box center [478, 304] width 21 height 21
click at [495, 303] on div "Stop" at bounding box center [479, 314] width 80 height 80
click at [528, 468] on button "SUBMIT" at bounding box center [531, 459] width 84 height 35
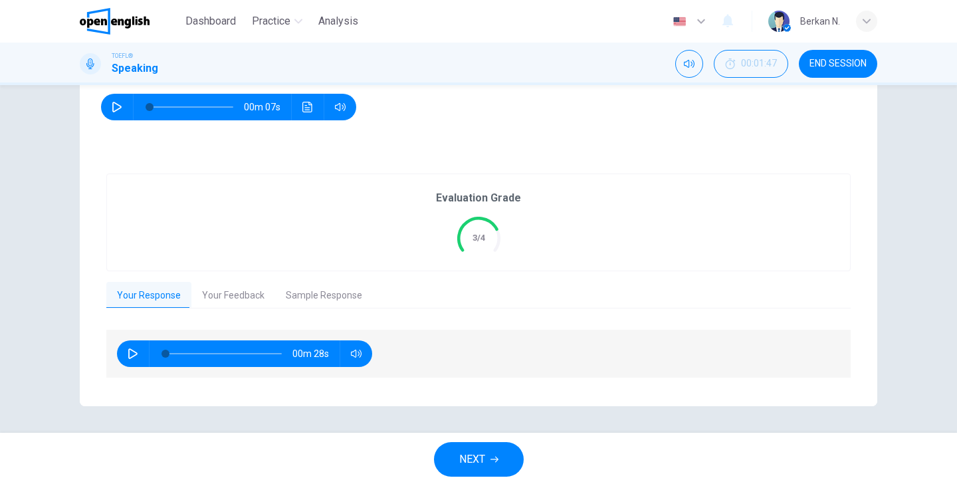
scroll to position [198, 0]
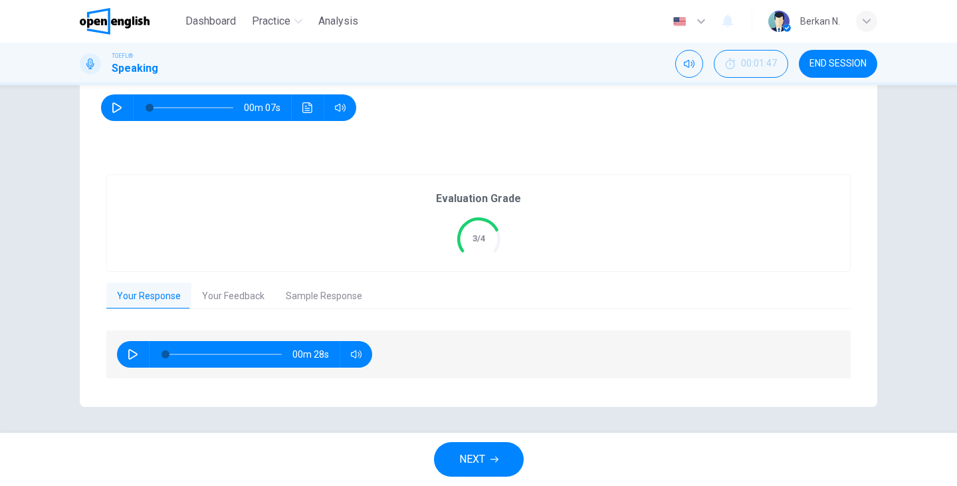
click at [260, 300] on button "Your Feedback" at bounding box center [233, 296] width 84 height 28
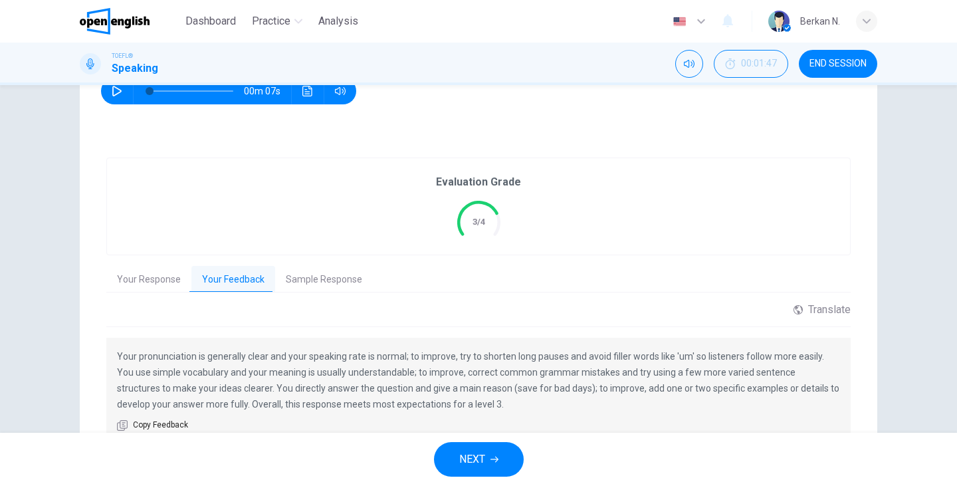
scroll to position [246, 0]
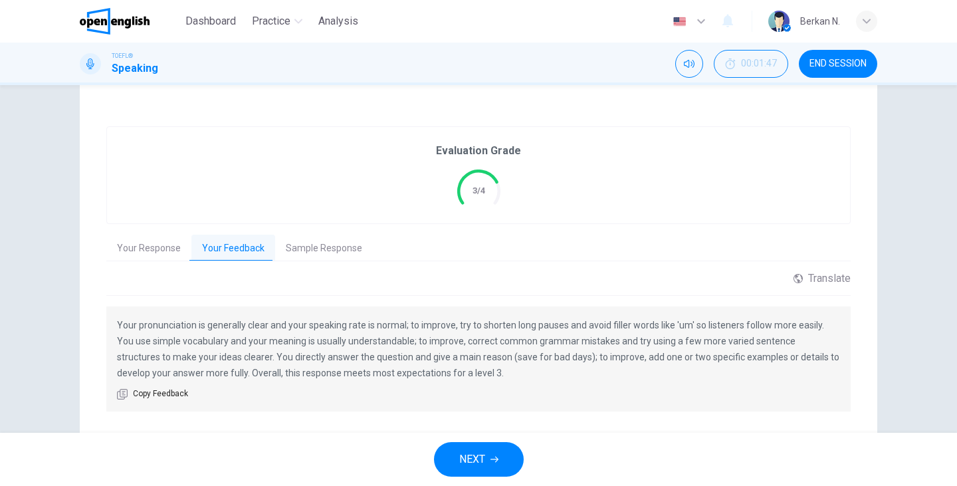
click at [464, 460] on span "NEXT" at bounding box center [472, 459] width 26 height 19
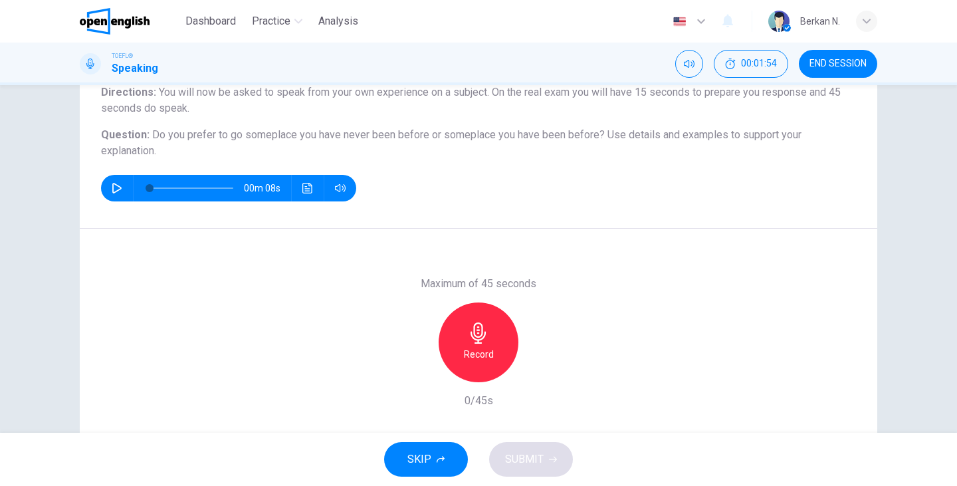
scroll to position [124, 0]
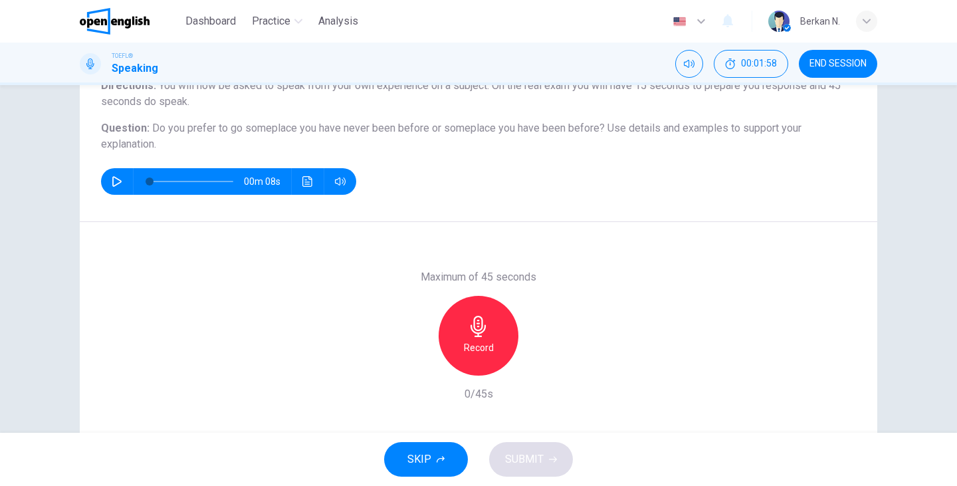
click at [484, 324] on icon "button" at bounding box center [478, 326] width 21 height 21
click at [421, 365] on icon "button" at bounding box center [417, 365] width 12 height 12
click at [488, 326] on icon "button" at bounding box center [478, 326] width 21 height 21
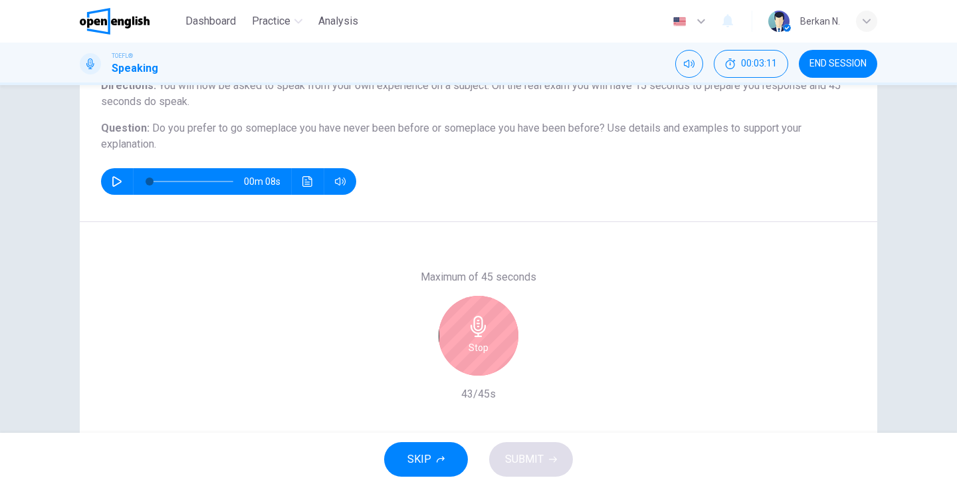
click at [488, 326] on icon "button" at bounding box center [478, 326] width 21 height 21
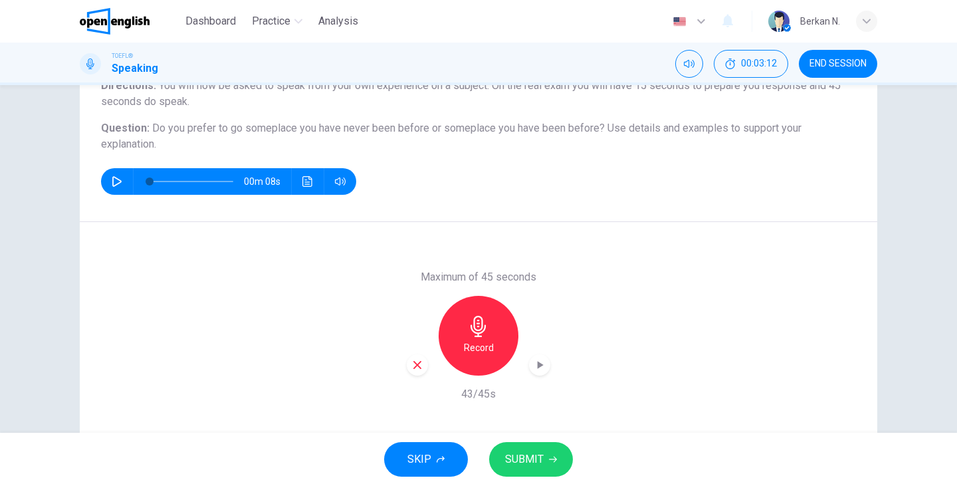
click at [517, 464] on span "SUBMIT" at bounding box center [524, 459] width 39 height 19
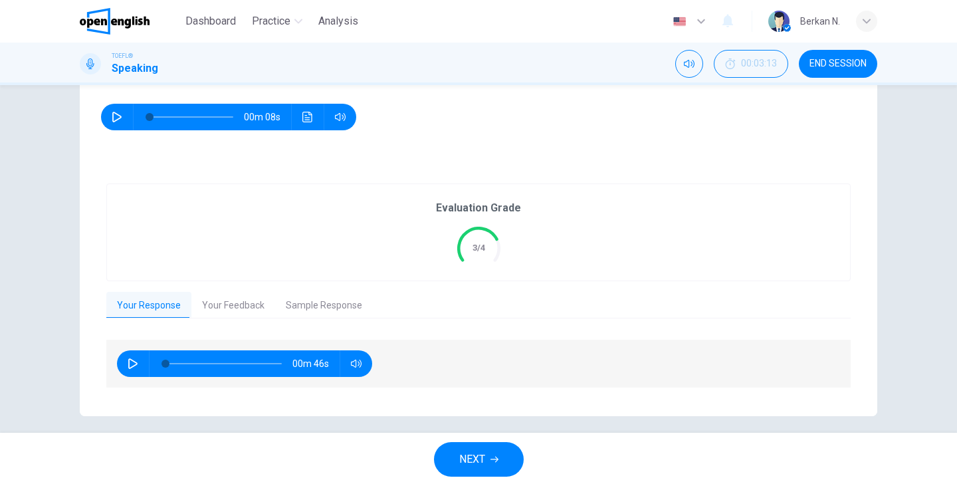
scroll to position [198, 0]
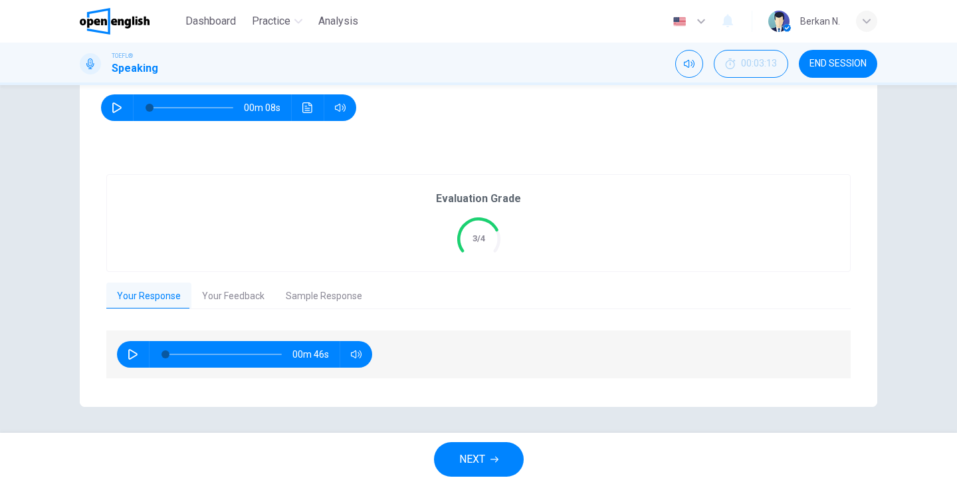
click at [245, 276] on div "Evaluation Grade 3/4 Your Response Your Feedback Sample Response 00m 46s Transl…" at bounding box center [478, 277] width 744 height 206
click at [241, 286] on button "Your Feedback" at bounding box center [233, 296] width 84 height 28
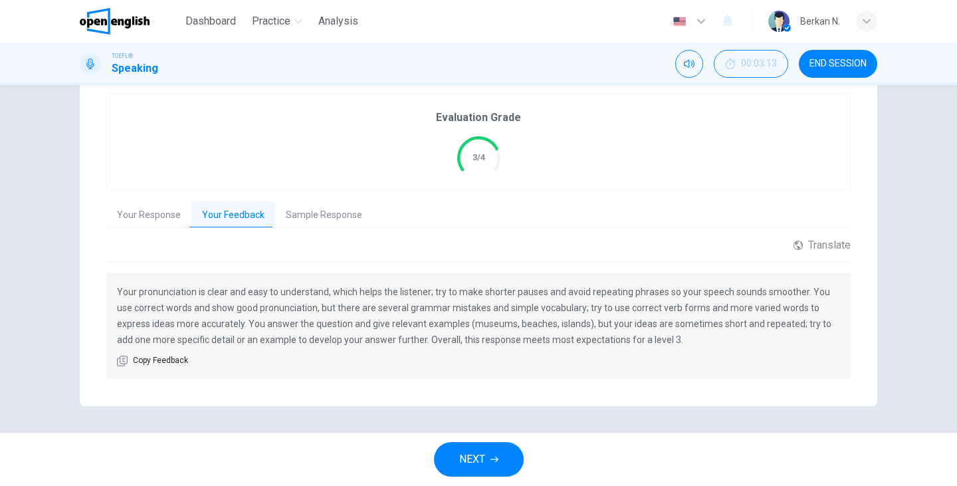
scroll to position [278, 0]
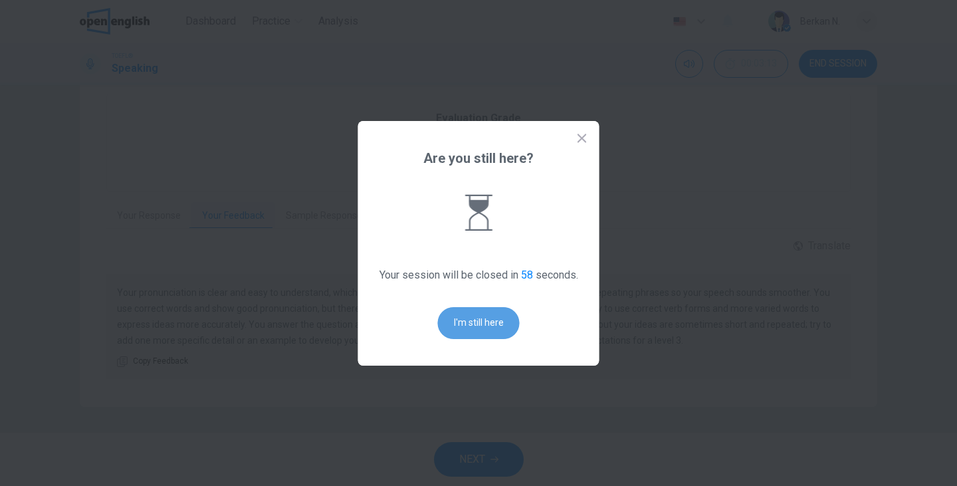
click at [484, 318] on button "I'm still here" at bounding box center [479, 323] width 82 height 32
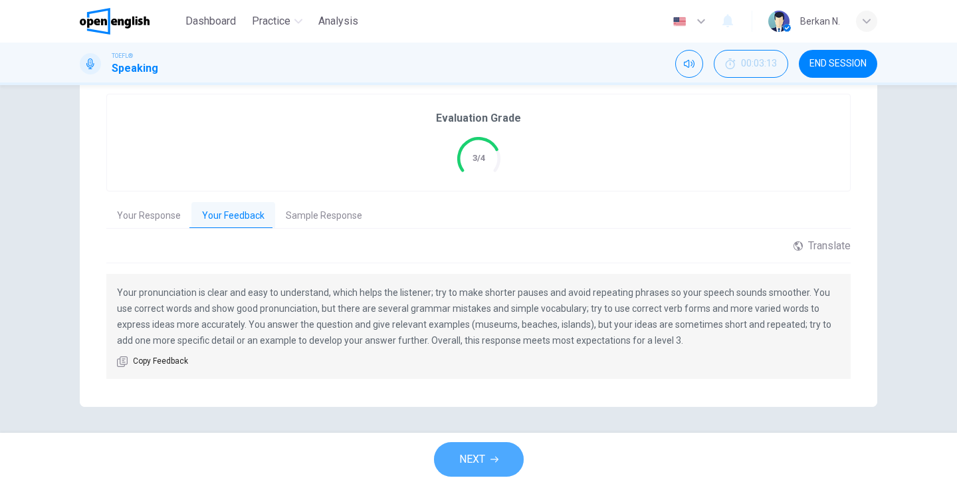
click at [468, 462] on span "NEXT" at bounding box center [472, 459] width 26 height 19
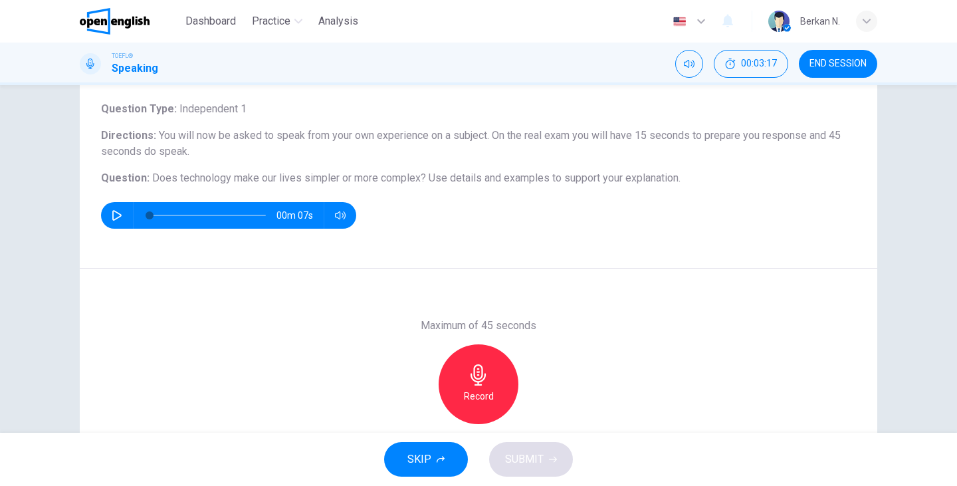
scroll to position [104, 0]
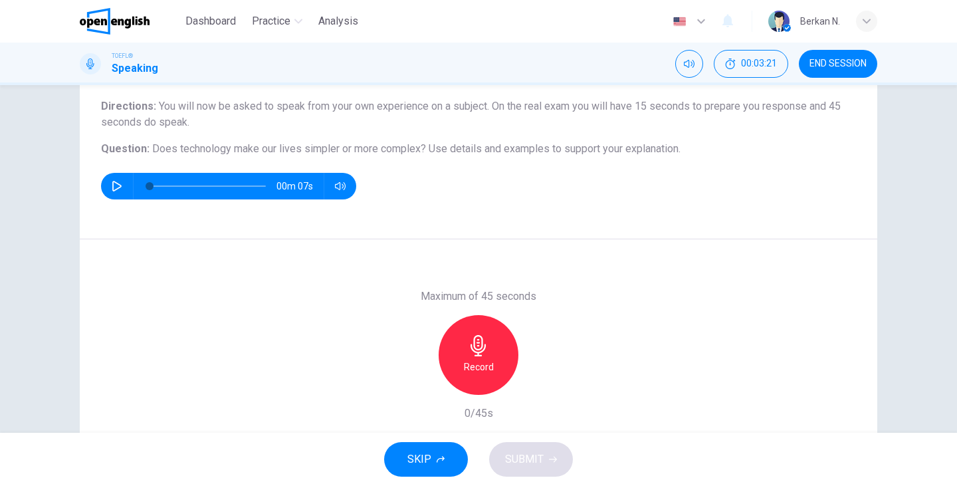
click at [476, 357] on div "Record" at bounding box center [479, 355] width 80 height 80
click at [470, 346] on icon "button" at bounding box center [478, 345] width 21 height 21
click at [524, 466] on span "SUBMIT" at bounding box center [524, 459] width 39 height 19
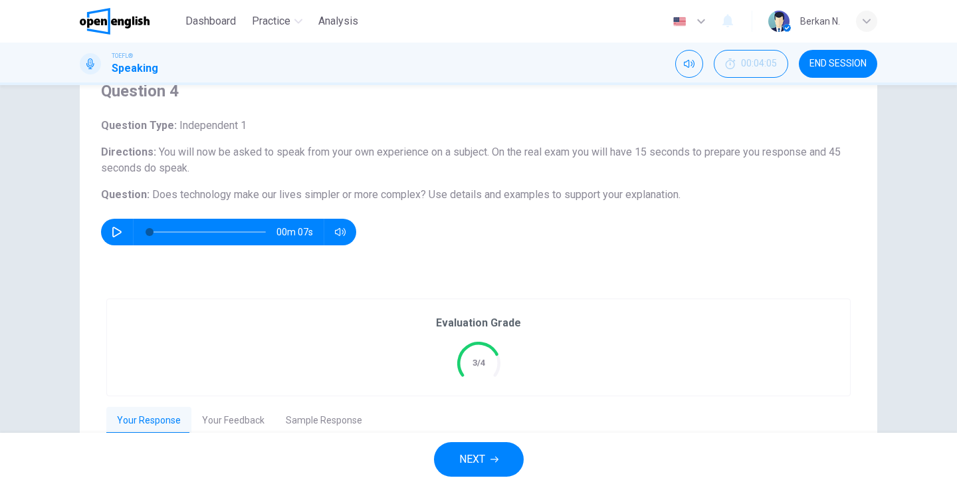
scroll to position [182, 0]
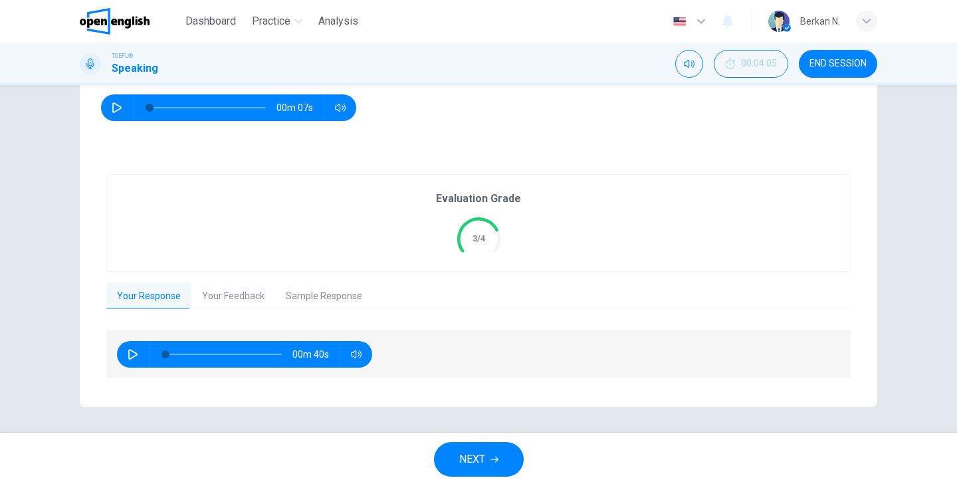
click at [234, 298] on button "Your Feedback" at bounding box center [233, 296] width 84 height 28
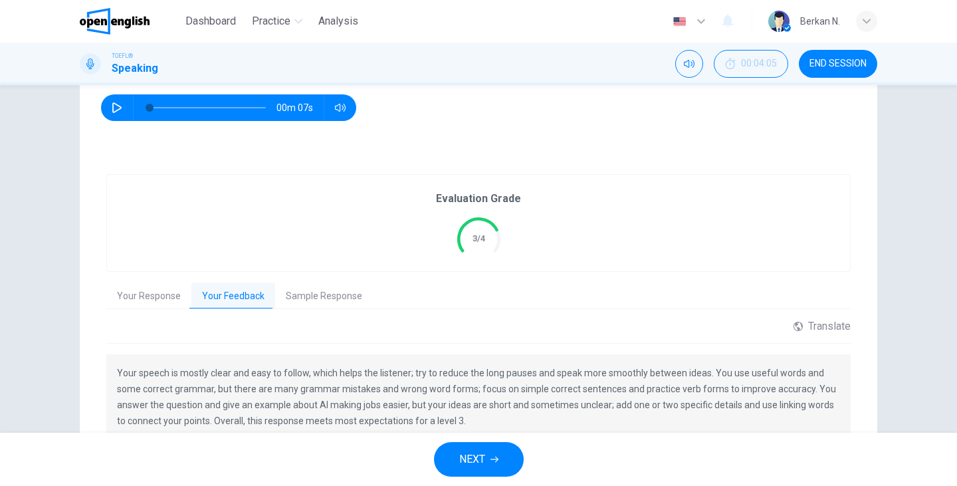
scroll to position [262, 0]
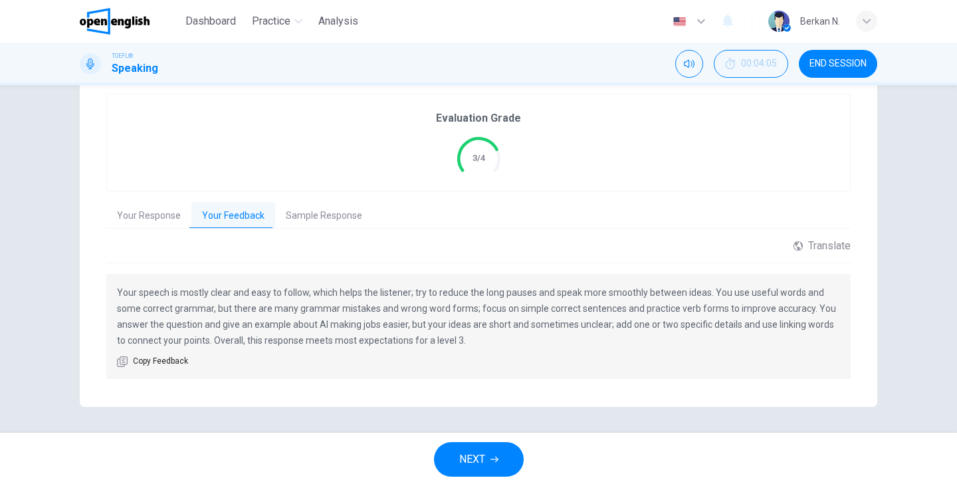
drag, startPoint x: 544, startPoint y: 294, endPoint x: 697, endPoint y: 292, distance: 153.5
click at [697, 292] on p "Your speech is mostly clear and easy to follow, which helps the listener; try t…" at bounding box center [478, 316] width 723 height 64
